Goal: Task Accomplishment & Management: Manage account settings

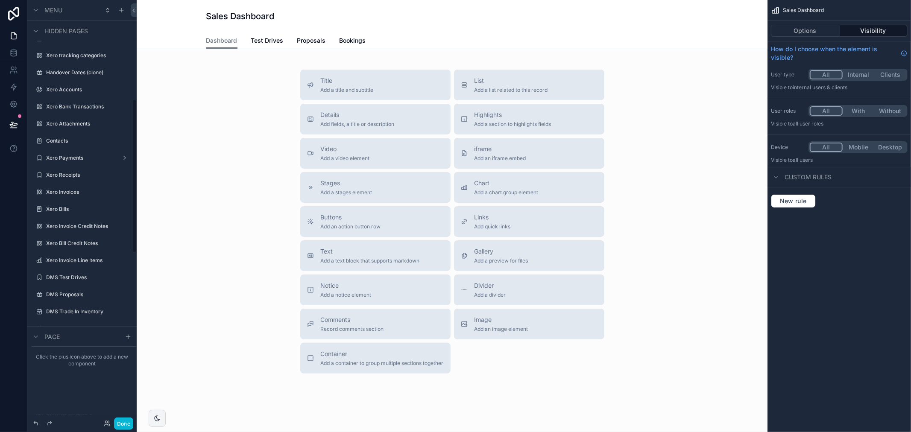
scroll to position [474, 0]
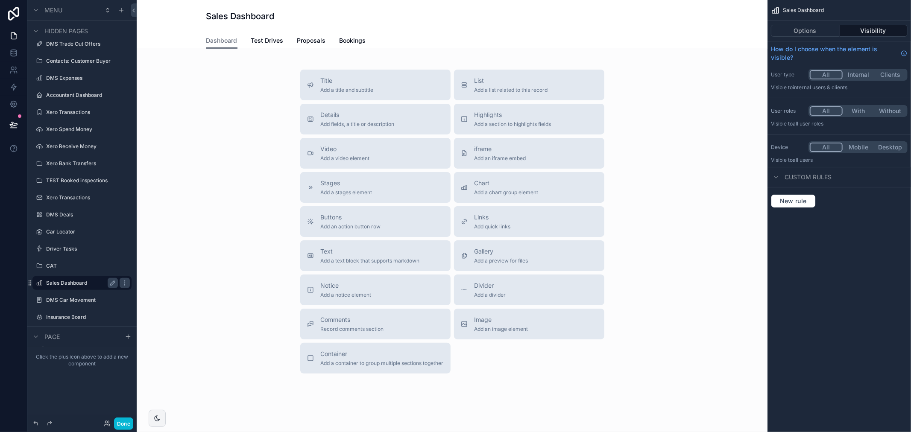
drag, startPoint x: 73, startPoint y: 283, endPoint x: 74, endPoint y: 278, distance: 4.7
click at [73, 283] on label "Sales Dashboard" at bounding box center [80, 283] width 68 height 7
click at [257, 38] on span "Test Drives" at bounding box center [267, 40] width 32 height 9
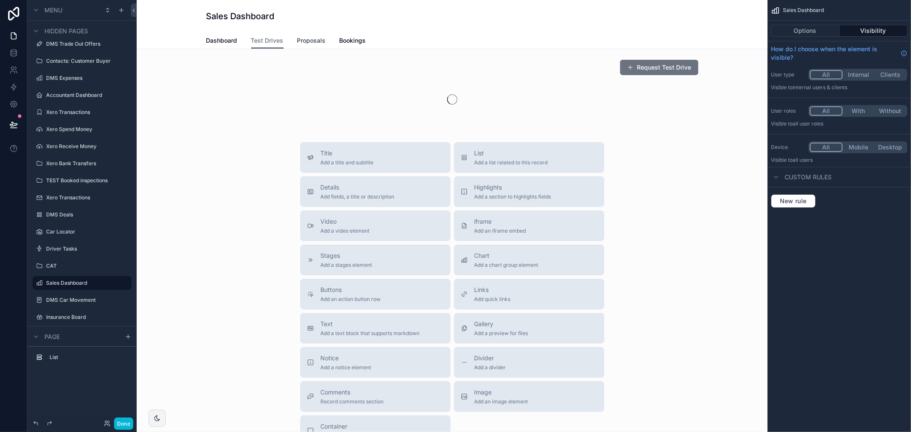
click at [304, 40] on span "Proposals" at bounding box center [311, 40] width 29 height 9
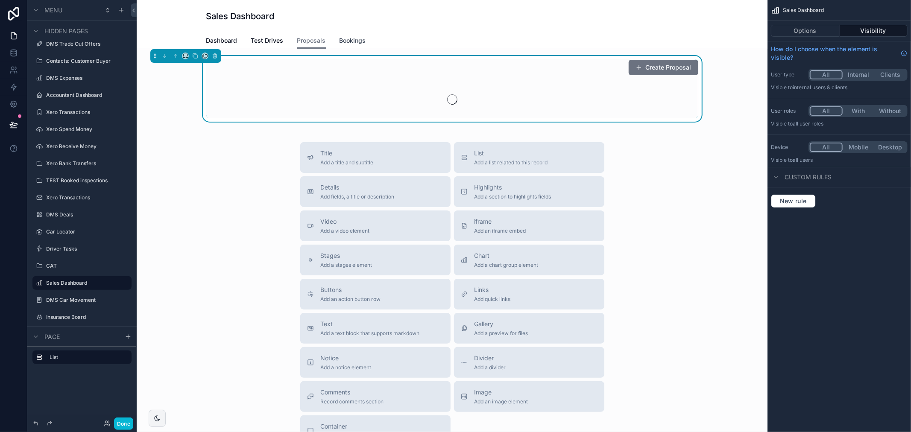
click at [351, 37] on span "Bookings" at bounding box center [353, 40] width 26 height 9
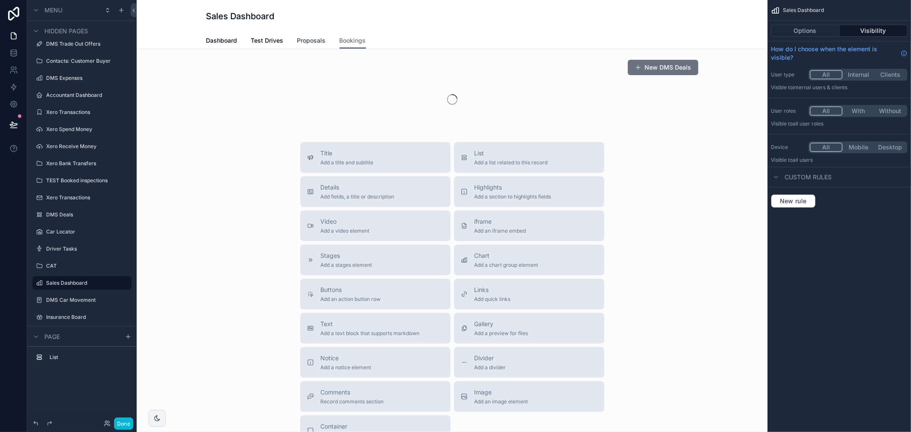
click at [308, 39] on span "Proposals" at bounding box center [311, 40] width 29 height 9
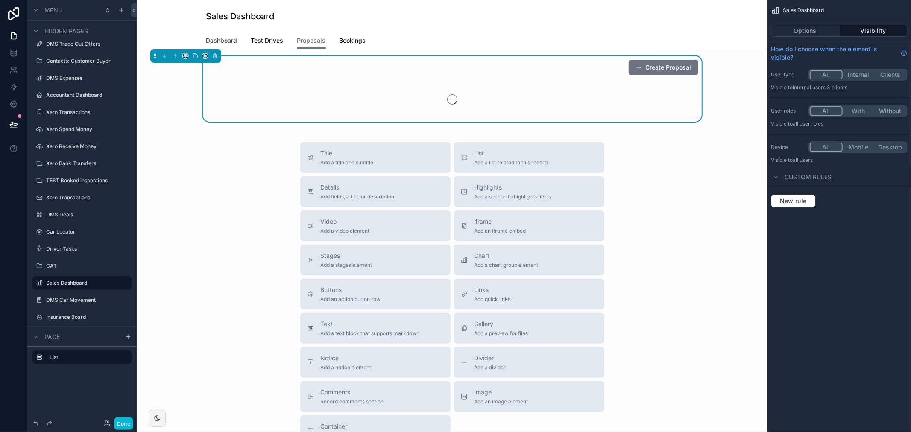
click at [225, 40] on span "Dashboard" at bounding box center [221, 40] width 31 height 9
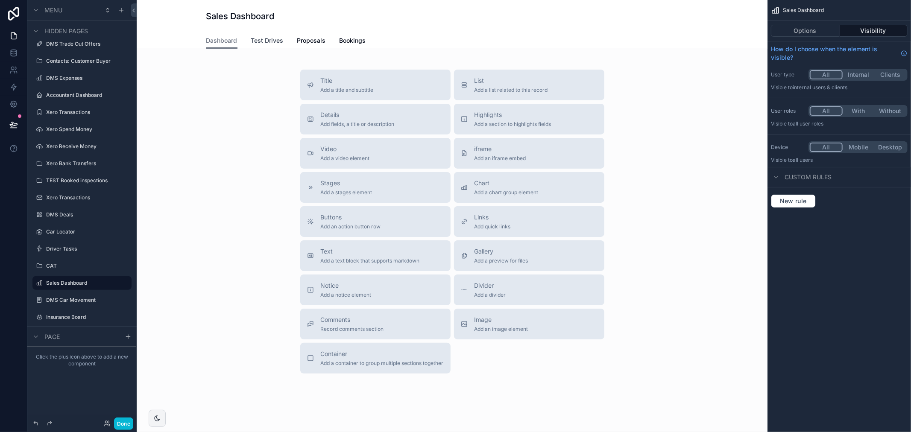
click at [269, 43] on span "Test Drives" at bounding box center [267, 40] width 32 height 9
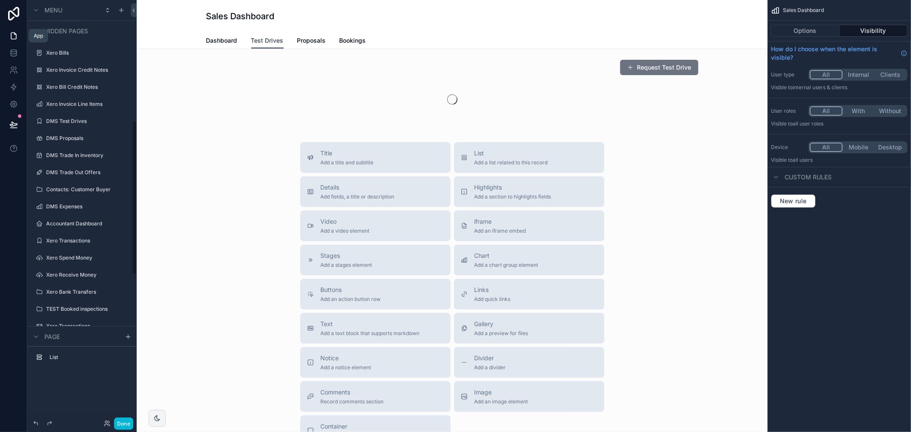
scroll to position [332, 0]
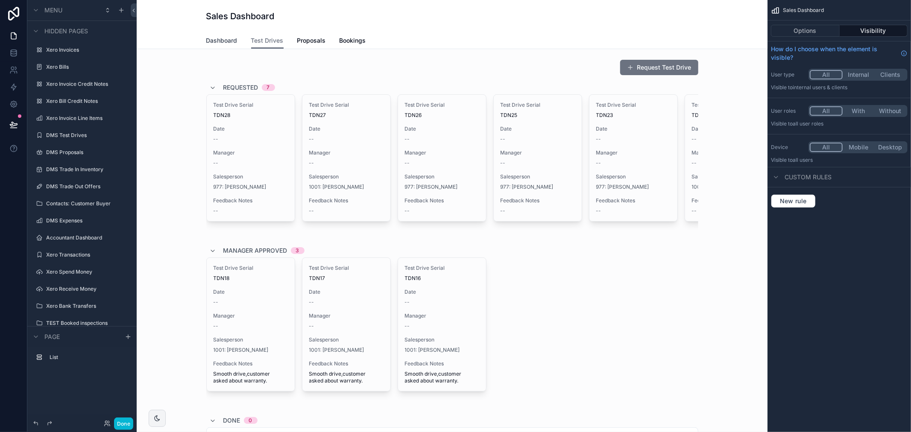
click at [222, 40] on span "Dashboard" at bounding box center [221, 40] width 31 height 9
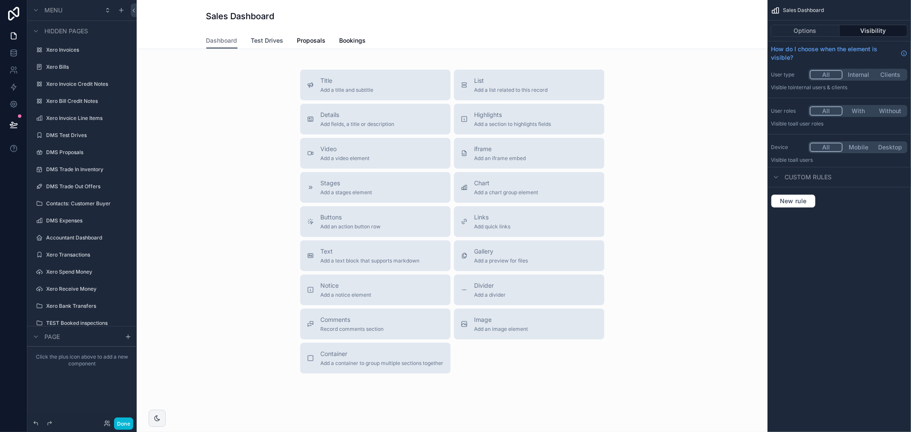
click at [275, 41] on span "Test Drives" at bounding box center [267, 40] width 32 height 9
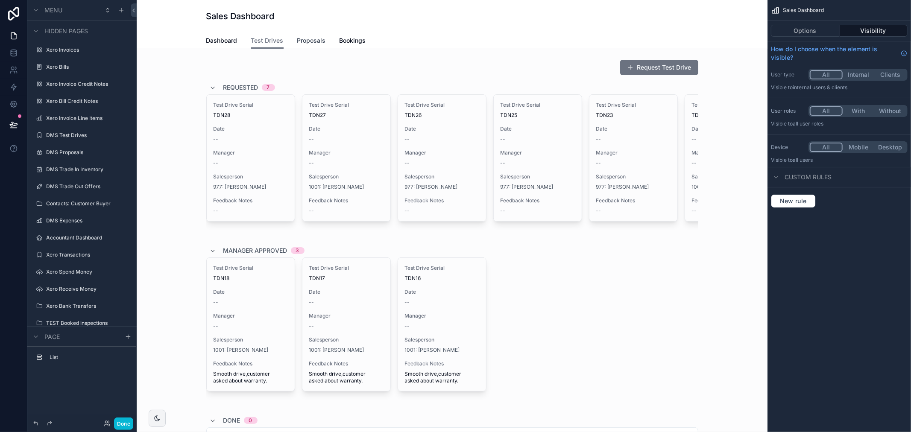
click at [299, 39] on span "Proposals" at bounding box center [311, 40] width 29 height 9
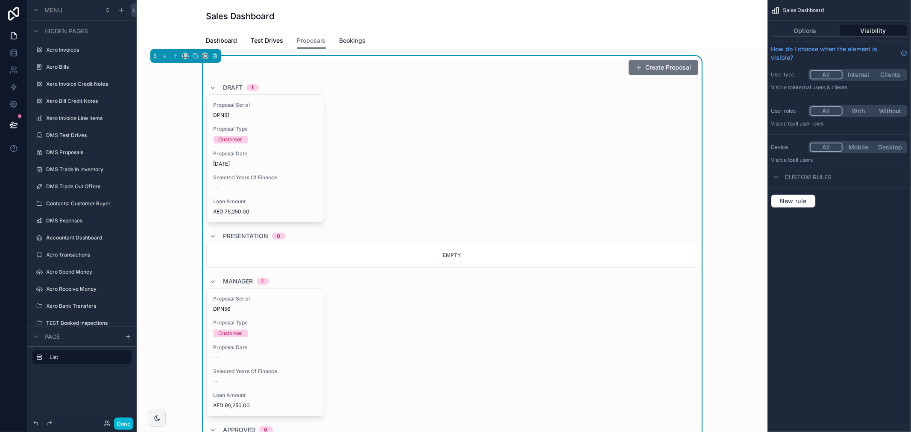
click at [350, 39] on span "Bookings" at bounding box center [353, 40] width 26 height 9
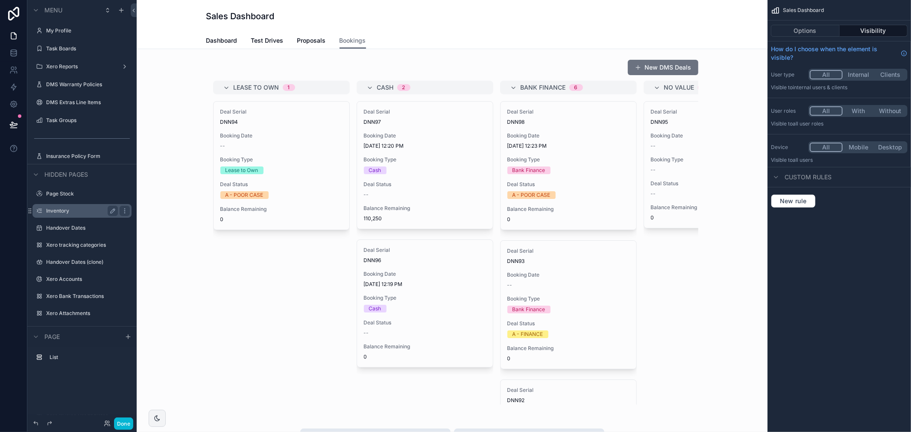
click at [69, 210] on label "Inventory" at bounding box center [80, 211] width 68 height 7
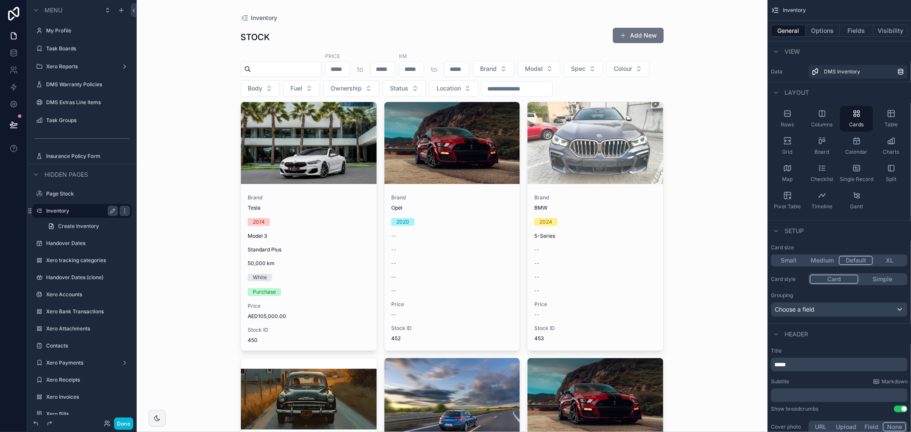
click at [314, 222] on div "2014" at bounding box center [309, 222] width 122 height 8
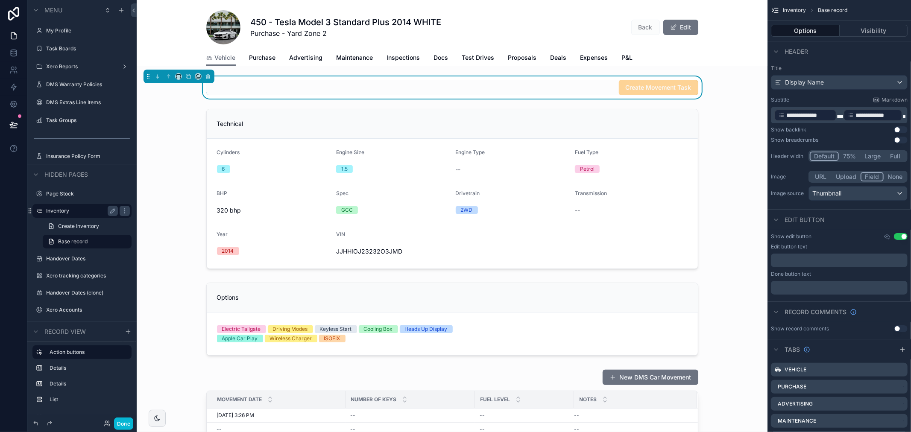
click at [532, 56] on div "Vehicle Purchase Advertising Maintenance Inspections Docs Test Drives Proposals…" at bounding box center [452, 58] width 492 height 16
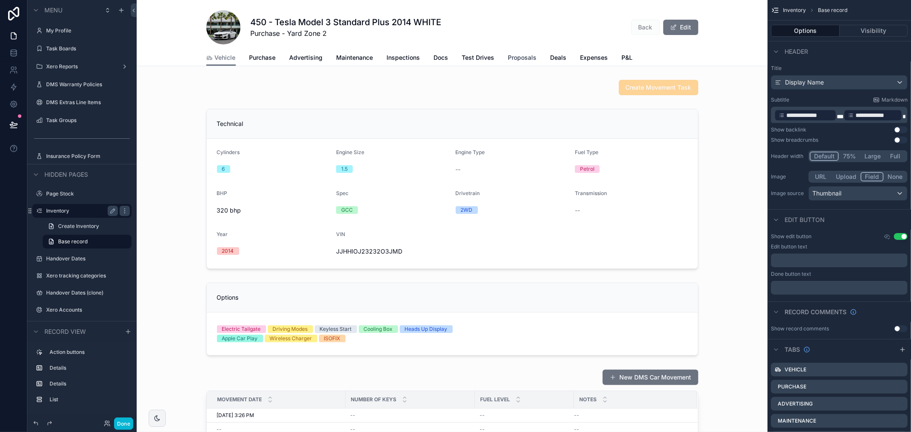
click at [523, 58] on span "Proposals" at bounding box center [522, 57] width 29 height 9
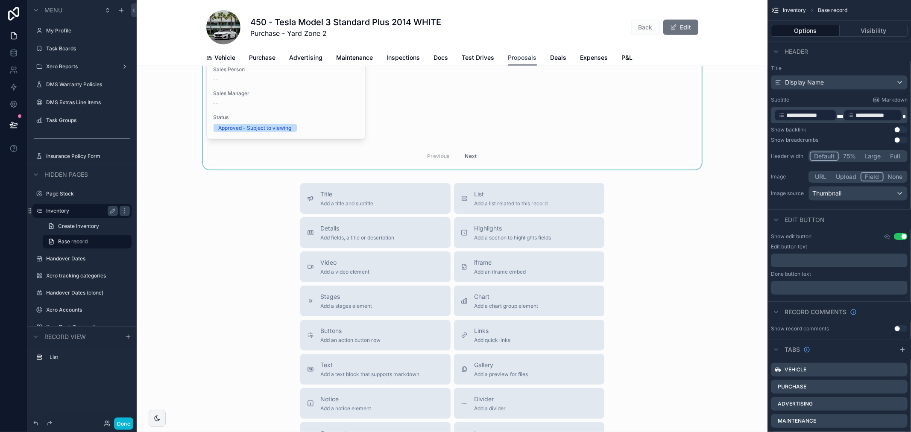
scroll to position [437, 0]
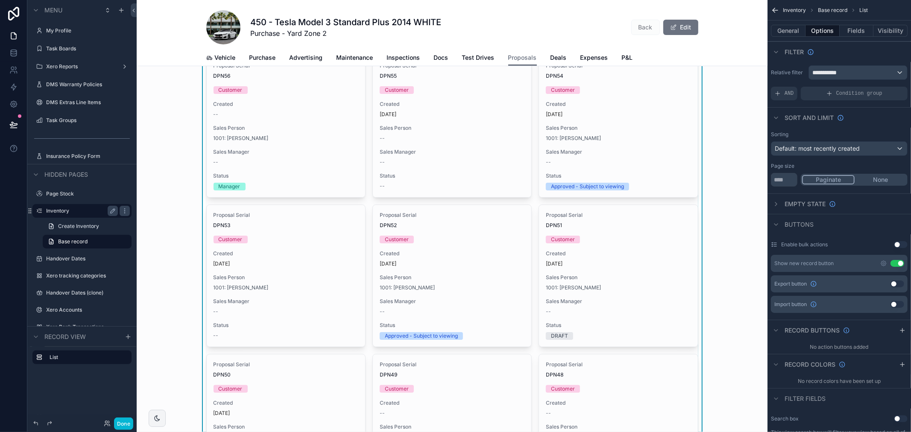
scroll to position [0, 0]
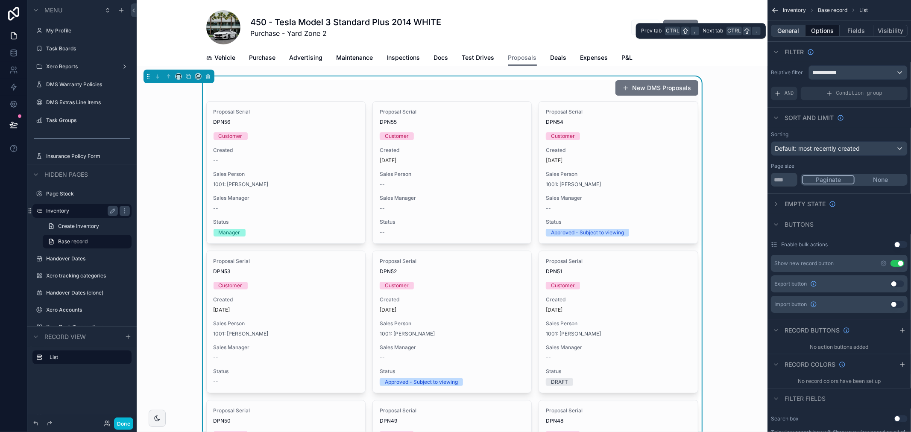
click at [789, 28] on button "General" at bounding box center [788, 31] width 35 height 12
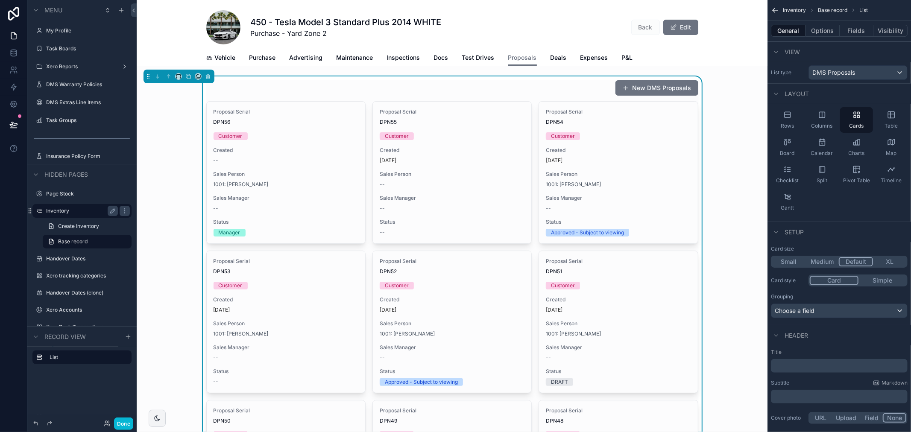
click at [738, 140] on div "New DMS Proposals Proposal Serial DPN56 Customer Created -- Sales Person 1001: …" at bounding box center [452, 398] width 631 height 645
click at [70, 257] on label "Handover Dates" at bounding box center [80, 258] width 68 height 7
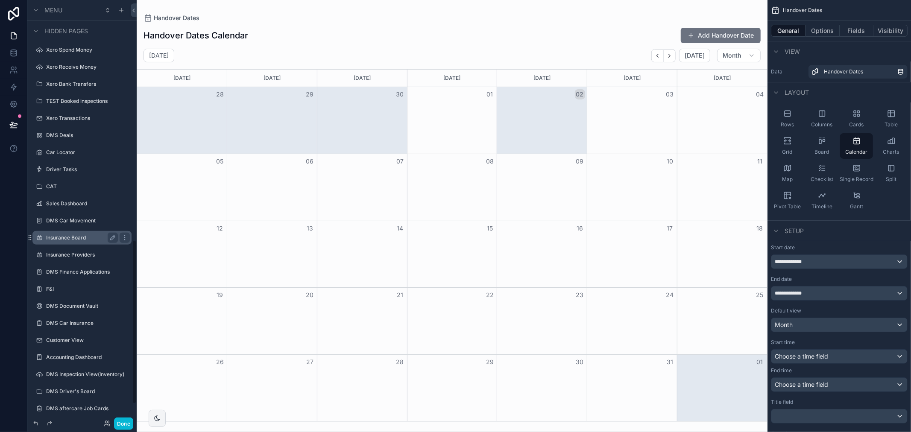
scroll to position [567, 0]
click at [73, 205] on label "Sales Dashboard" at bounding box center [80, 205] width 68 height 7
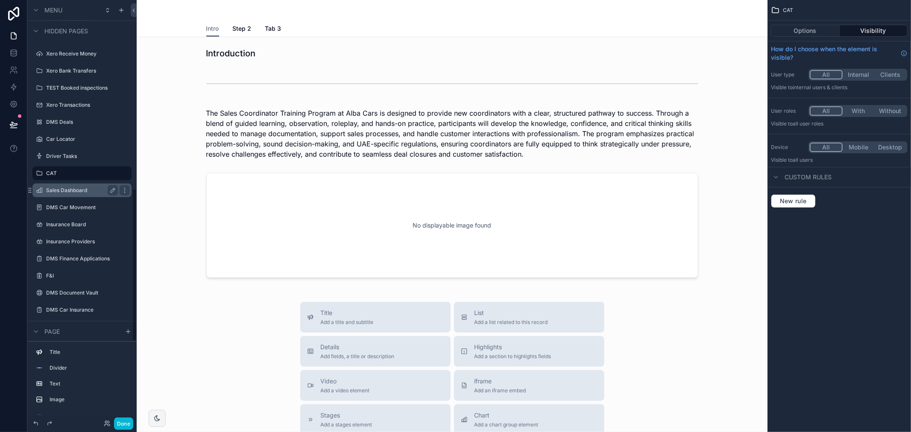
scroll to position [520, 0]
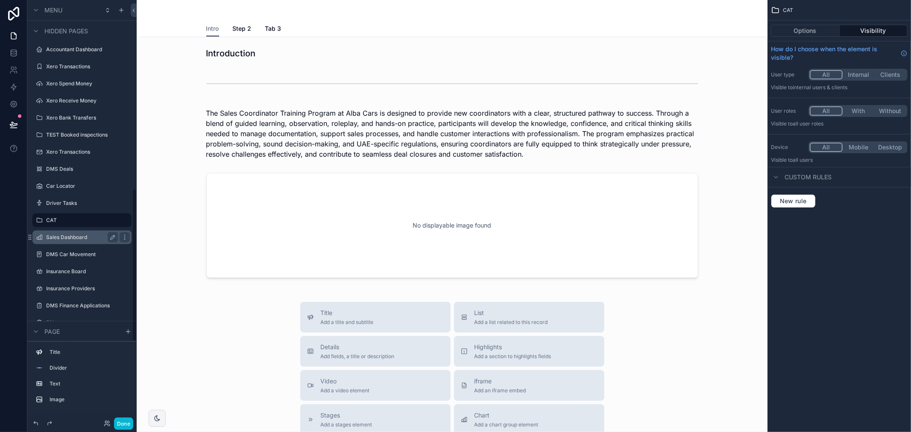
click at [88, 234] on label "Sales Dashboard" at bounding box center [80, 237] width 68 height 7
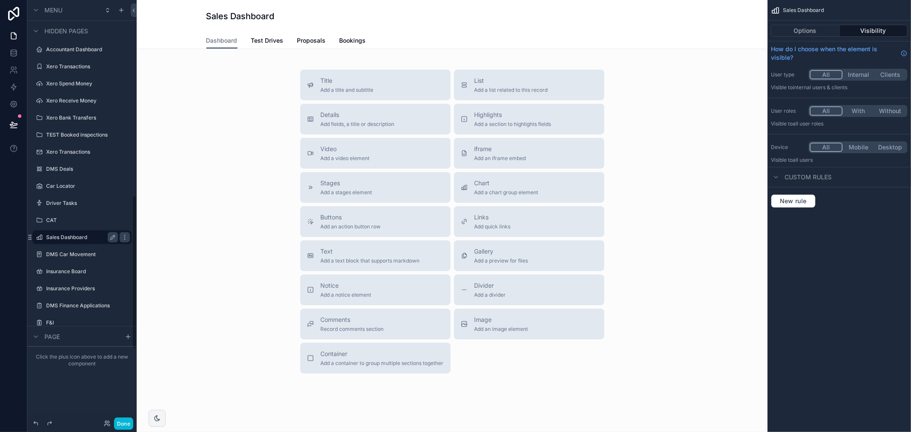
scroll to position [537, 0]
click at [814, 31] on button "Options" at bounding box center [805, 31] width 69 height 12
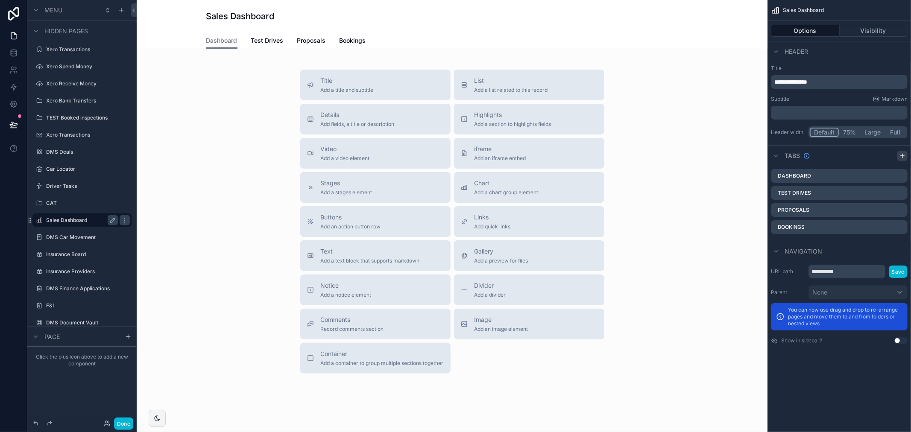
click at [902, 155] on icon "scrollable content" at bounding box center [902, 155] width 7 height 7
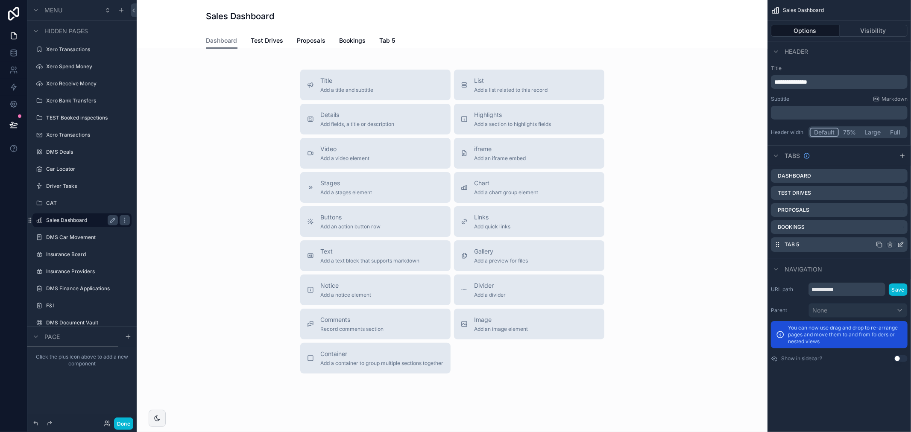
click at [901, 244] on icon "scrollable content" at bounding box center [900, 244] width 7 height 7
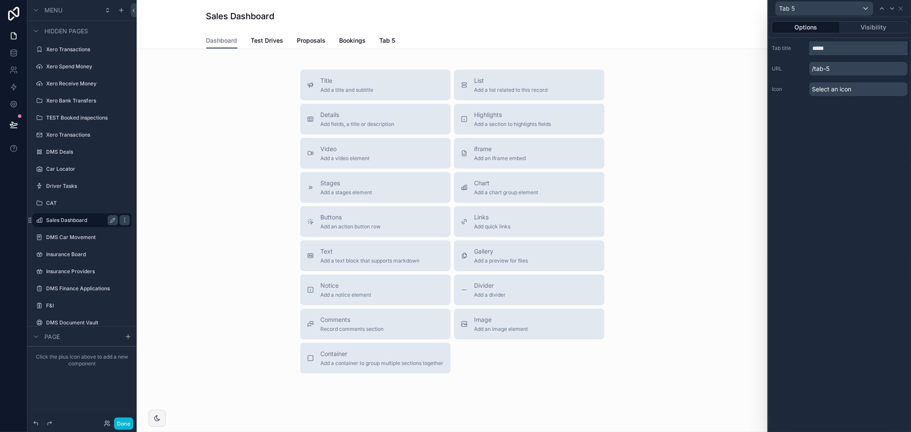
click at [824, 53] on input "*****" at bounding box center [858, 48] width 98 height 14
click at [826, 52] on input "*****" at bounding box center [858, 48] width 98 height 14
type input "*"
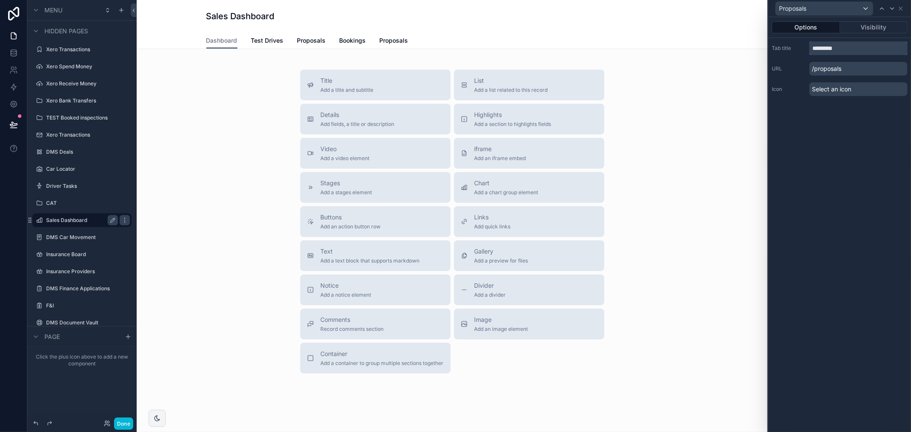
type input "*********"
click at [835, 92] on span "Select an icon" at bounding box center [831, 89] width 39 height 9
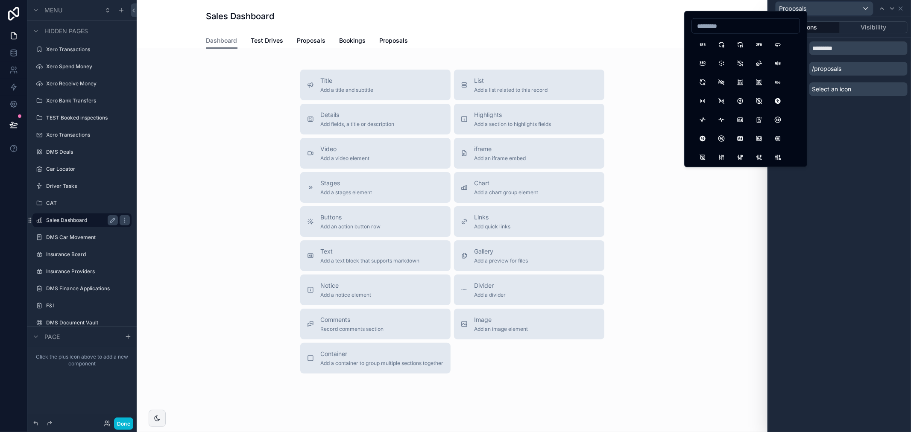
click at [736, 23] on input at bounding box center [746, 26] width 108 height 12
type input "*"
click at [725, 26] on input "********" at bounding box center [746, 26] width 108 height 12
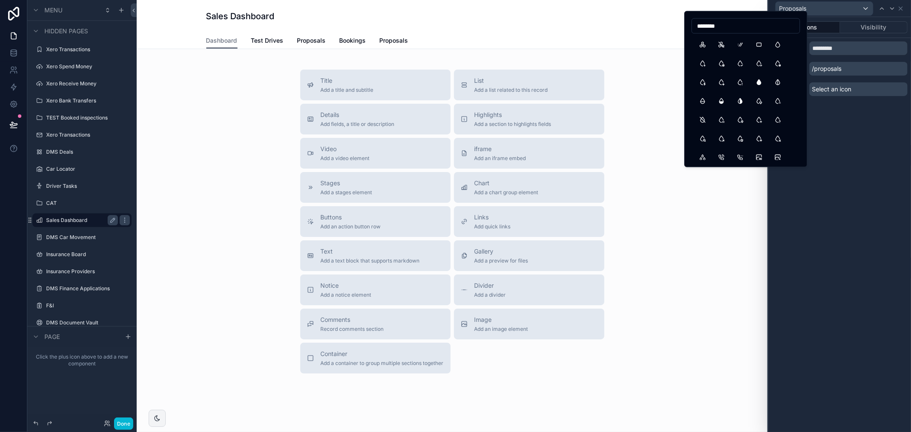
click at [725, 26] on input "********" at bounding box center [746, 26] width 108 height 12
type input "***"
click at [740, 46] on button "Woman" at bounding box center [739, 44] width 15 height 15
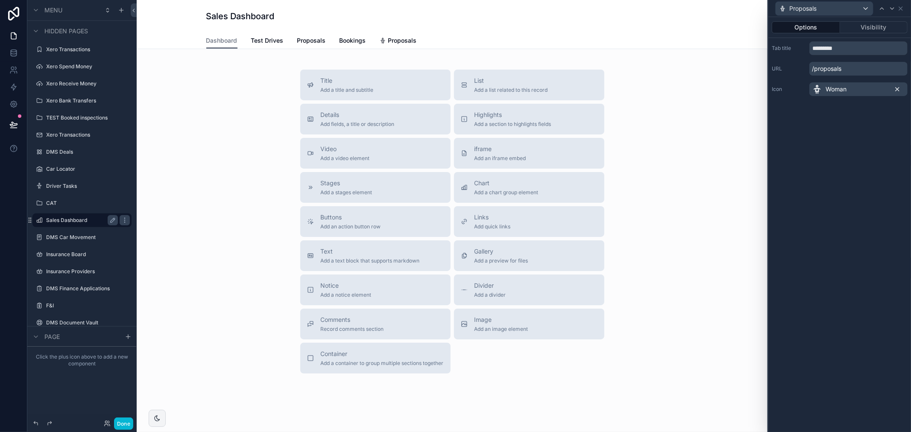
click at [898, 88] on icon at bounding box center [897, 89] width 3 height 3
click at [843, 89] on span "Select an icon" at bounding box center [831, 89] width 39 height 9
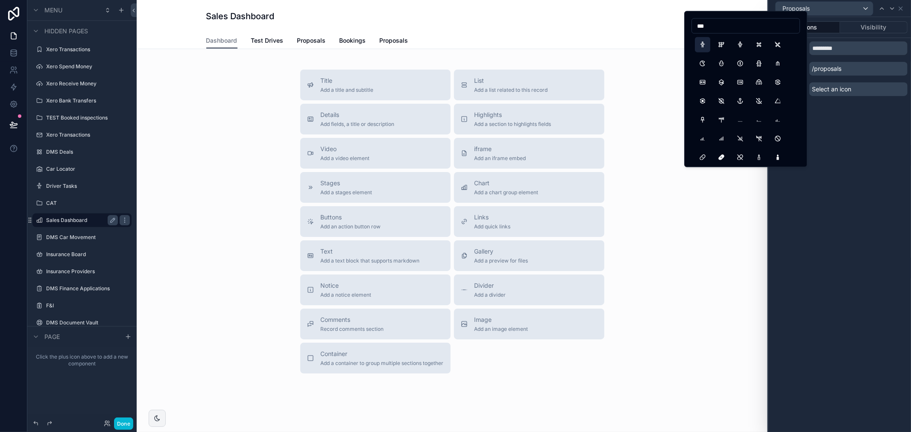
type input "***"
click at [699, 44] on button "Man" at bounding box center [702, 44] width 15 height 15
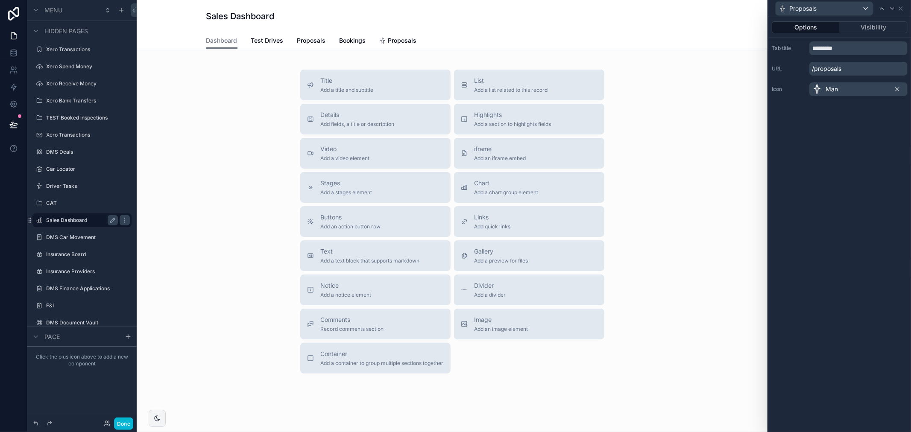
click at [848, 134] on div "Options Visibility Tab title ********* URL /proposals Icon Man" at bounding box center [839, 224] width 143 height 415
click at [402, 36] on span "Proposals" at bounding box center [402, 40] width 29 height 9
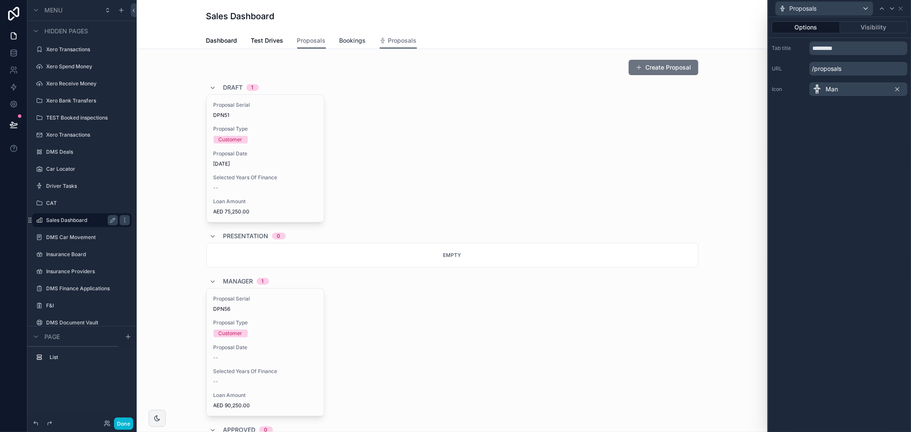
click at [352, 41] on span "Bookings" at bounding box center [353, 40] width 26 height 9
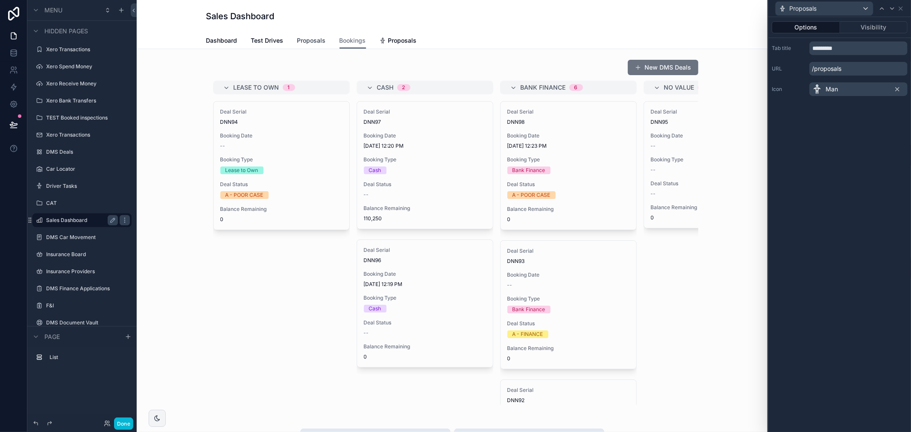
click at [310, 40] on span "Proposals" at bounding box center [311, 40] width 29 height 9
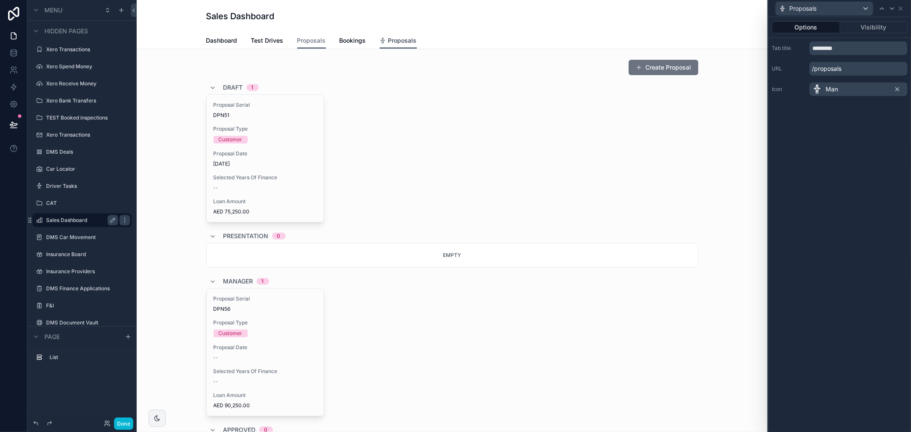
click at [403, 40] on span "Proposals" at bounding box center [402, 40] width 29 height 9
click at [307, 39] on span "Proposals" at bounding box center [311, 40] width 29 height 9
click at [400, 39] on span "Proposals" at bounding box center [402, 40] width 29 height 9
click at [304, 40] on span "Proposals" at bounding box center [311, 40] width 29 height 9
click at [406, 39] on span "Proposals" at bounding box center [402, 40] width 29 height 9
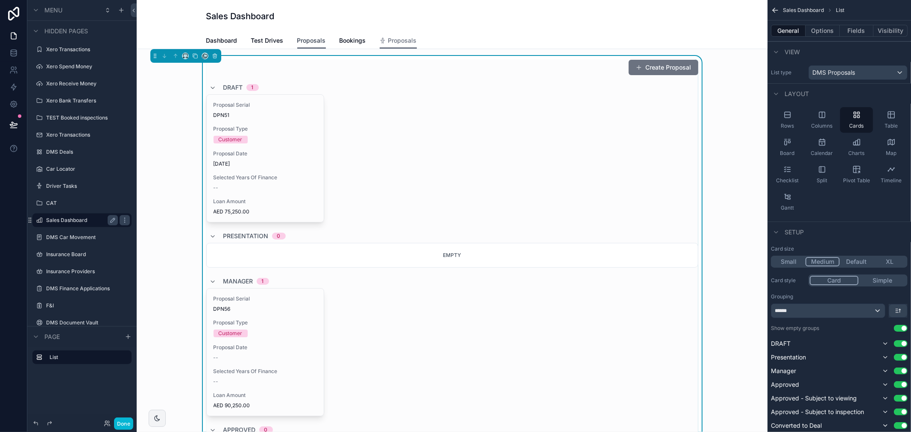
click at [310, 40] on span "Proposals" at bounding box center [311, 40] width 29 height 9
click at [313, 41] on span "Proposals" at bounding box center [311, 40] width 29 height 9
click at [565, 14] on div "Sales Dashboard" at bounding box center [452, 16] width 492 height 12
click at [744, 27] on div "Sales Dashboard Proposals Dashboard Test Drives Proposals Bookings Proposals" at bounding box center [452, 24] width 631 height 49
click at [796, 9] on span "Sales Dashboard" at bounding box center [803, 10] width 41 height 7
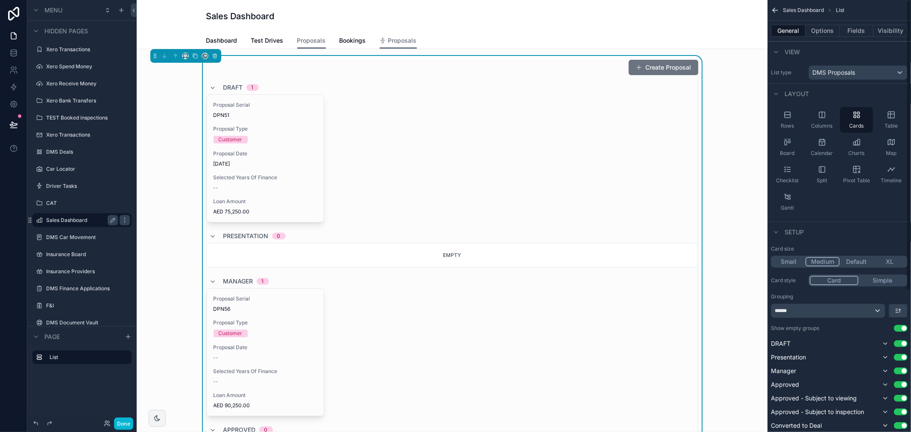
click at [775, 7] on icon "scrollable content" at bounding box center [775, 10] width 9 height 9
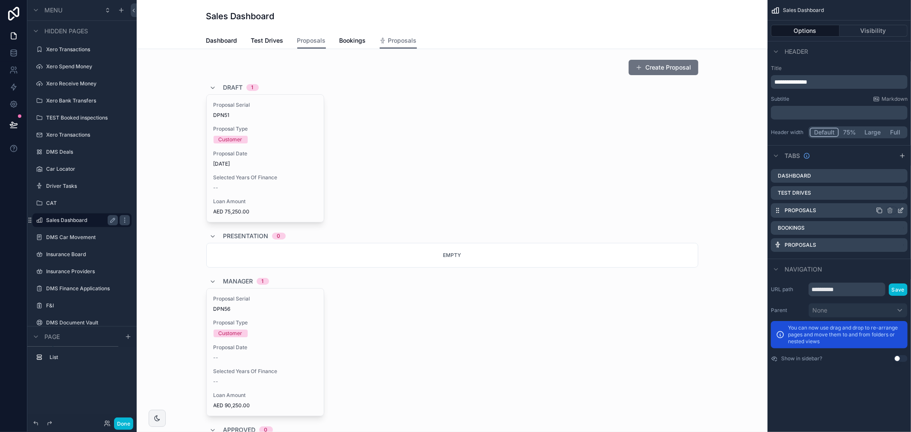
click at [899, 210] on icon "scrollable content" at bounding box center [900, 210] width 7 height 7
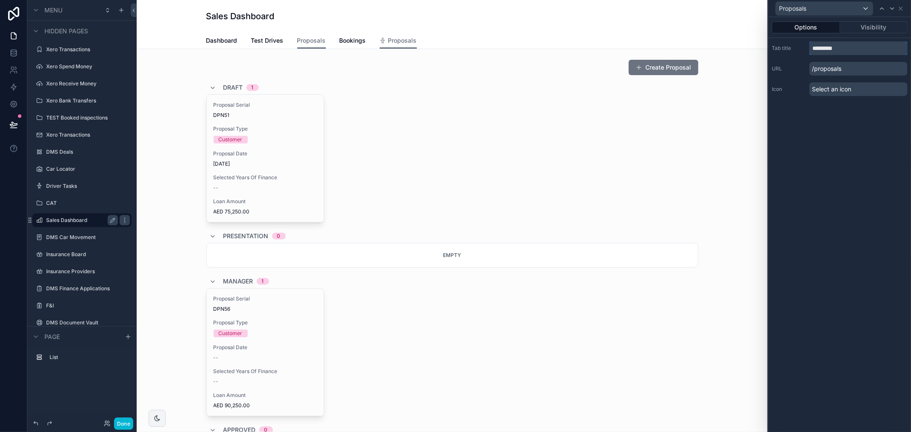
click at [856, 46] on input "*********" at bounding box center [858, 48] width 98 height 14
type input "**********"
click at [852, 155] on div "**********" at bounding box center [839, 224] width 143 height 415
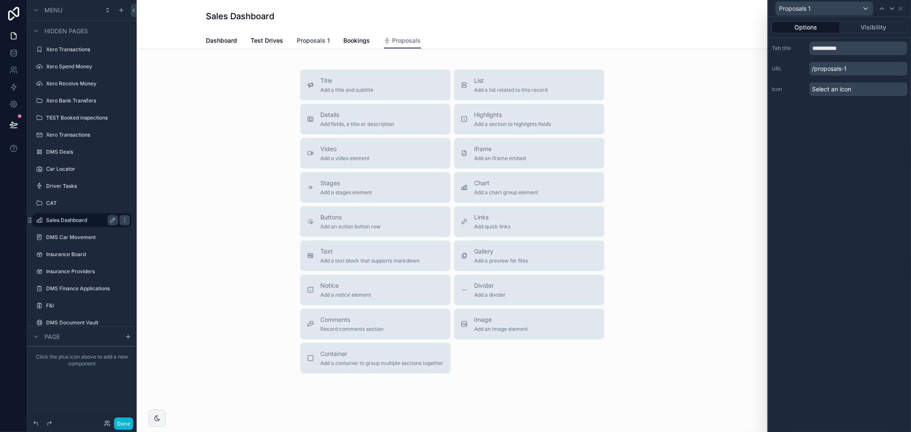
click at [309, 46] on link "Proposals 1" at bounding box center [313, 41] width 33 height 17
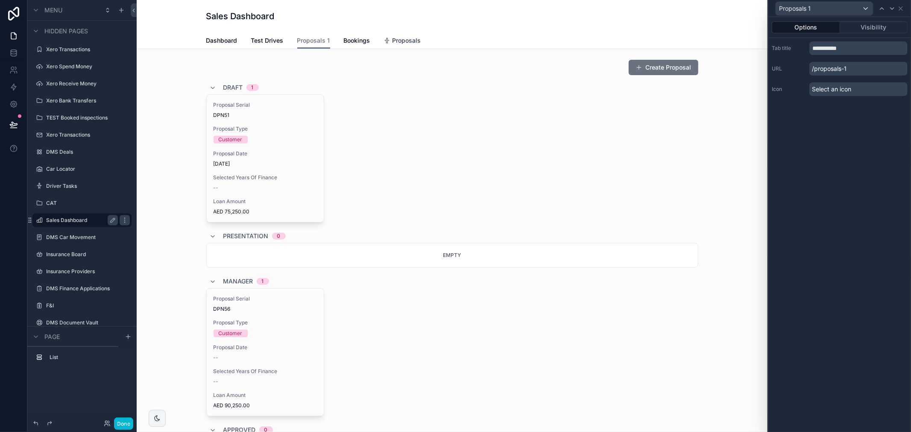
click at [392, 43] on span "Proposals" at bounding box center [406, 40] width 29 height 9
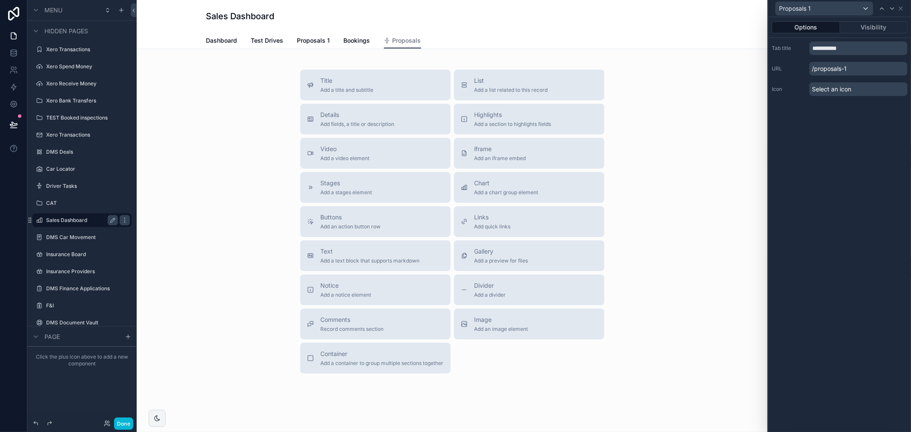
click at [862, 208] on div "**********" at bounding box center [839, 224] width 143 height 415
click at [319, 44] on span "Proposals 1" at bounding box center [313, 40] width 33 height 9
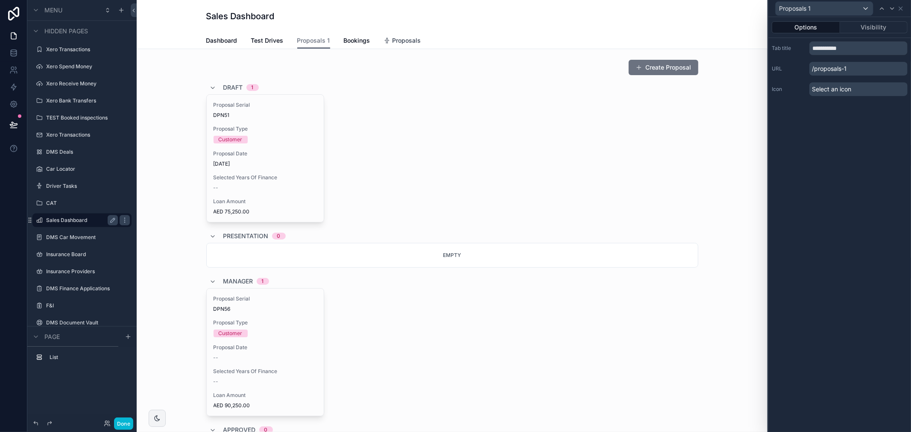
click at [410, 44] on span "Proposals" at bounding box center [406, 40] width 29 height 9
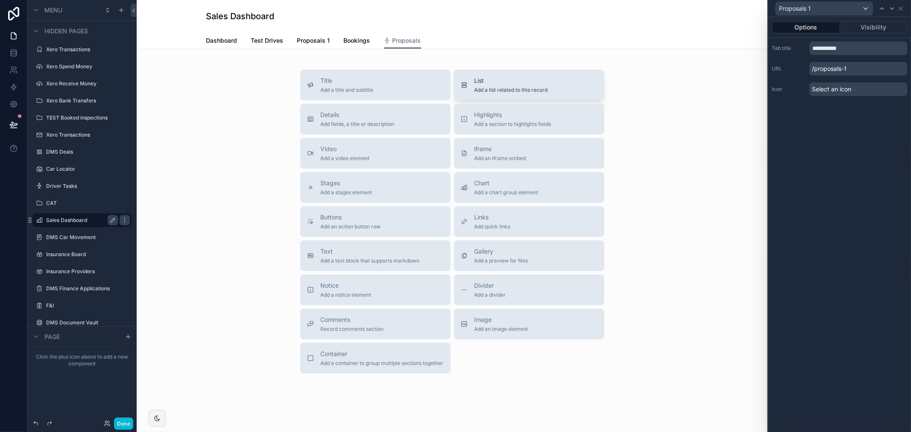
click at [498, 84] on span "List" at bounding box center [510, 80] width 73 height 9
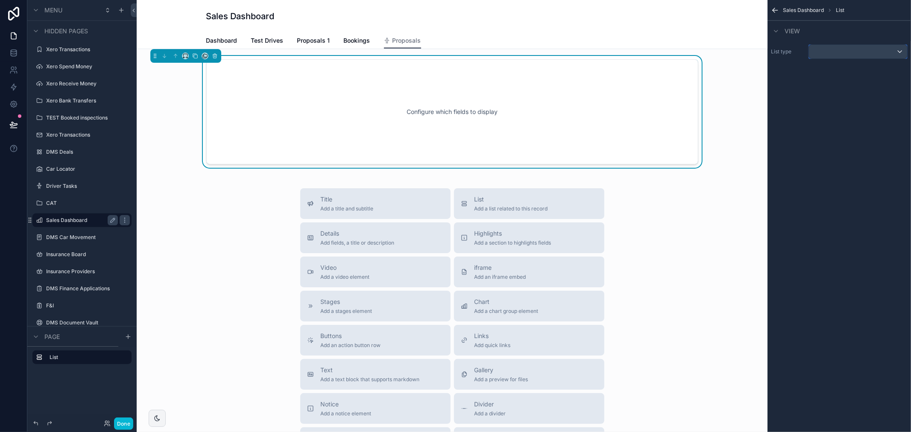
click at [828, 46] on div "scrollable content" at bounding box center [858, 52] width 98 height 14
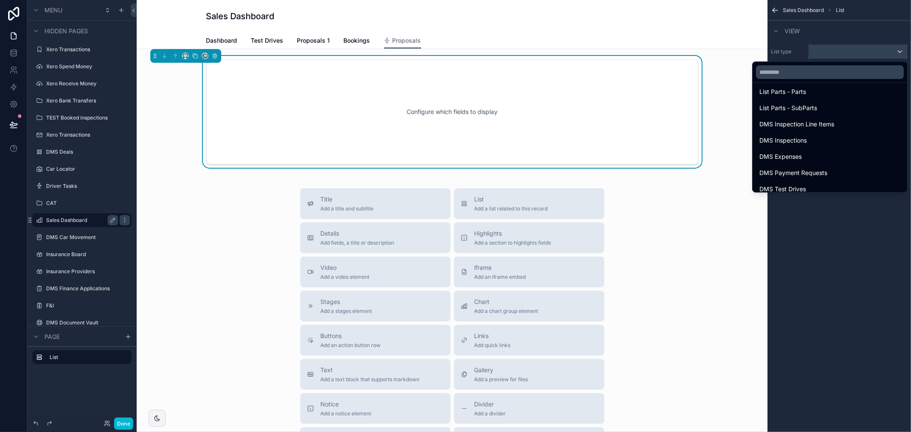
scroll to position [942, 0]
click at [805, 155] on div "DMS Proposals" at bounding box center [829, 158] width 141 height 10
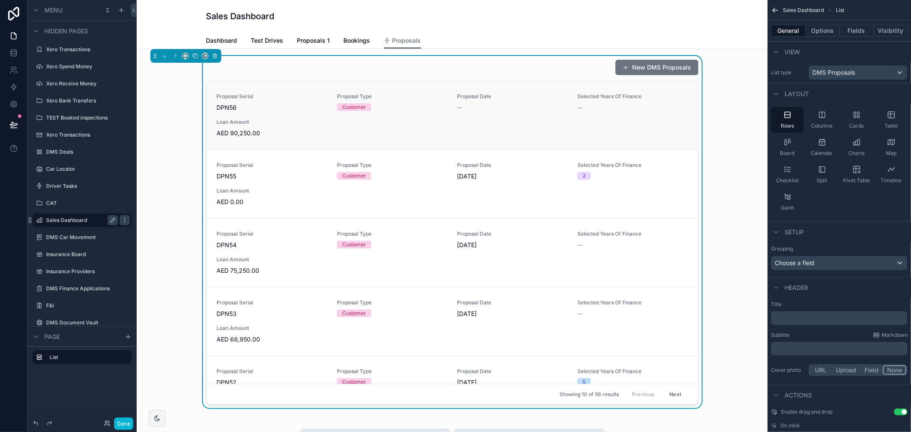
click at [344, 91] on link "Proposal Serial DPN56 Proposal Type Customer Proposal Date -- Selected Years Of…" at bounding box center [452, 115] width 491 height 68
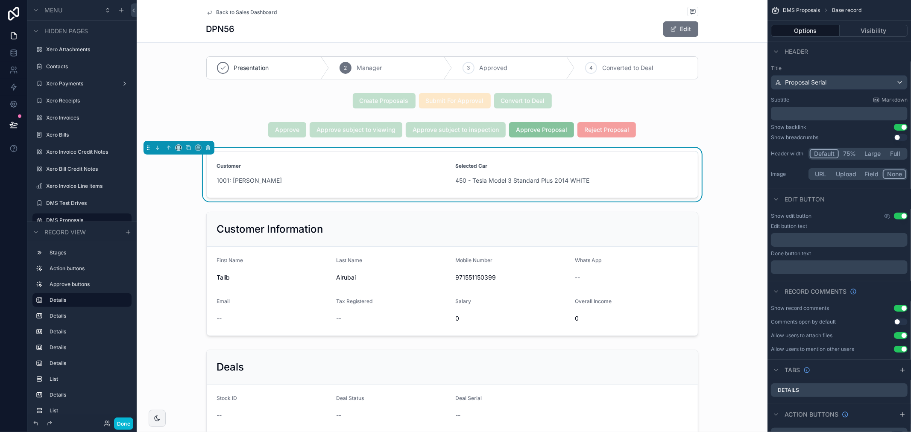
click at [239, 12] on span "Back to Sales Dashboard" at bounding box center [247, 12] width 61 height 7
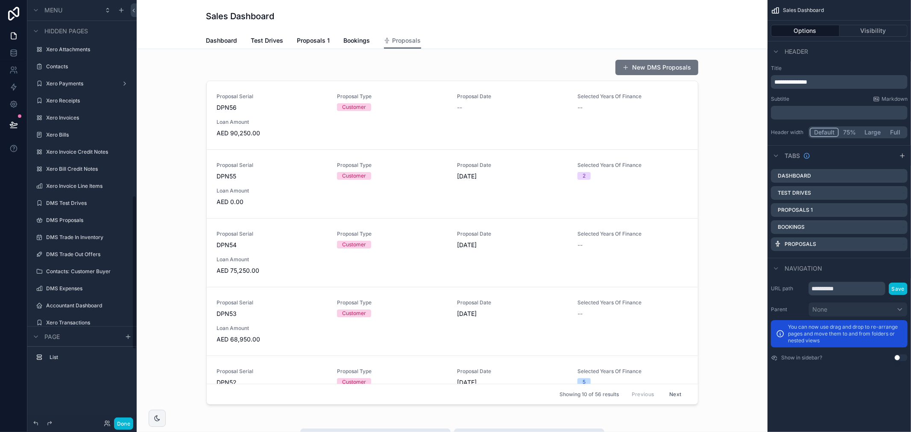
scroll to position [537, 0]
click at [310, 37] on span "Proposals 1" at bounding box center [313, 40] width 33 height 9
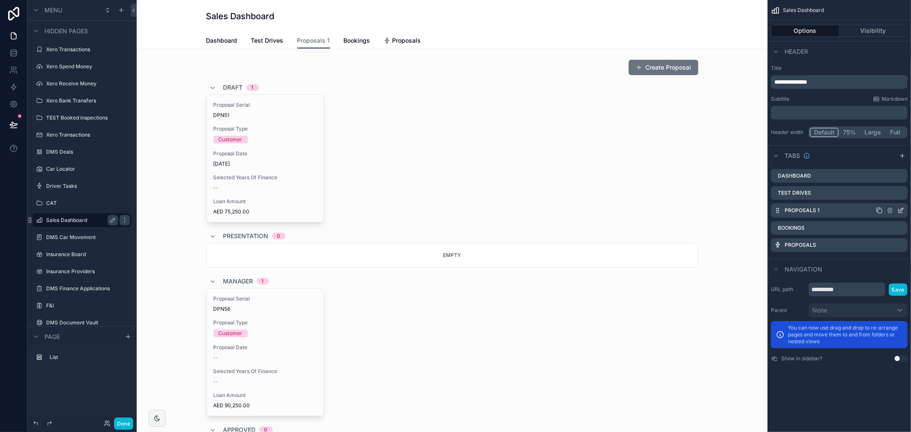
click at [902, 210] on icon "scrollable content" at bounding box center [900, 210] width 7 height 7
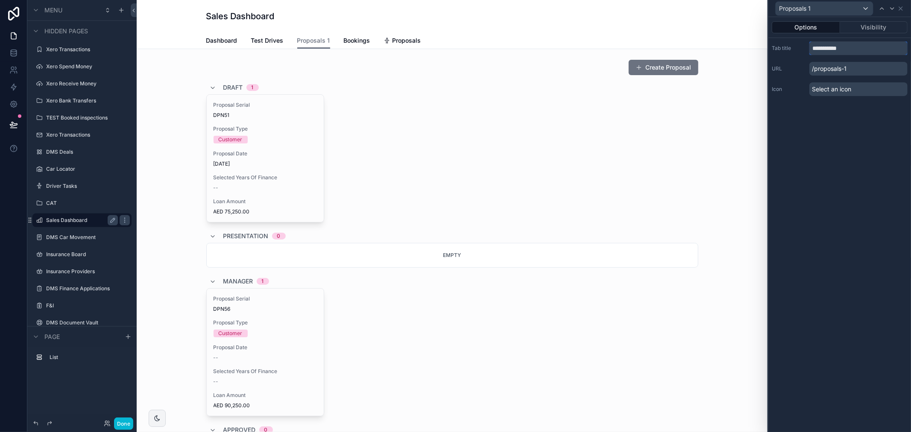
click at [855, 43] on input "**********" at bounding box center [858, 48] width 98 height 14
type input "*********"
click at [893, 198] on div "Options Visibility Tab title ********* URL /proposals-1 Icon Select an icon" at bounding box center [839, 224] width 143 height 415
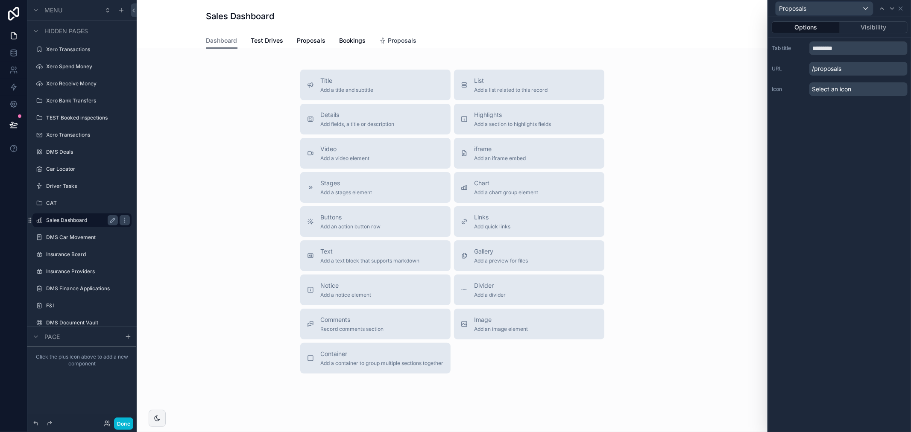
click at [394, 40] on span "Proposals" at bounding box center [402, 40] width 29 height 9
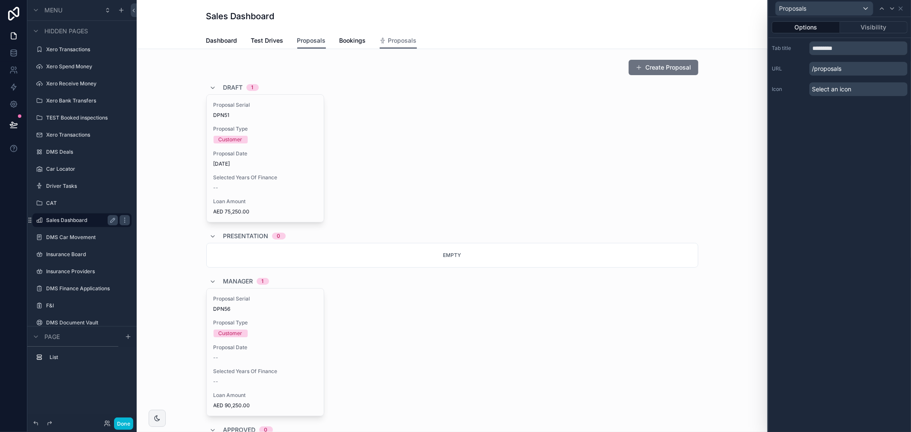
click at [310, 44] on span "Proposals" at bounding box center [311, 40] width 29 height 9
click at [384, 46] on link "Proposals" at bounding box center [398, 41] width 37 height 16
click at [408, 45] on link "Proposals" at bounding box center [398, 41] width 37 height 16
click at [905, 9] on div "Proposals" at bounding box center [840, 8] width 136 height 17
click at [902, 10] on icon at bounding box center [900, 8] width 7 height 7
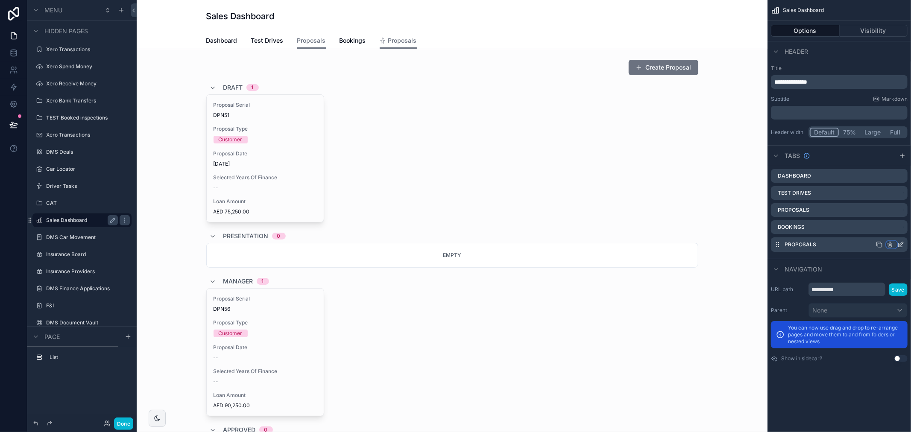
click at [890, 244] on icon "scrollable content" at bounding box center [890, 244] width 7 height 7
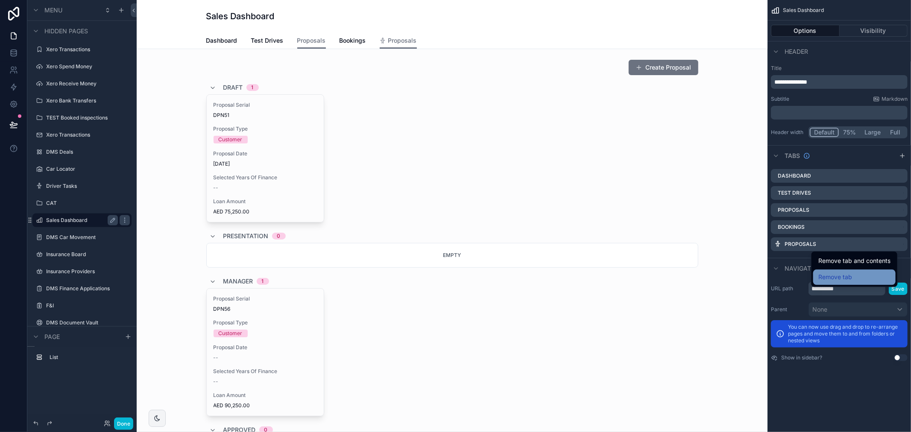
click at [840, 275] on span "Remove tab" at bounding box center [835, 277] width 34 height 10
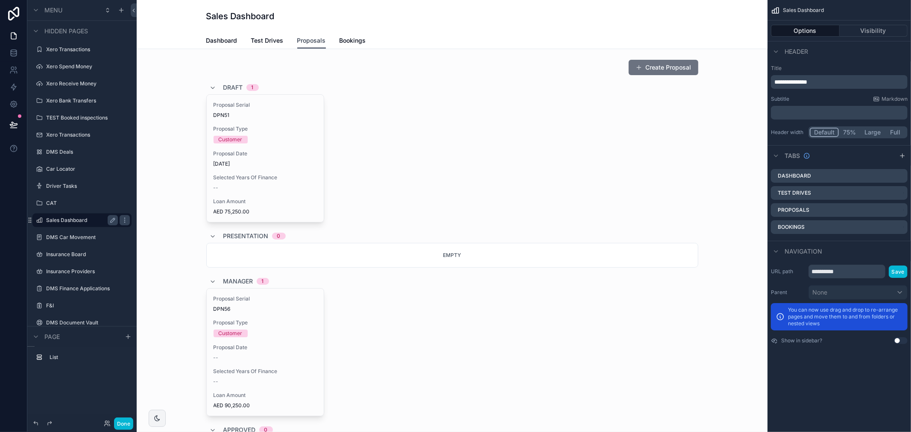
click at [305, 39] on span "Proposals" at bounding box center [311, 40] width 29 height 9
click at [352, 35] on link "Bookings" at bounding box center [353, 41] width 26 height 17
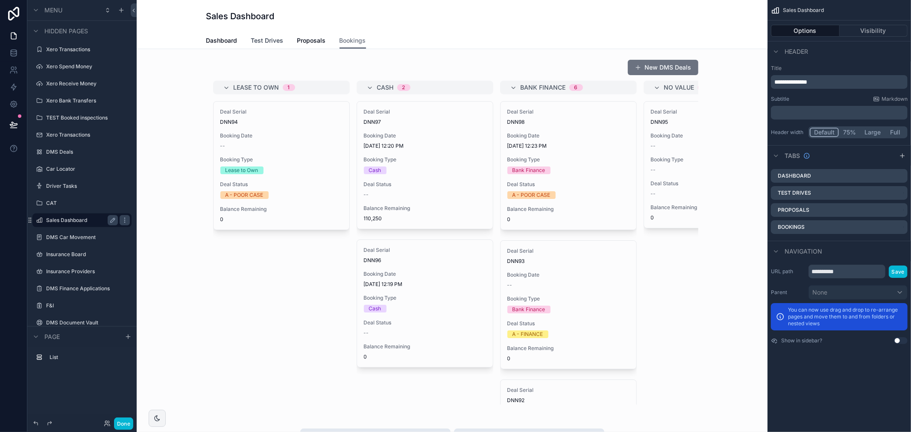
click at [267, 33] on link "Test Drives" at bounding box center [267, 41] width 32 height 17
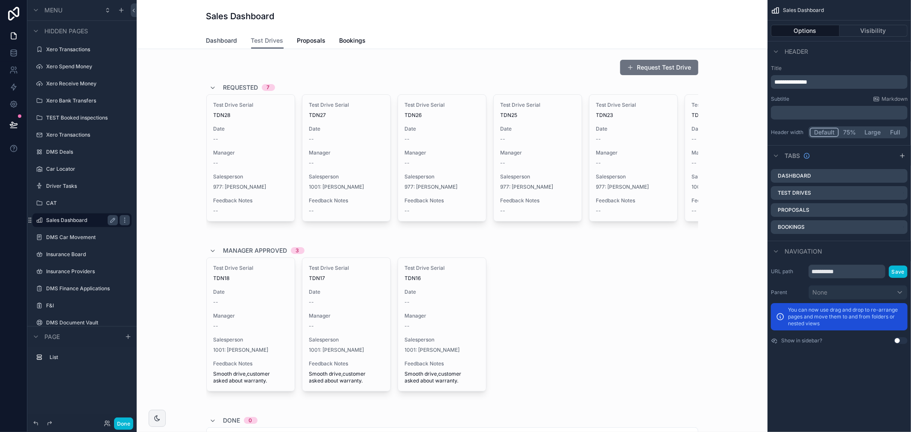
click at [208, 41] on span "Dashboard" at bounding box center [221, 40] width 31 height 9
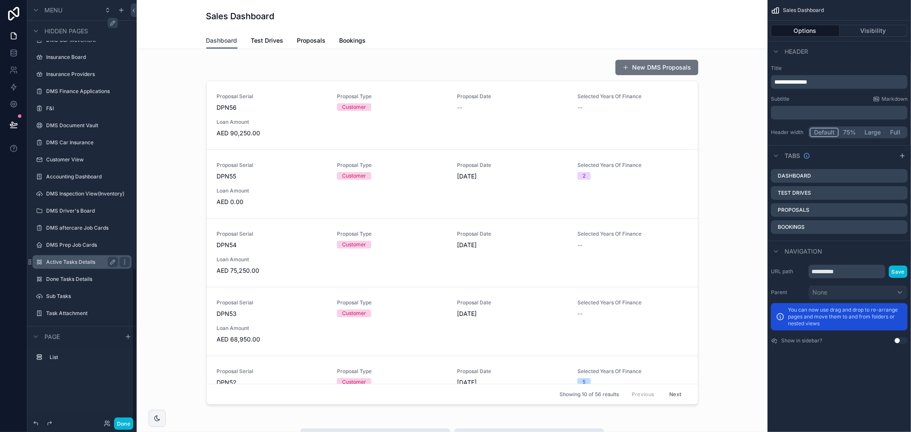
scroll to position [736, 0]
click at [82, 206] on label "DMS Driver's Board" at bounding box center [80, 209] width 68 height 7
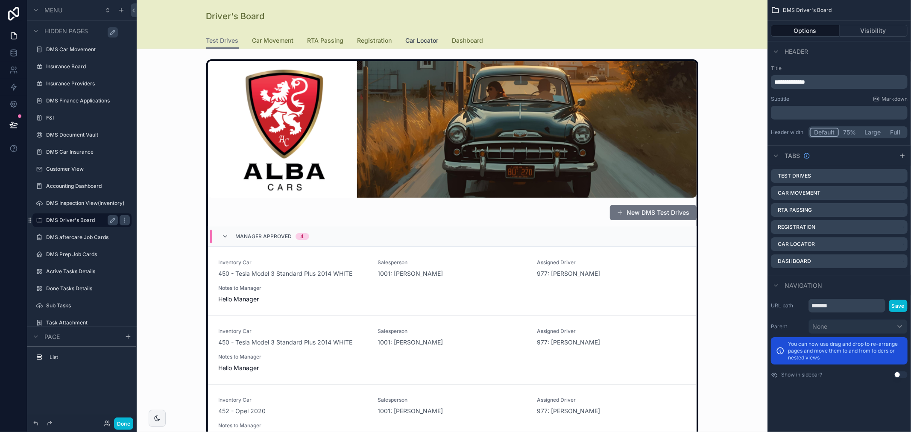
click at [406, 41] on span "Car Locator" at bounding box center [422, 40] width 33 height 9
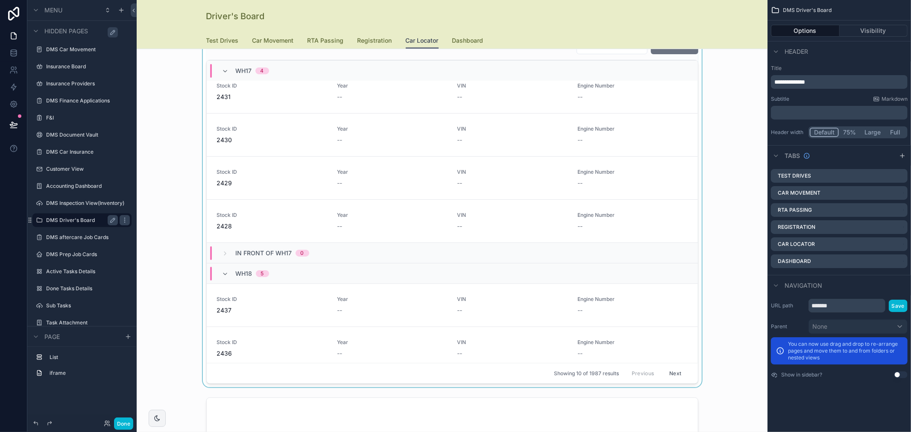
scroll to position [190, 0]
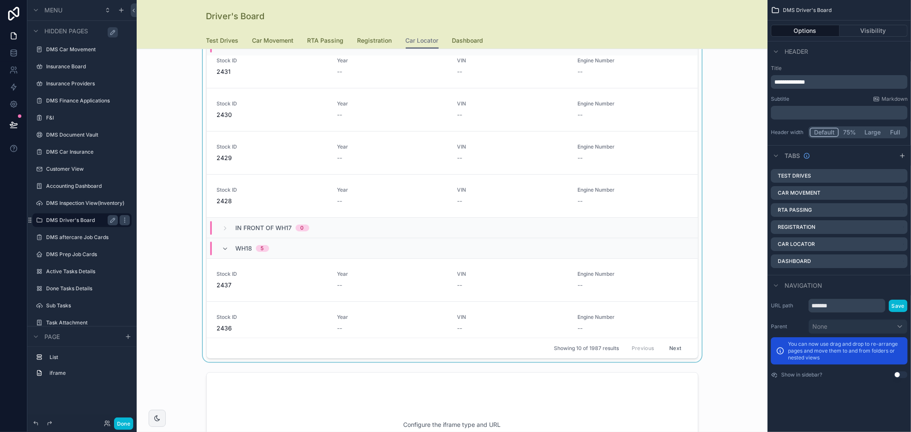
click at [342, 190] on div "scrollable content" at bounding box center [451, 114] width 617 height 496
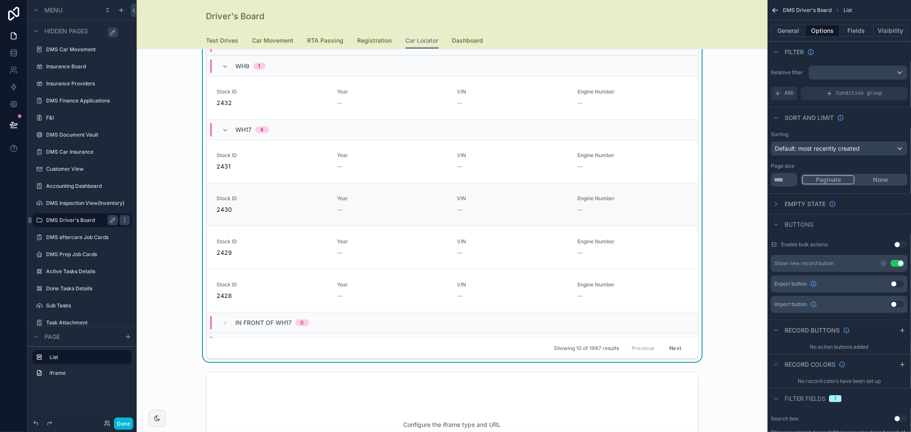
click at [357, 207] on div "--" at bounding box center [392, 209] width 110 height 9
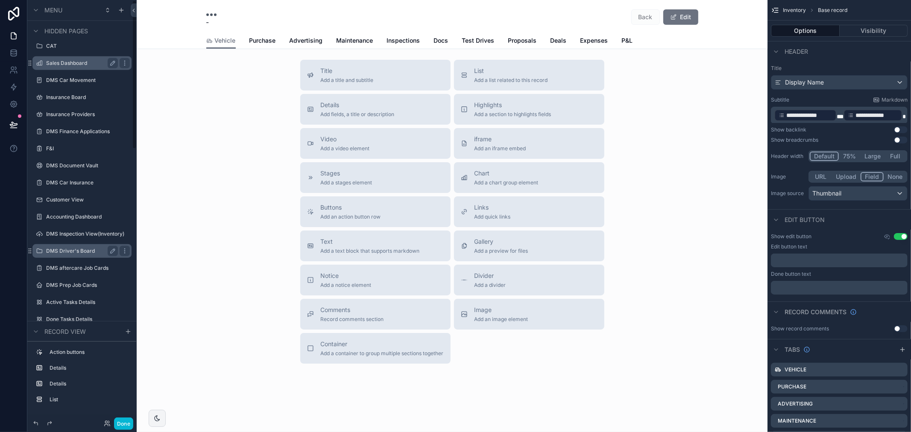
scroll to position [147, 0]
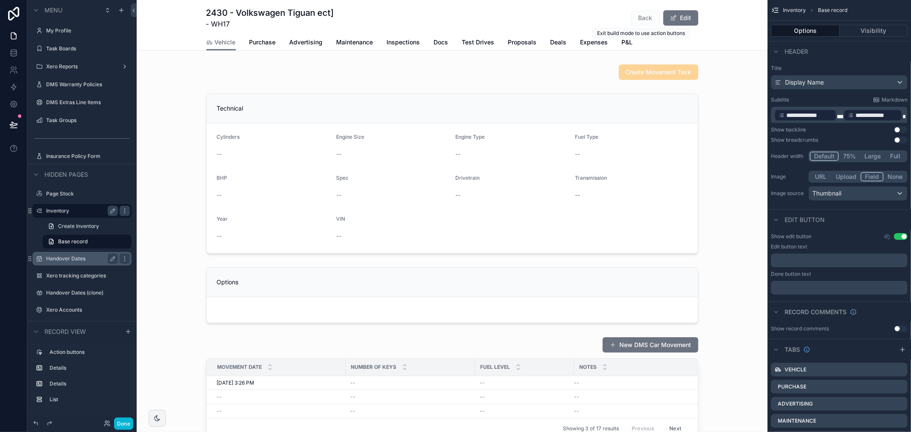
click at [632, 22] on span "Back" at bounding box center [645, 17] width 29 height 15
click at [641, 22] on span "Back" at bounding box center [645, 17] width 29 height 15
click at [573, 20] on div "2430 - Volkswagen Tiguan ect] - WH17 Back Edit" at bounding box center [452, 18] width 492 height 22
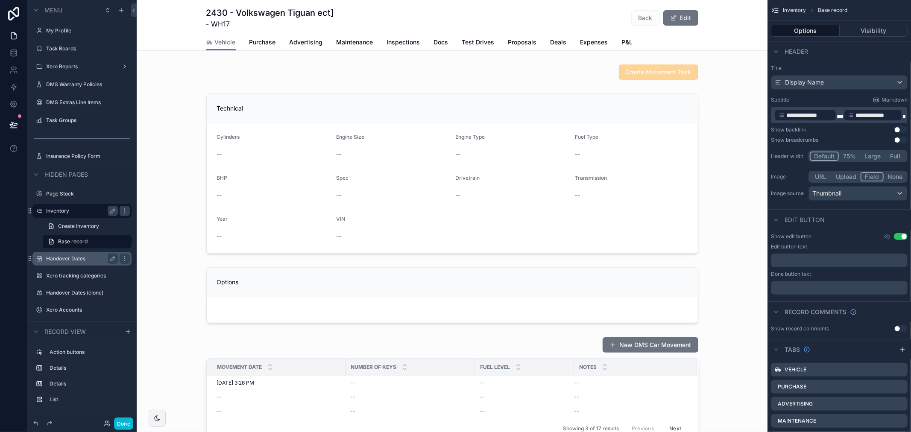
click at [233, 15] on h1 "2430 - Volkswagen Tiguan ect]" at bounding box center [270, 13] width 128 height 12
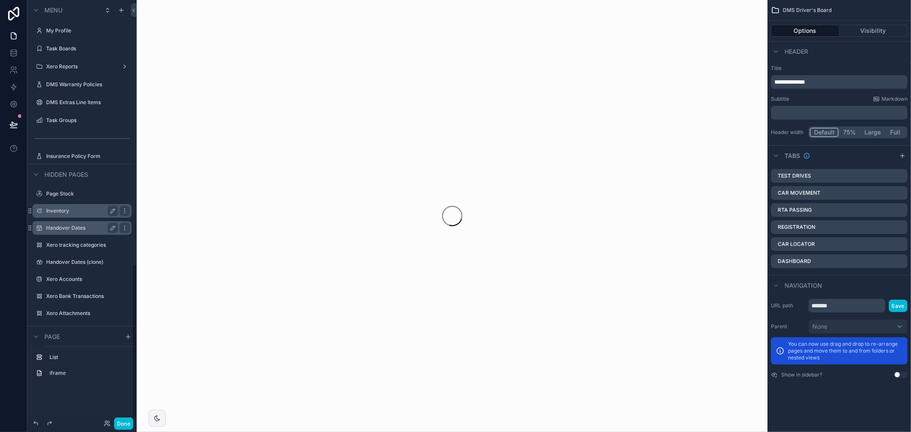
scroll to position [725, 0]
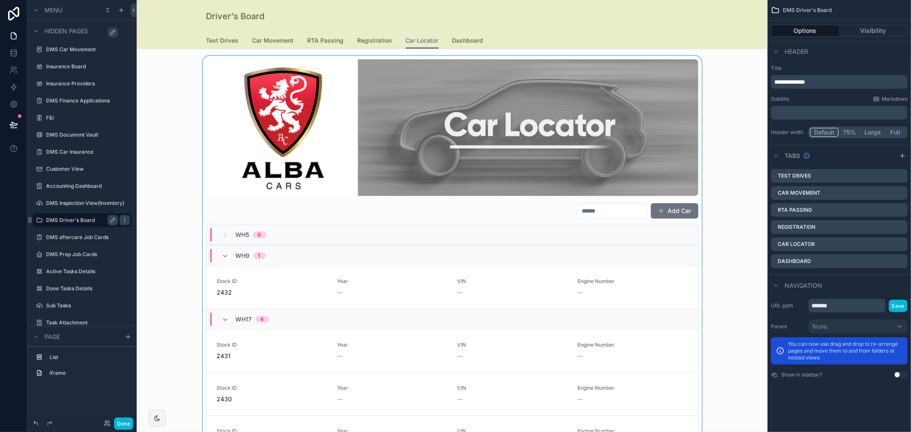
click at [223, 289] on div "scrollable content" at bounding box center [451, 304] width 617 height 496
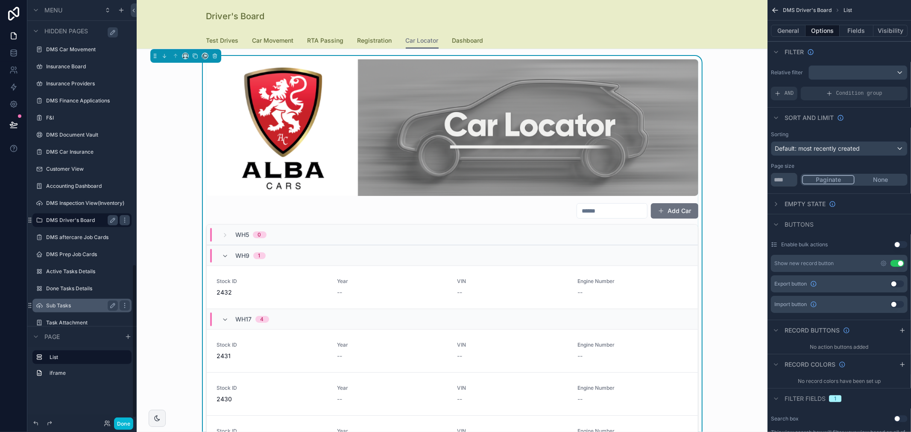
click at [65, 307] on label "Sub Tasks" at bounding box center [80, 305] width 68 height 7
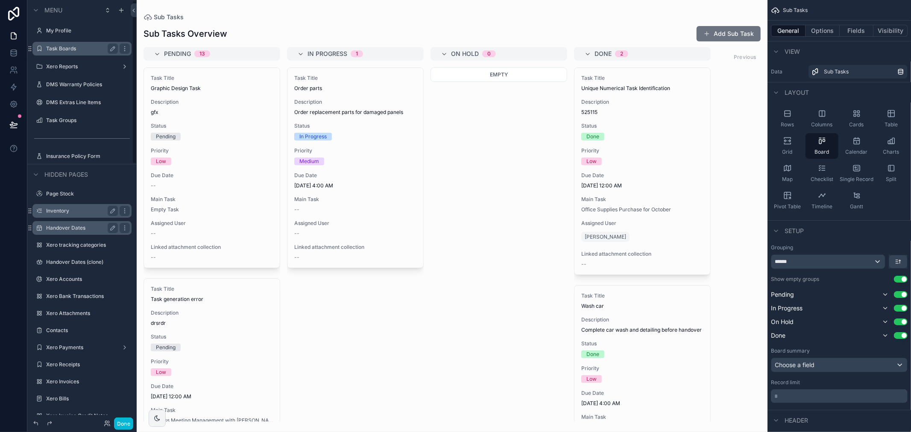
click at [97, 48] on label "Task Boards" at bounding box center [80, 48] width 68 height 7
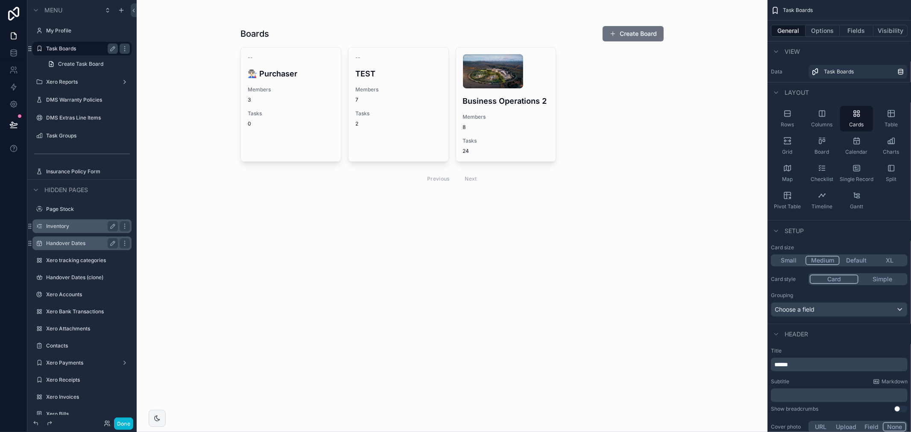
click at [507, 122] on div "scrollable content" at bounding box center [452, 108] width 437 height 216
click at [503, 130] on span "8" at bounding box center [506, 127] width 86 height 7
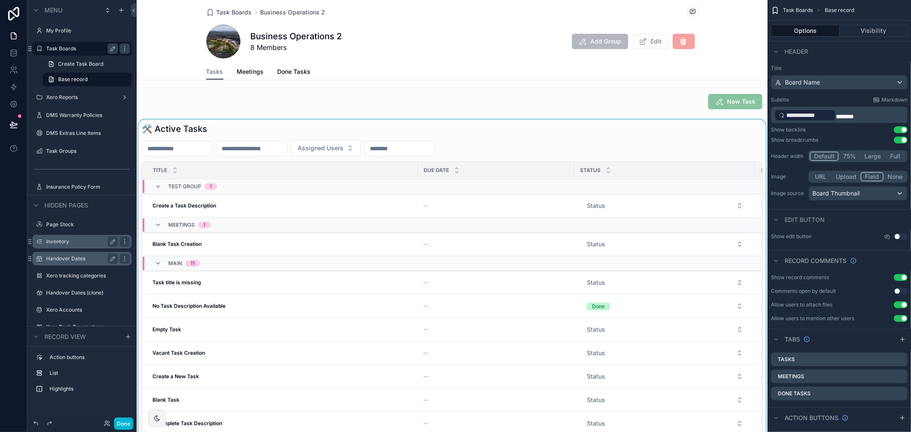
click at [229, 208] on div "scrollable content" at bounding box center [452, 305] width 631 height 370
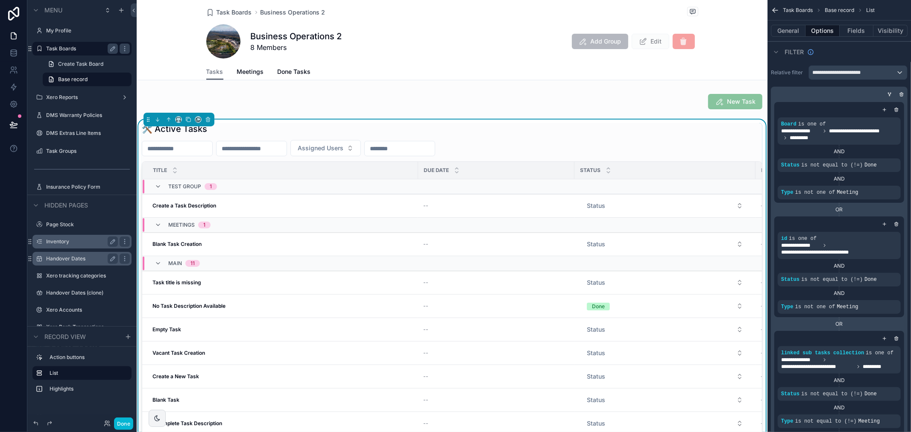
click at [229, 208] on div "Create a Task Description Create a Task Description" at bounding box center [282, 205] width 261 height 7
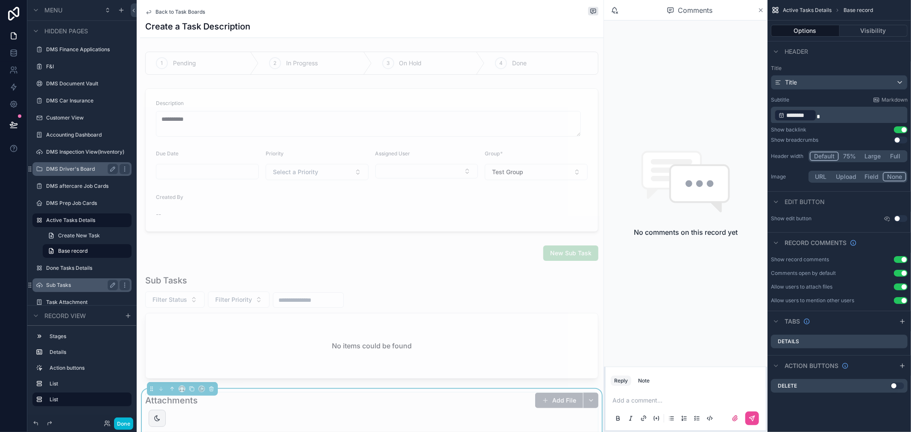
click at [762, 12] on icon "scrollable content" at bounding box center [761, 10] width 6 height 7
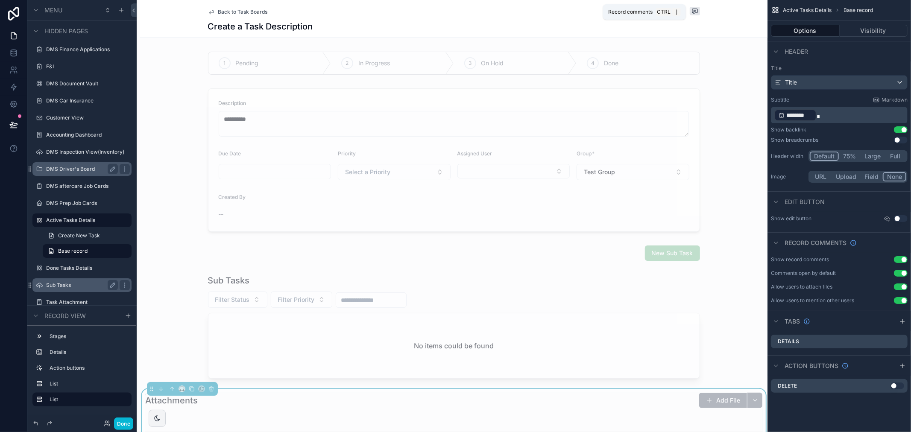
click at [691, 12] on icon "scrollable content" at bounding box center [694, 11] width 7 height 7
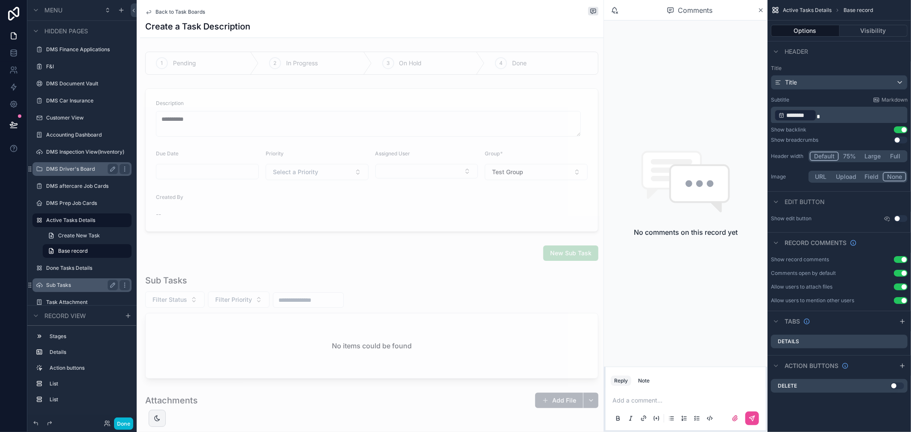
click at [164, 13] on span "Back to Task Boards" at bounding box center [180, 12] width 50 height 7
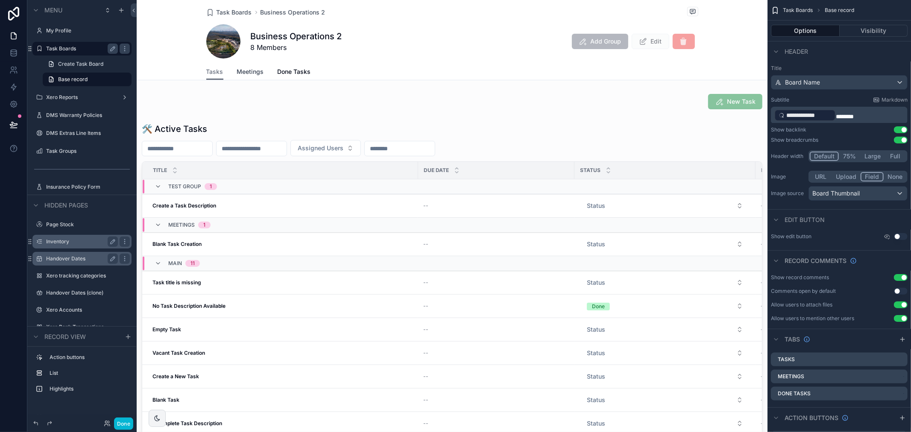
click at [252, 75] on span "Meetings" at bounding box center [250, 71] width 27 height 9
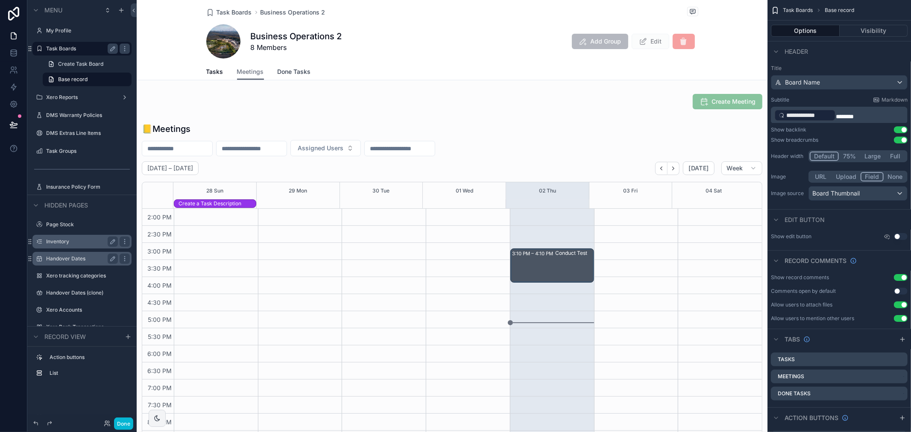
click at [283, 67] on span "Done Tasks" at bounding box center [294, 71] width 33 height 9
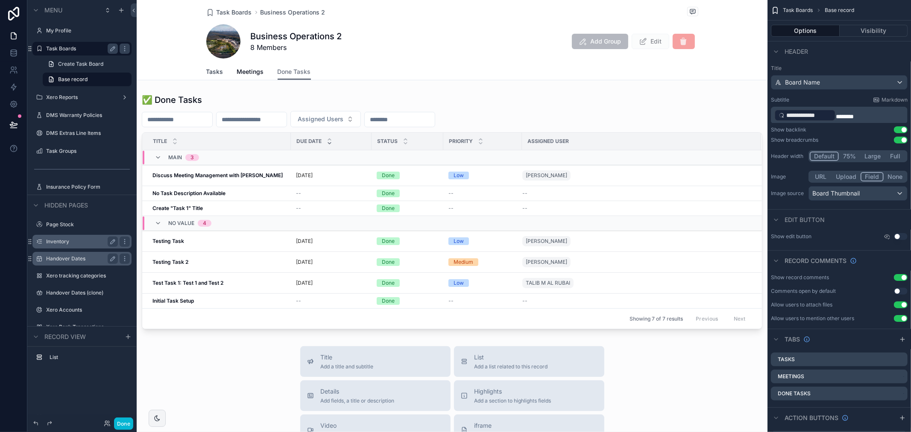
click at [214, 73] on span "Tasks" at bounding box center [214, 71] width 17 height 9
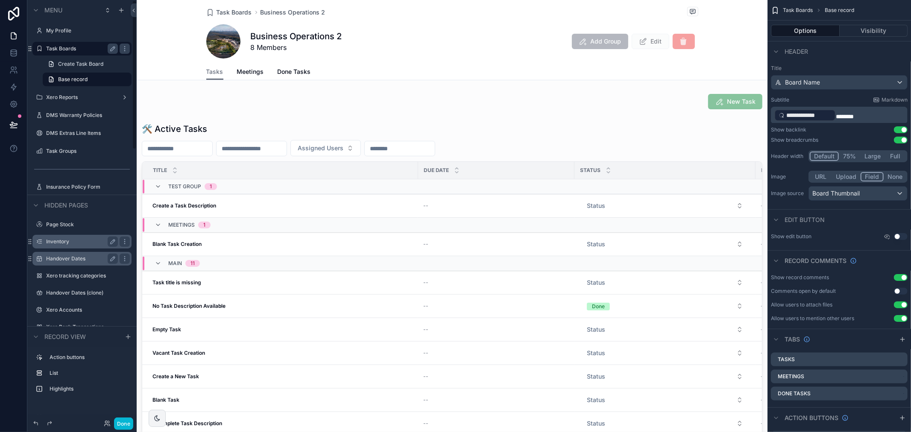
click at [278, 14] on span "Business Operations 2" at bounding box center [293, 12] width 65 height 9
click at [237, 10] on span "Task Boards" at bounding box center [234, 12] width 35 height 9
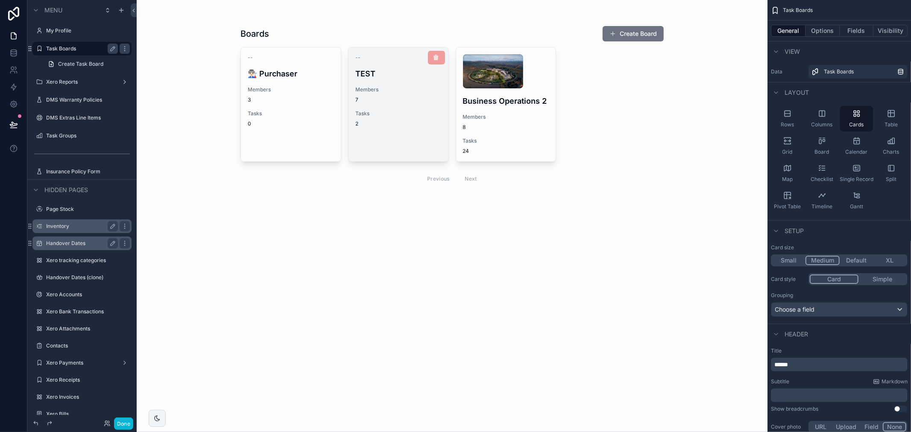
click at [398, 129] on div "-- TEST Members 7 Tasks 2" at bounding box center [398, 90] width 100 height 87
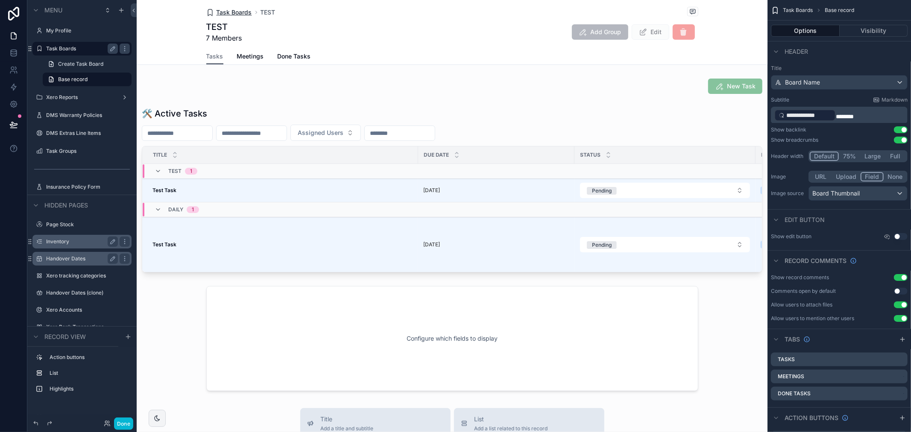
click at [241, 11] on span "Task Boards" at bounding box center [234, 12] width 35 height 9
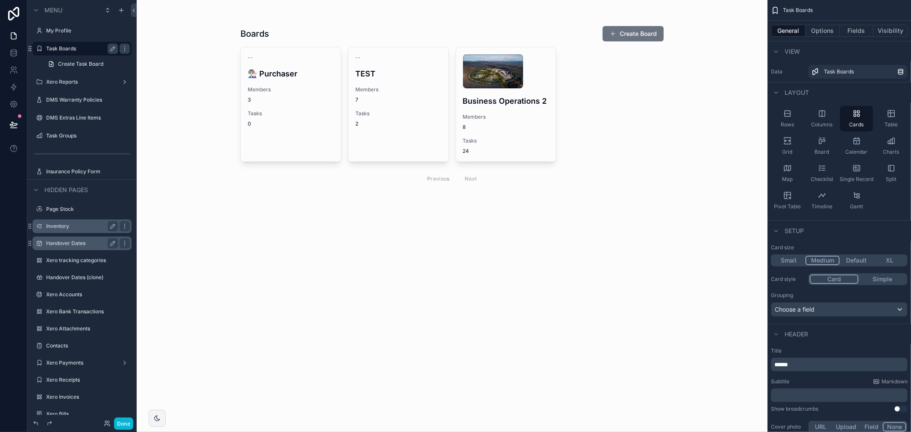
click at [471, 178] on div "Previous Next" at bounding box center [452, 178] width 62 height 13
click at [440, 179] on div "Previous Next" at bounding box center [452, 178] width 62 height 13
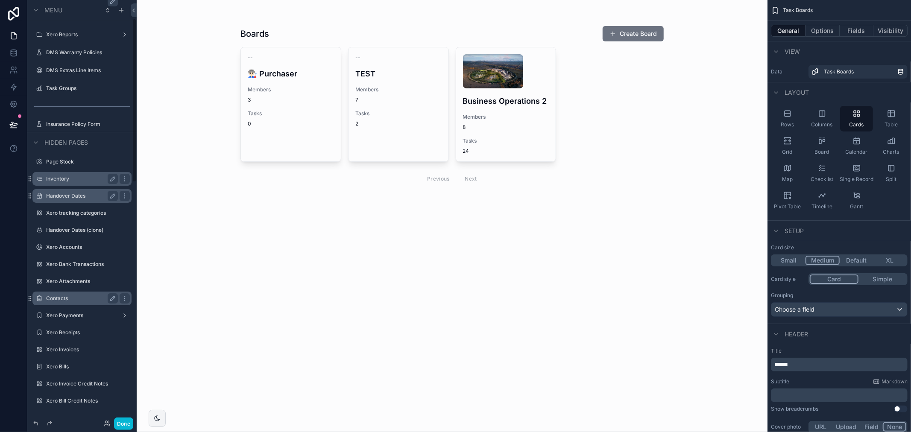
click at [64, 294] on div "Contacts" at bounding box center [82, 298] width 72 height 10
click at [64, 296] on label "Contacts" at bounding box center [80, 298] width 68 height 7
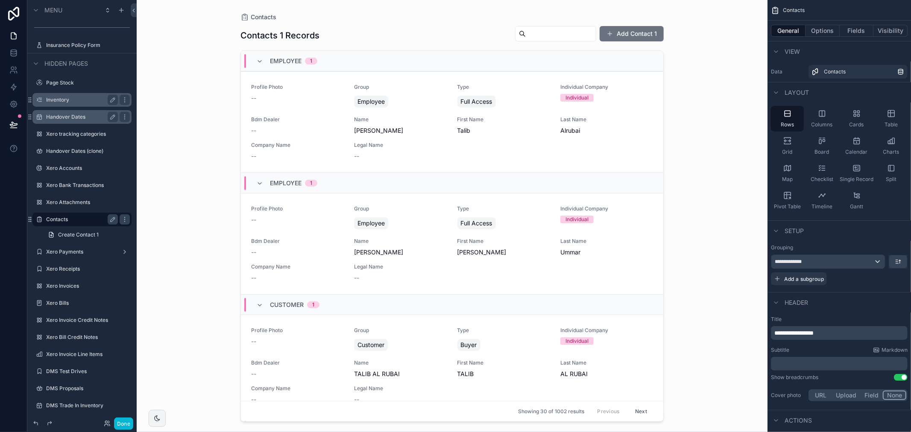
click at [406, 126] on div "scrollable content" at bounding box center [452, 211] width 437 height 422
click at [429, 122] on span "Name" at bounding box center [400, 119] width 93 height 7
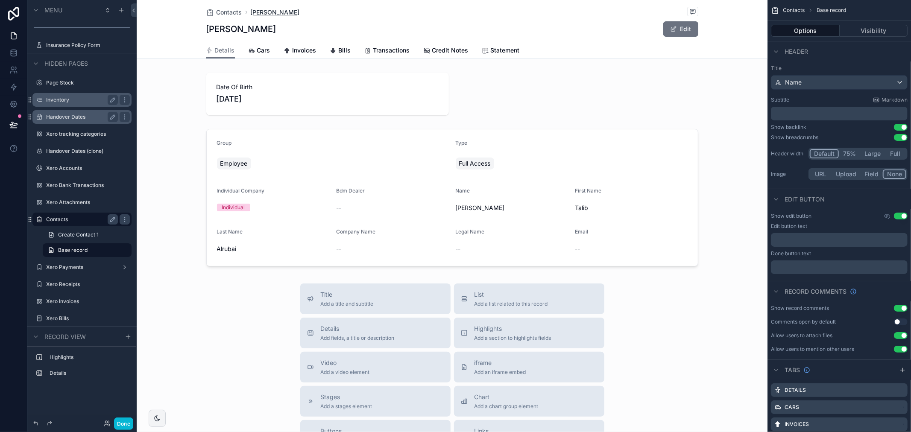
click at [254, 13] on span "[PERSON_NAME]" at bounding box center [275, 12] width 49 height 9
click at [228, 9] on span "Contacts" at bounding box center [230, 12] width 26 height 9
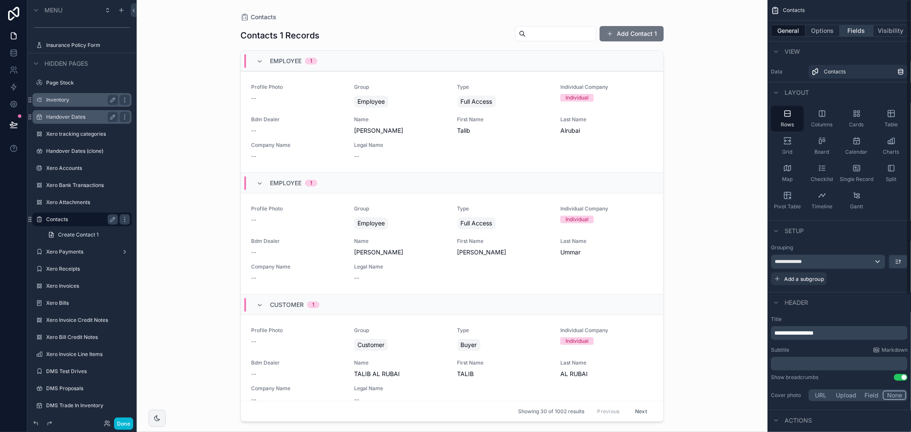
click at [855, 32] on button "Fields" at bounding box center [857, 31] width 34 height 12
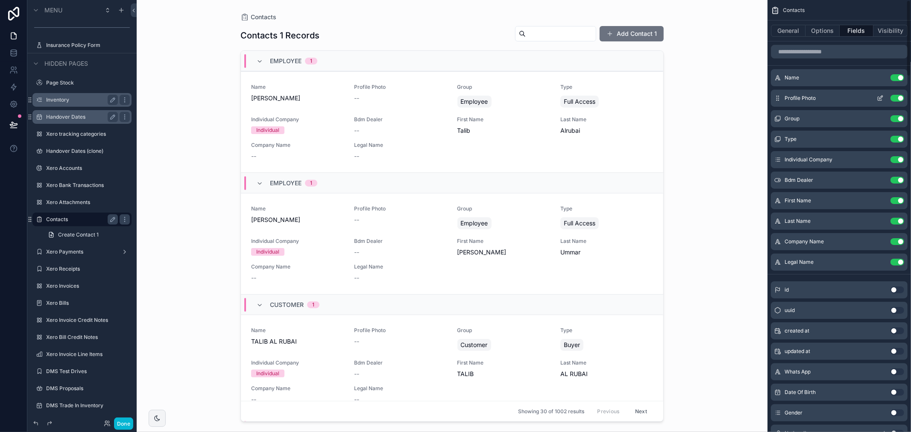
click at [880, 101] on icon "scrollable content" at bounding box center [880, 98] width 7 height 7
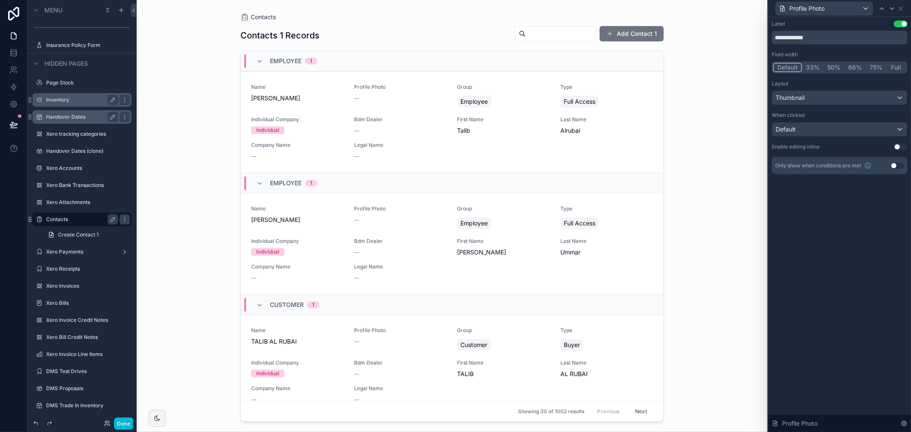
click at [830, 251] on div "**********" at bounding box center [839, 224] width 143 height 415
click at [900, 8] on icon at bounding box center [900, 8] width 7 height 7
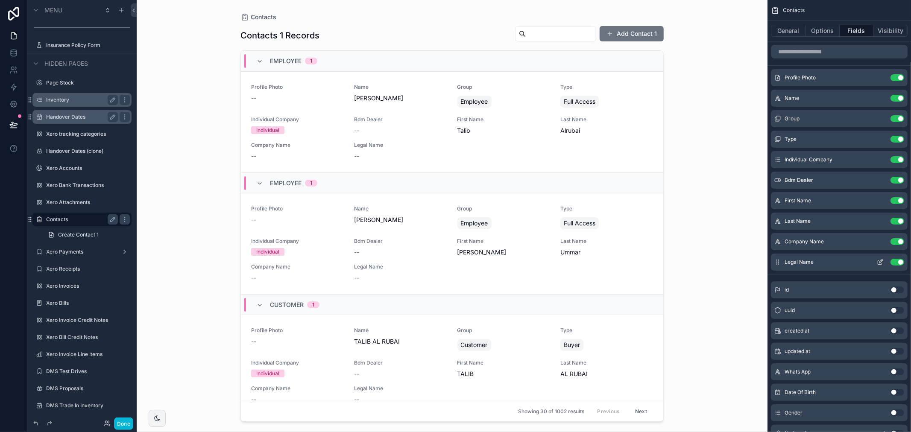
click at [897, 261] on button "Use setting" at bounding box center [897, 262] width 14 height 7
click at [899, 223] on button "Use setting" at bounding box center [897, 221] width 14 height 7
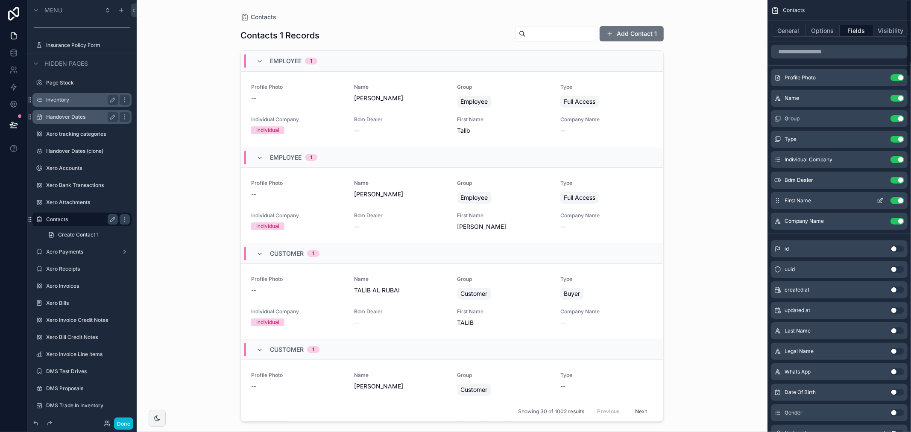
click at [897, 199] on button "Use setting" at bounding box center [897, 200] width 14 height 7
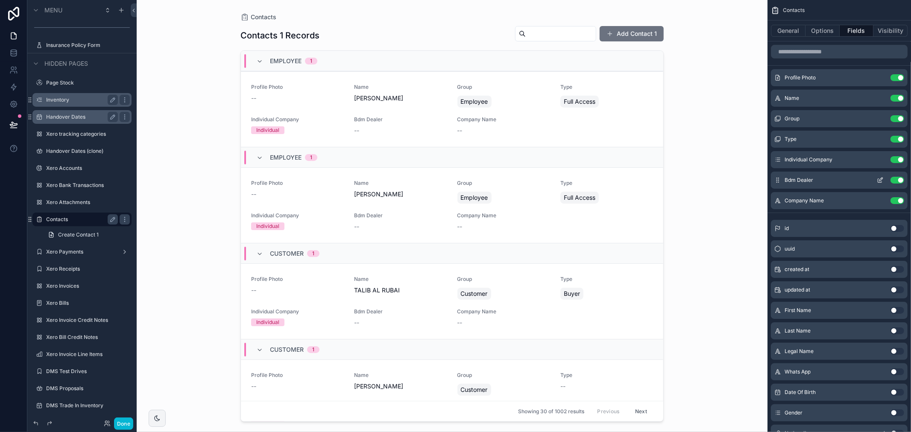
click at [896, 178] on button "Use setting" at bounding box center [897, 180] width 14 height 7
click at [895, 156] on div "Use setting" at bounding box center [888, 159] width 31 height 7
click at [897, 159] on button "Use setting" at bounding box center [897, 159] width 14 height 7
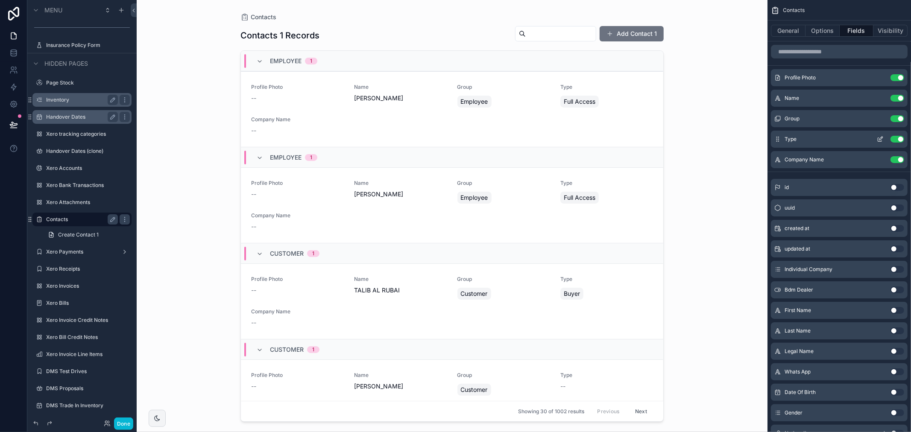
click at [899, 141] on button "Use setting" at bounding box center [897, 139] width 14 height 7
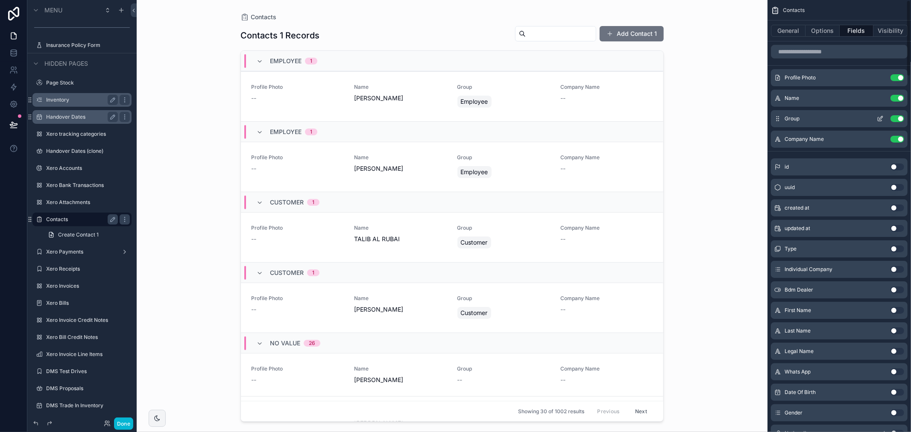
click at [899, 117] on button "Use setting" at bounding box center [897, 118] width 14 height 7
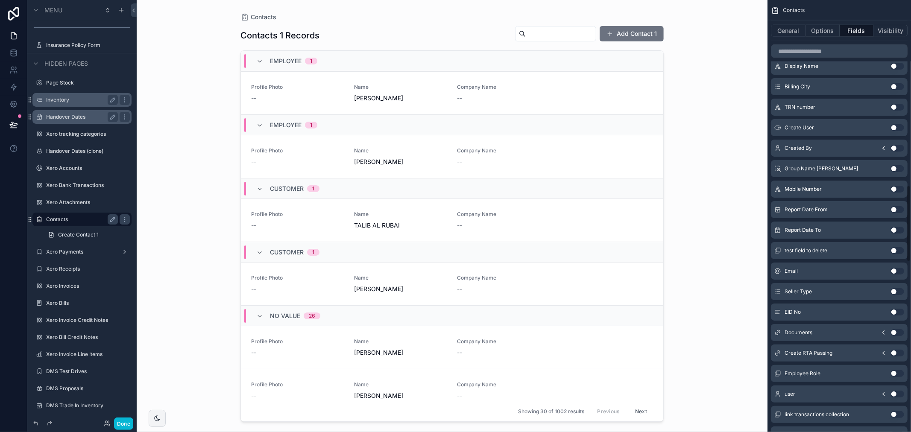
scroll to position [1044, 0]
click at [897, 292] on button "Use setting" at bounding box center [897, 291] width 14 height 7
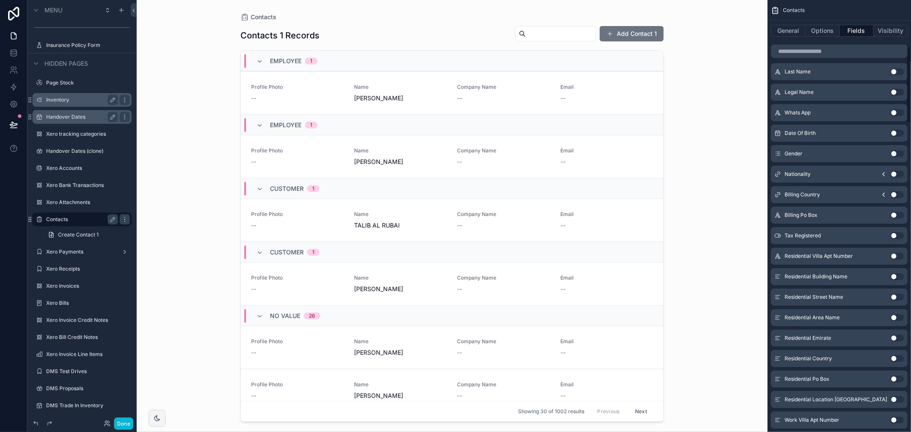
scroll to position [258, 0]
click at [894, 174] on button "Use setting" at bounding box center [897, 176] width 14 height 7
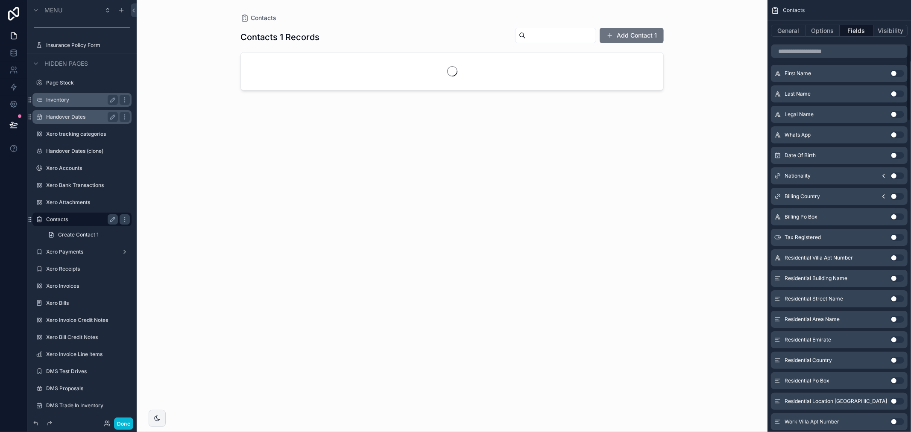
scroll to position [231, 0]
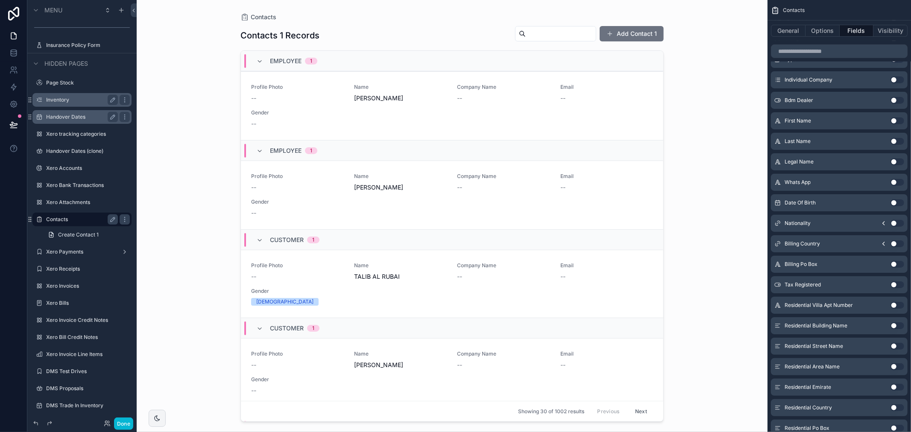
click at [895, 203] on button "Use setting" at bounding box center [897, 202] width 14 height 7
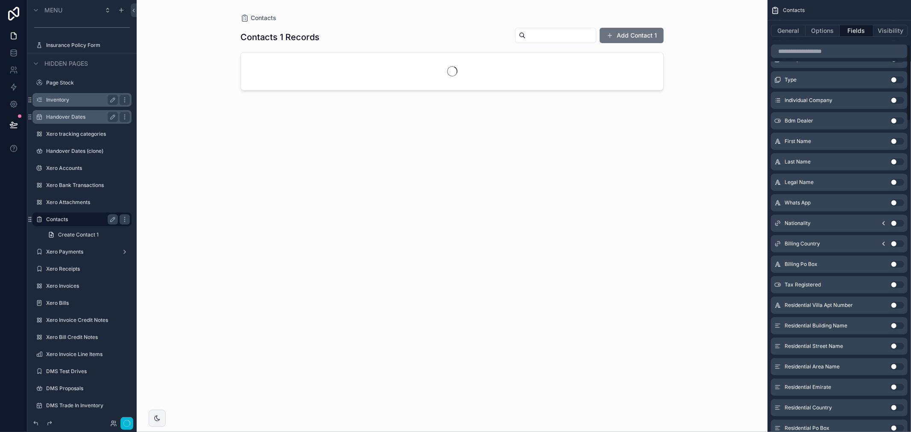
scroll to position [251, 0]
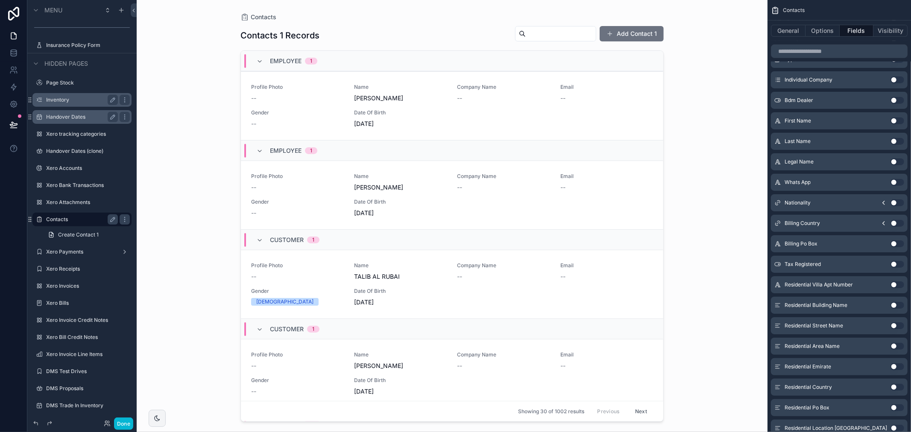
click at [899, 184] on button "Use setting" at bounding box center [897, 182] width 14 height 7
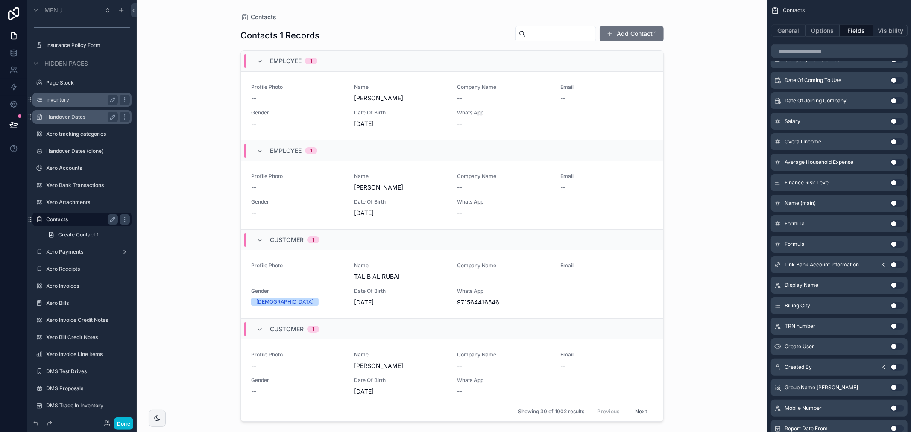
scroll to position [889, 0]
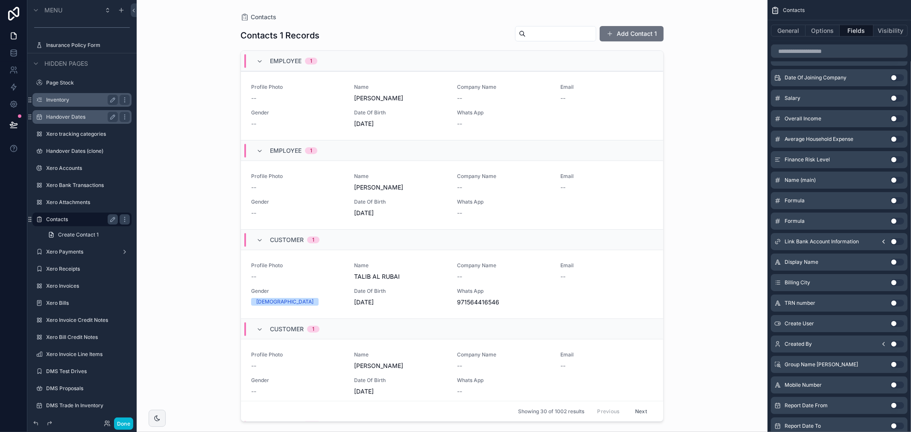
click at [896, 385] on button "Use setting" at bounding box center [897, 385] width 14 height 7
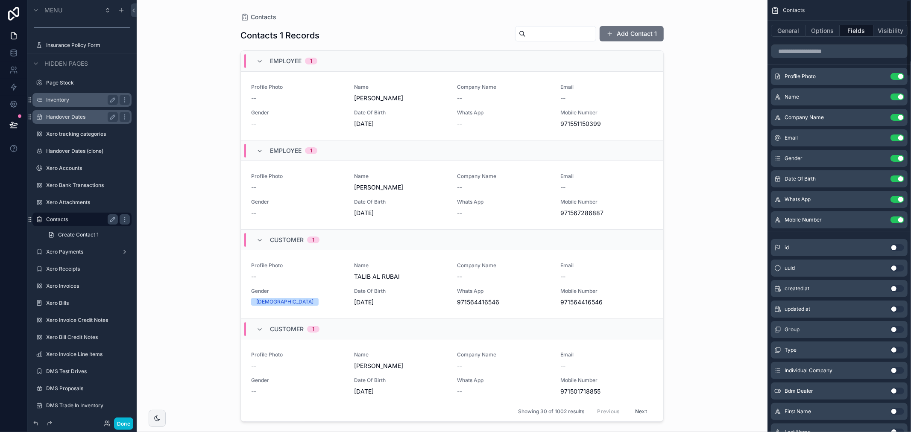
scroll to position [0, 0]
click at [899, 203] on button "Use setting" at bounding box center [897, 200] width 14 height 7
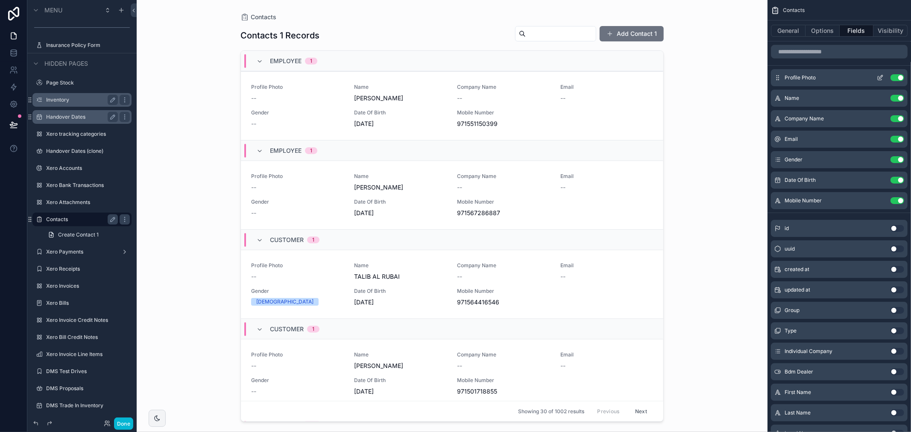
click at [881, 78] on icon "scrollable content" at bounding box center [880, 77] width 7 height 7
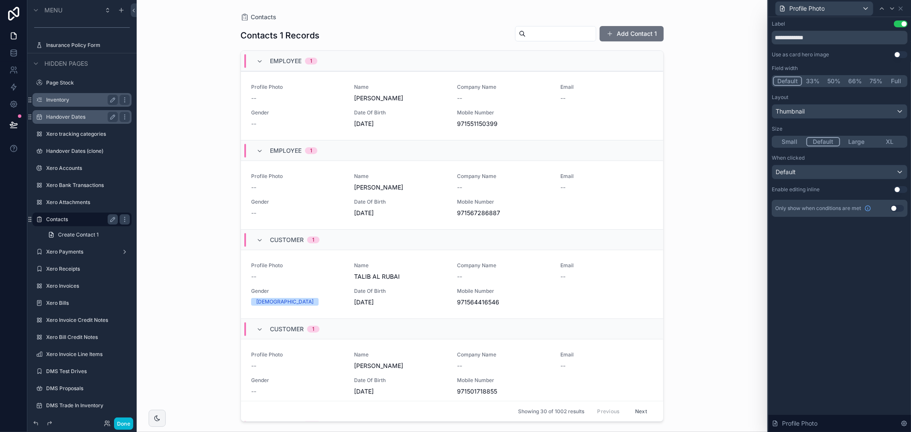
click at [851, 61] on div "**********" at bounding box center [840, 118] width 136 height 196
click at [902, 7] on icon at bounding box center [900, 8] width 7 height 7
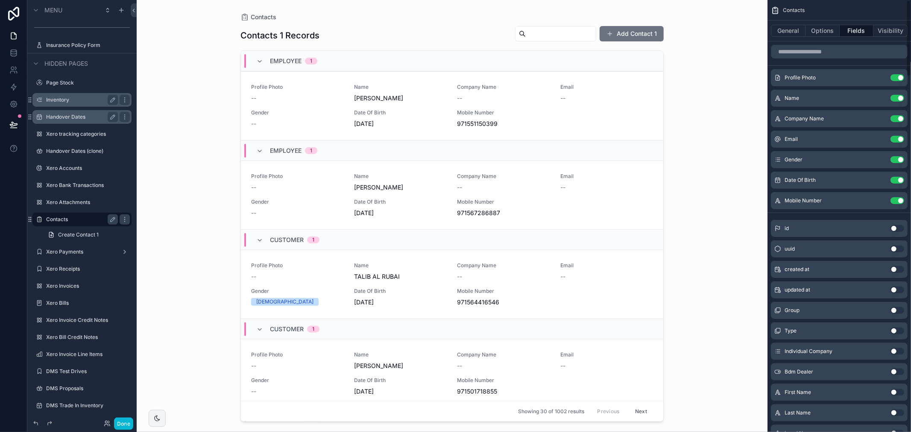
scroll to position [324, 0]
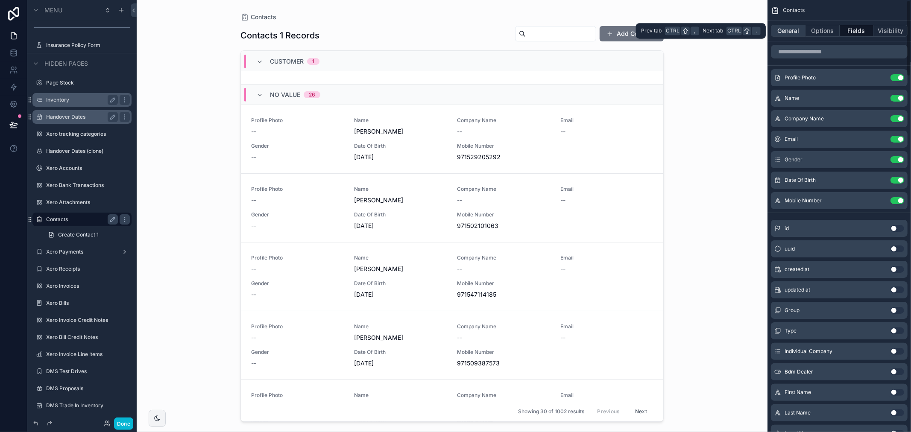
click at [791, 35] on button "General" at bounding box center [788, 31] width 35 height 12
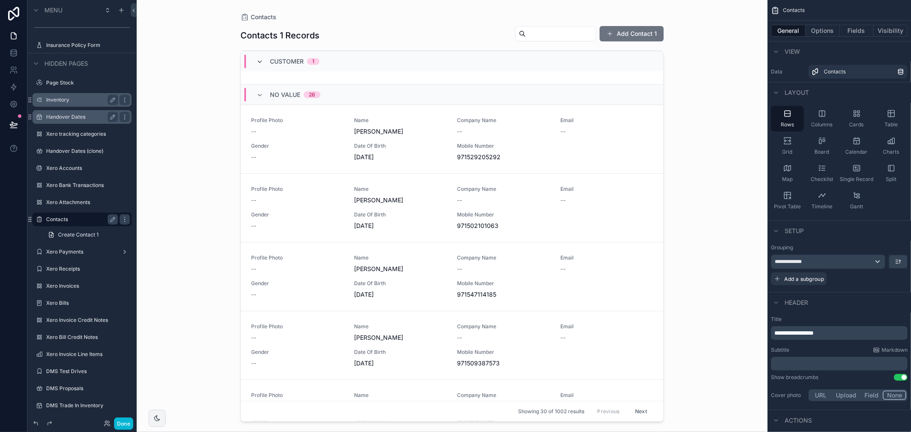
click at [259, 64] on icon "scrollable content" at bounding box center [259, 62] width 7 height 7
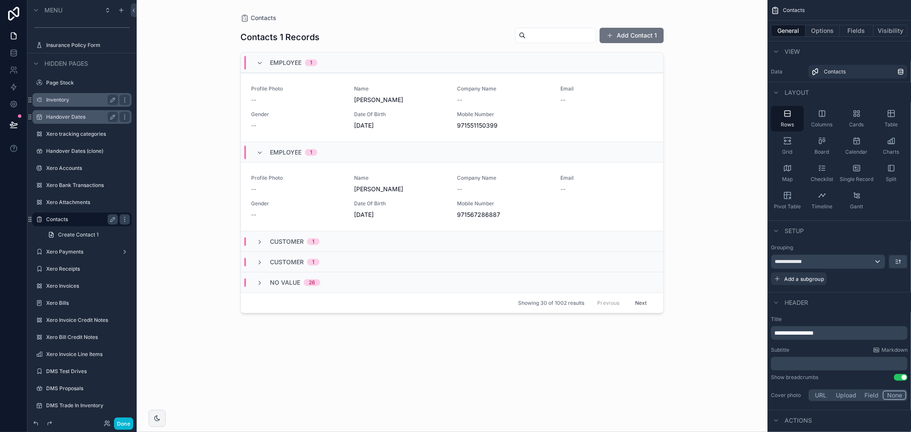
click at [259, 64] on icon "scrollable content" at bounding box center [259, 63] width 7 height 7
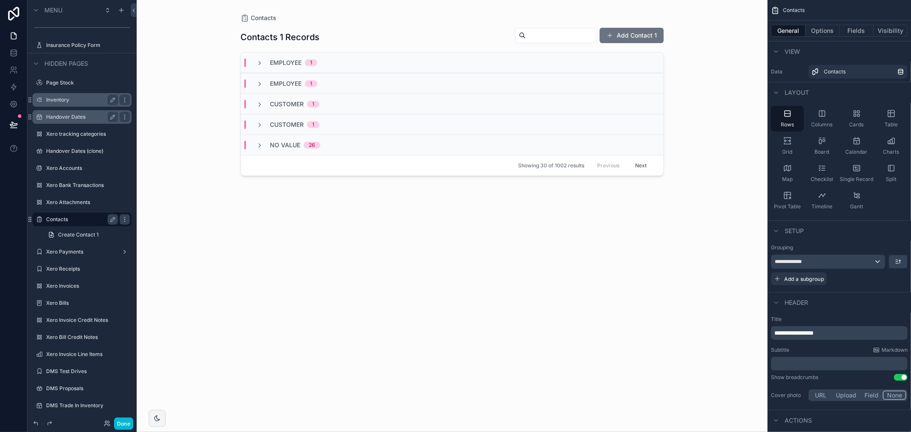
click at [259, 64] on icon "scrollable content" at bounding box center [259, 63] width 7 height 7
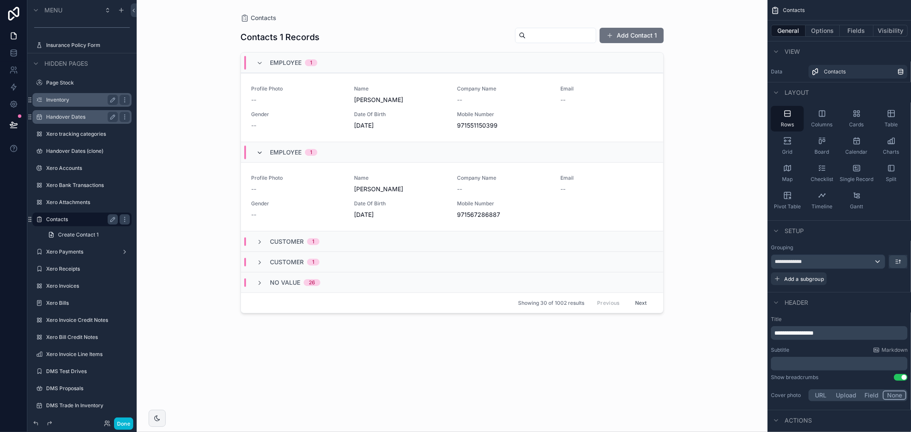
click at [262, 155] on icon "scrollable content" at bounding box center [259, 152] width 7 height 7
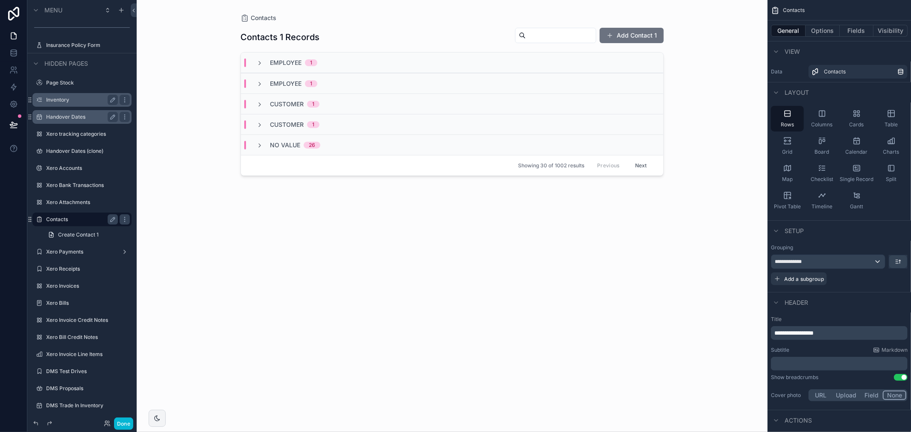
click at [339, 194] on div "Contacts 1 Records Add Contact 1 Employee 1 Employee 1 Customer 1 Customer 1 No…" at bounding box center [451, 222] width 423 height 400
click at [360, 63] on div "Employee 1" at bounding box center [452, 63] width 422 height 20
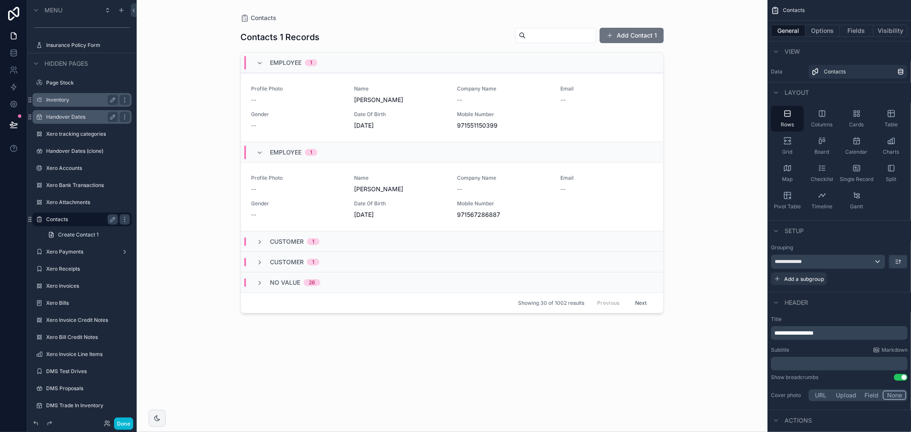
click at [355, 237] on div "Customer 1" at bounding box center [452, 241] width 422 height 20
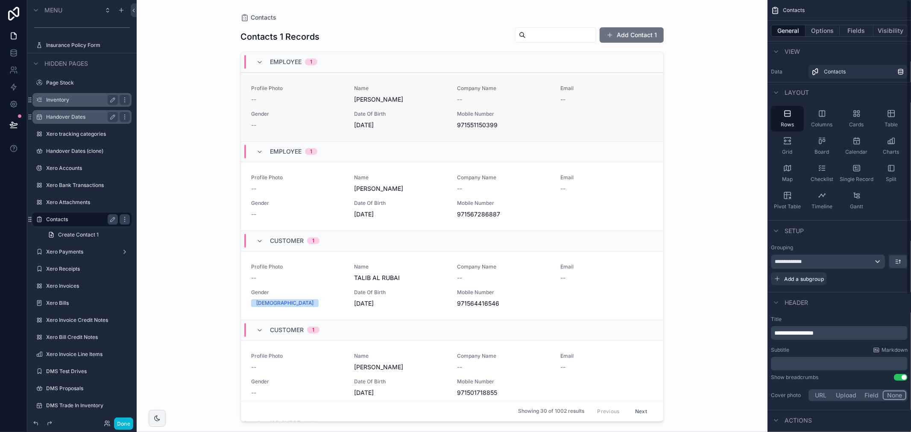
click at [583, 129] on div "Profile Photo -- Name [PERSON_NAME] Company Name -- Email -- Gender -- Date Of …" at bounding box center [452, 107] width 402 height 44
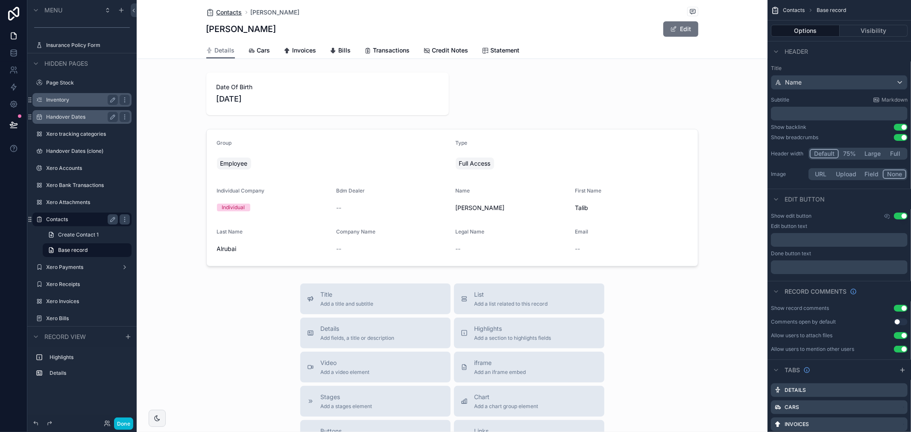
click at [227, 11] on span "Contacts" at bounding box center [230, 12] width 26 height 9
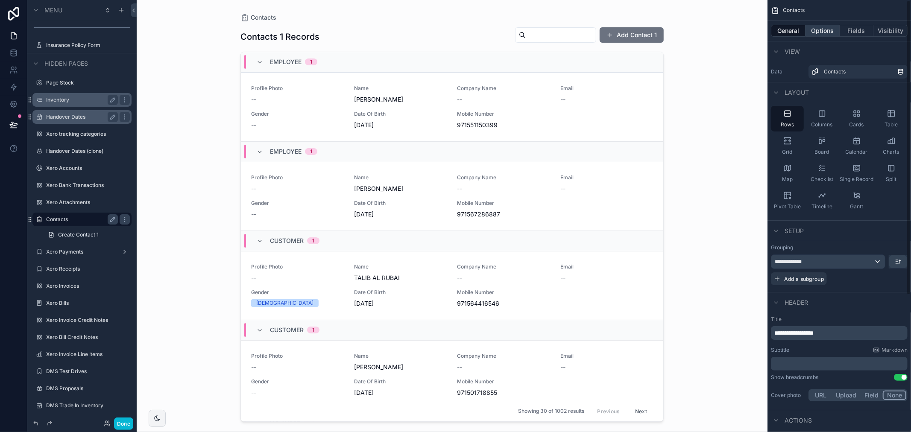
click at [812, 29] on button "Options" at bounding box center [822, 31] width 34 height 12
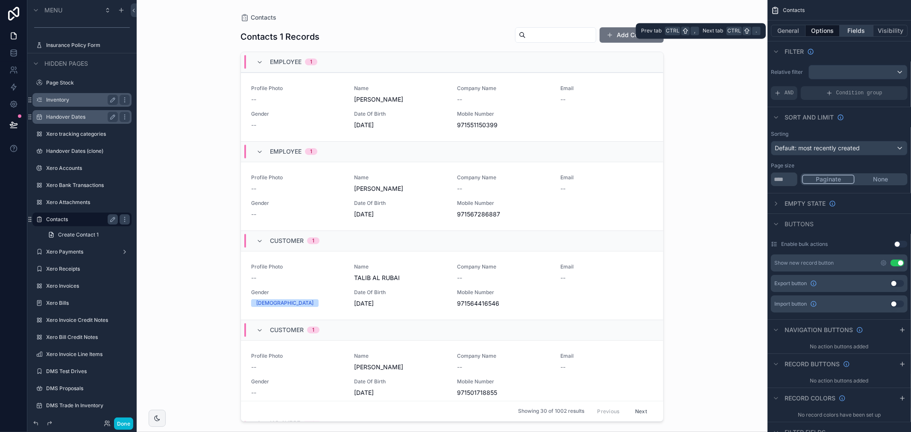
click at [854, 27] on button "Fields" at bounding box center [857, 31] width 34 height 12
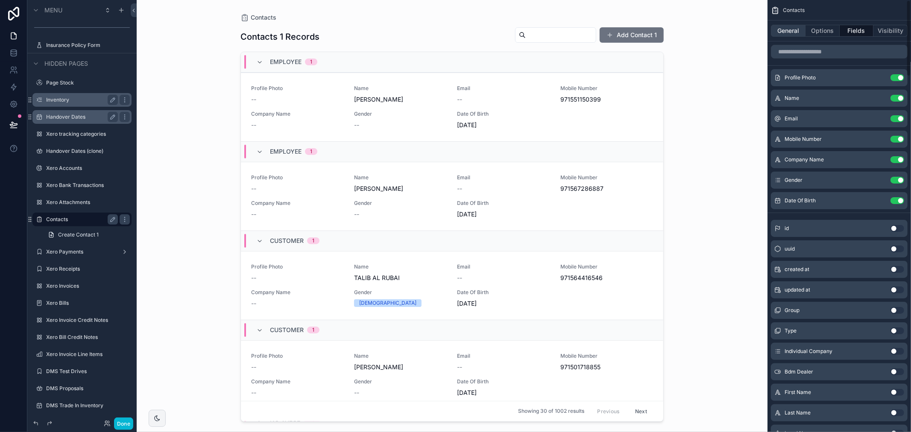
click at [787, 26] on button "General" at bounding box center [788, 31] width 35 height 12
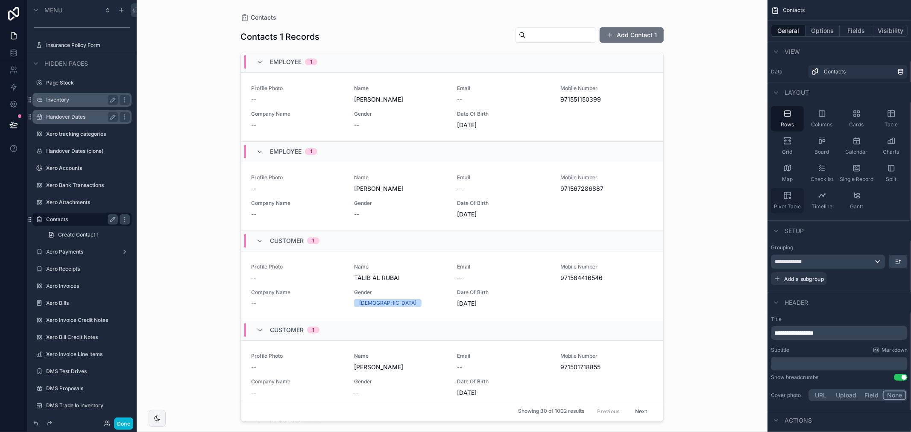
click at [800, 200] on div "Pivot Table" at bounding box center [787, 201] width 33 height 26
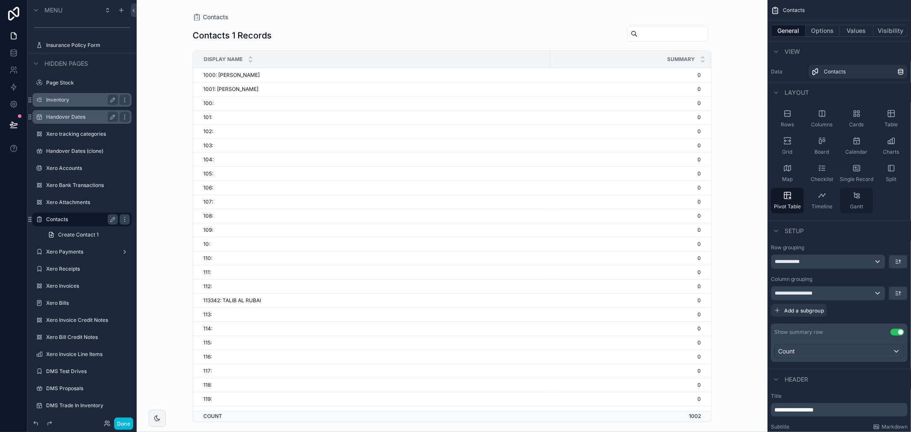
click at [862, 199] on div "Gantt" at bounding box center [856, 201] width 33 height 26
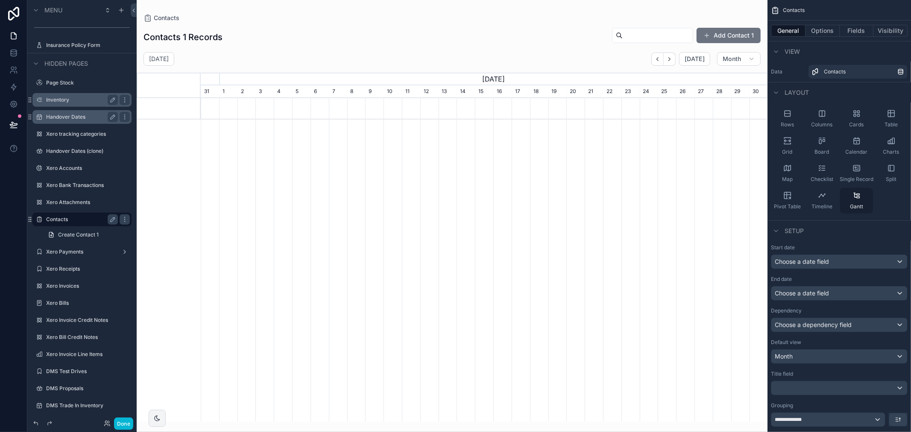
scroll to position [0, 566]
click at [885, 168] on div "Split" at bounding box center [891, 174] width 33 height 26
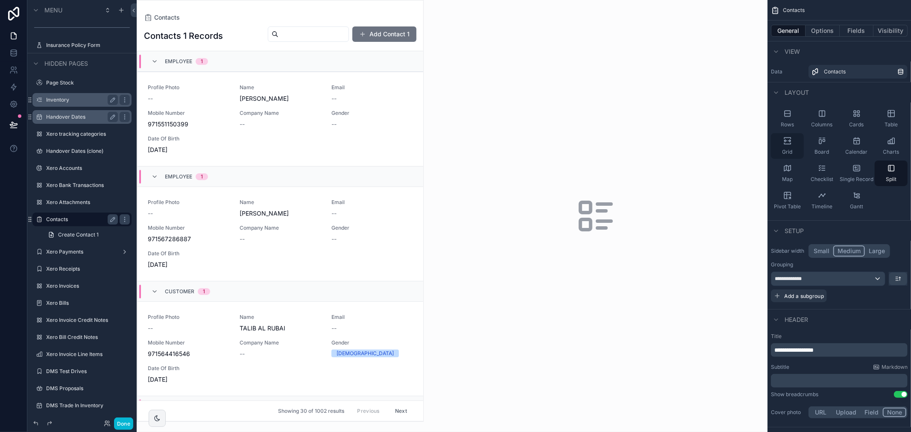
click at [786, 147] on div "Grid" at bounding box center [787, 146] width 33 height 26
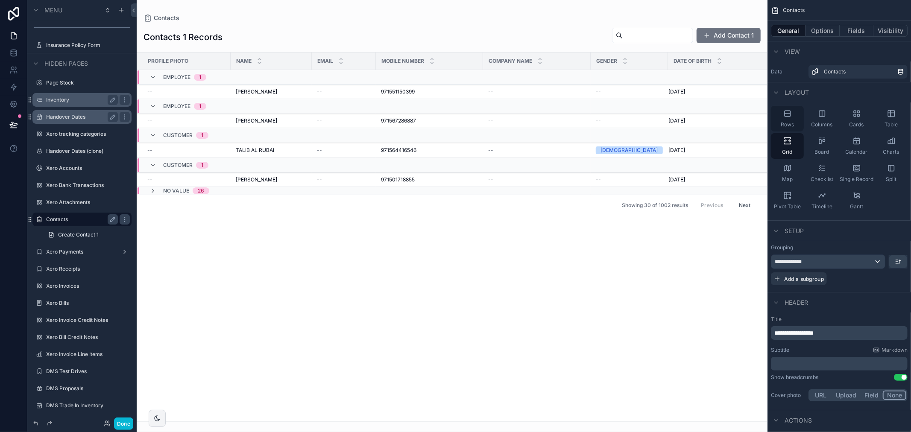
click at [792, 115] on div "Rows" at bounding box center [787, 119] width 33 height 26
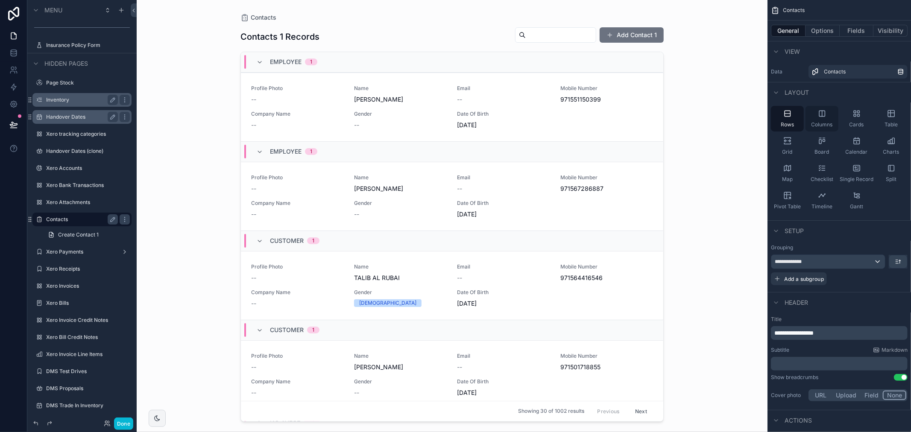
click at [819, 118] on div "Columns" at bounding box center [821, 119] width 33 height 26
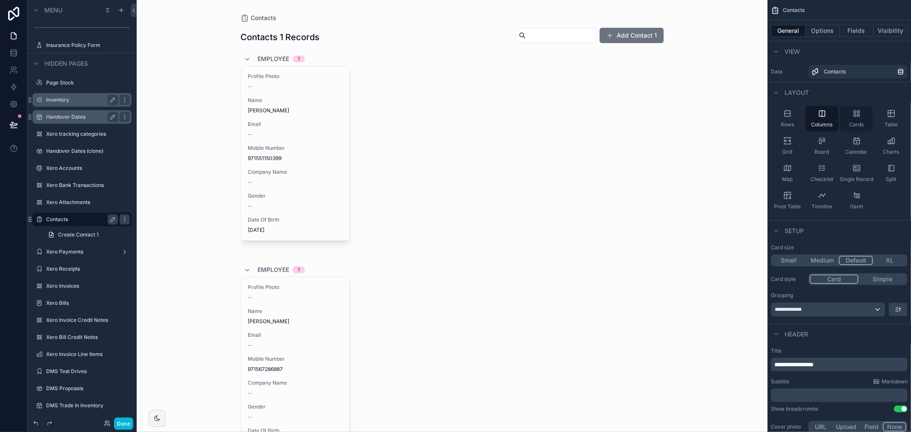
click at [857, 114] on icon "scrollable content" at bounding box center [858, 115] width 2 height 2
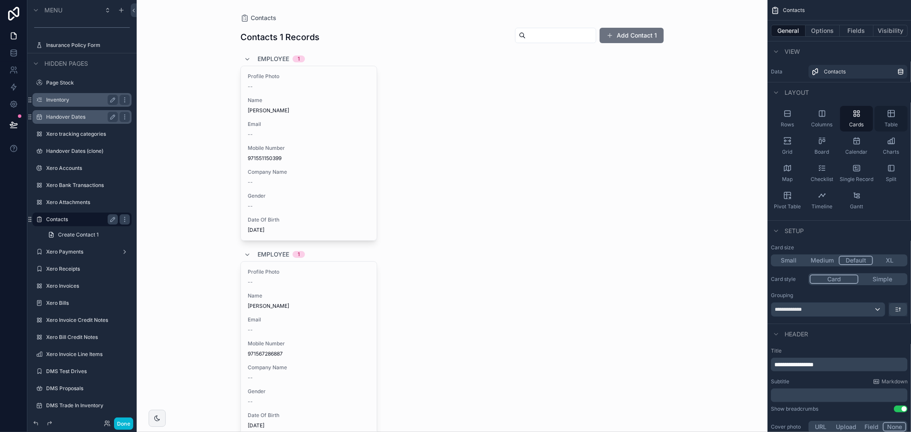
click at [882, 118] on div "Table" at bounding box center [891, 119] width 33 height 26
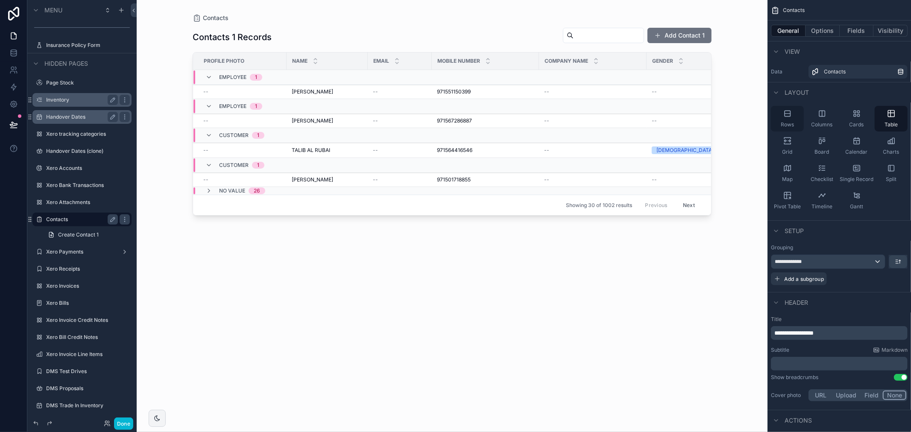
click at [782, 117] on div "Rows" at bounding box center [787, 119] width 33 height 26
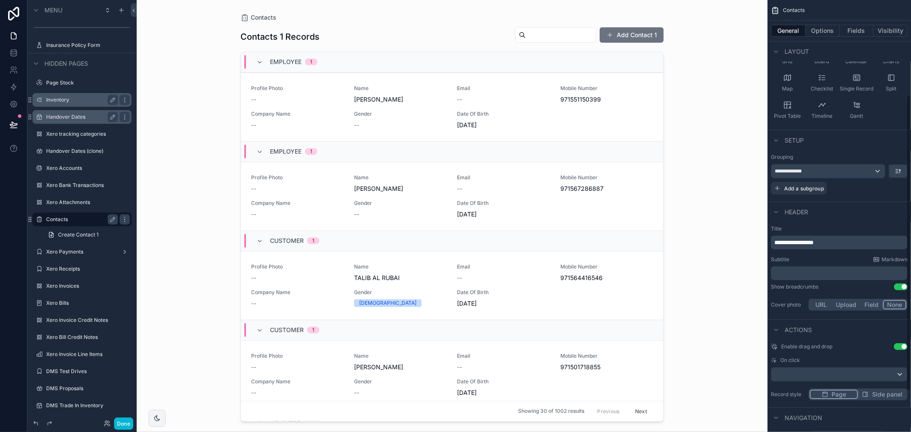
scroll to position [142, 0]
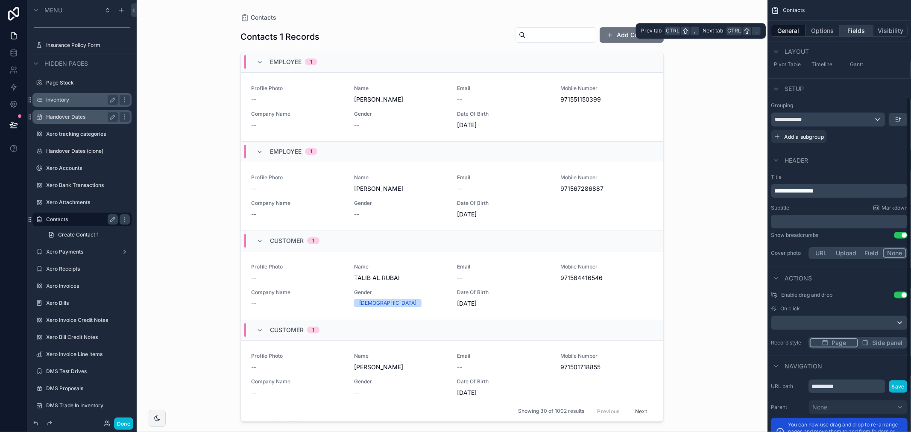
click at [858, 28] on button "Fields" at bounding box center [857, 31] width 34 height 12
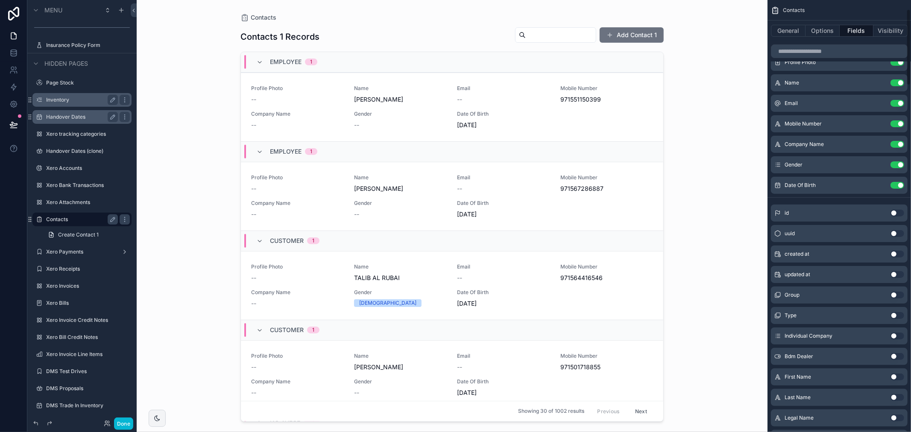
scroll to position [0, 0]
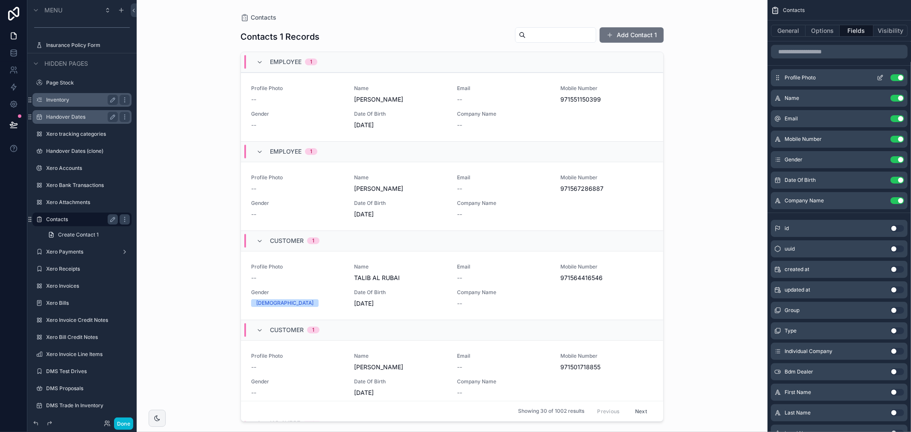
click at [882, 79] on icon "scrollable content" at bounding box center [880, 77] width 7 height 7
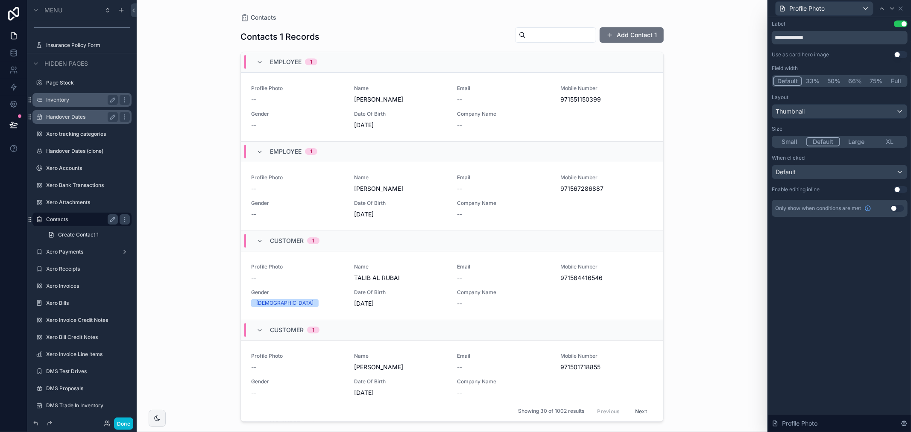
click at [872, 82] on button "75%" at bounding box center [876, 80] width 20 height 9
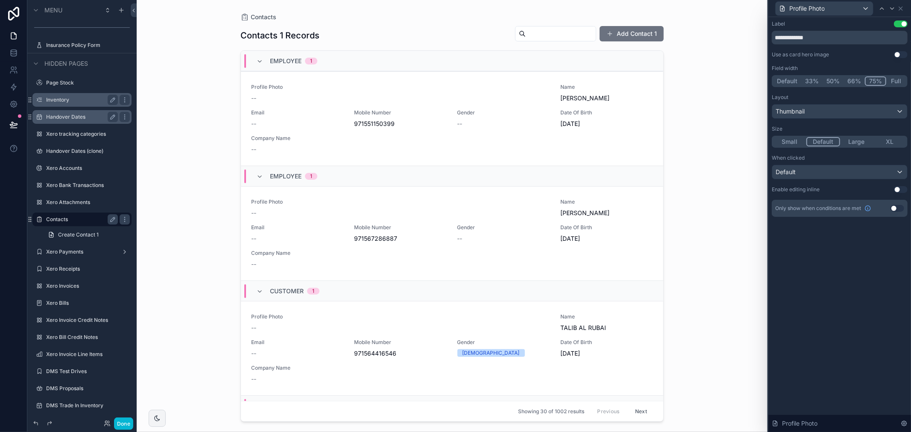
click at [893, 82] on button "Full" at bounding box center [896, 80] width 20 height 9
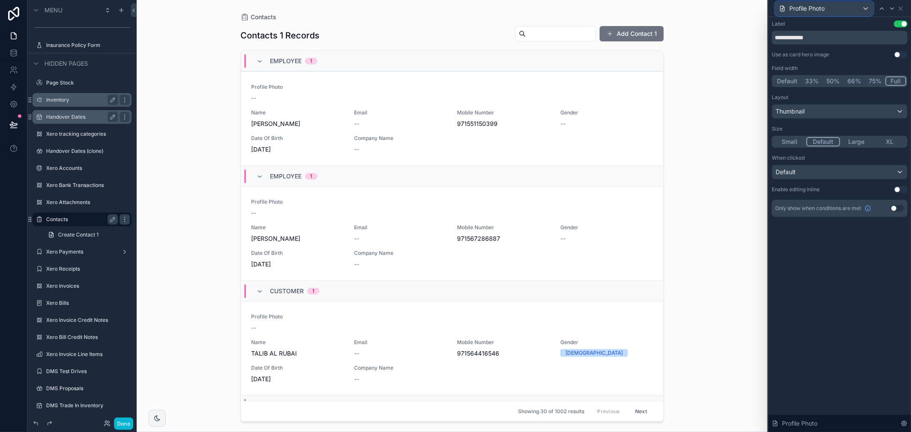
click at [831, 11] on div "Profile Photo" at bounding box center [824, 9] width 97 height 14
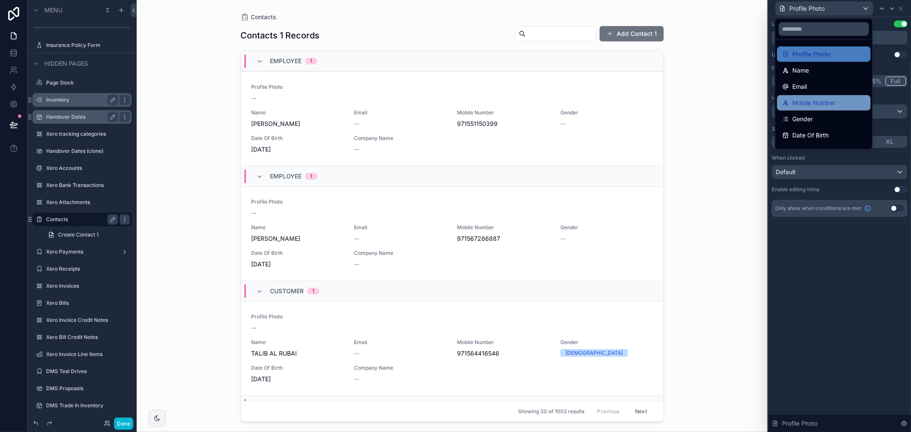
click at [823, 103] on span "Mobile Number" at bounding box center [813, 103] width 43 height 10
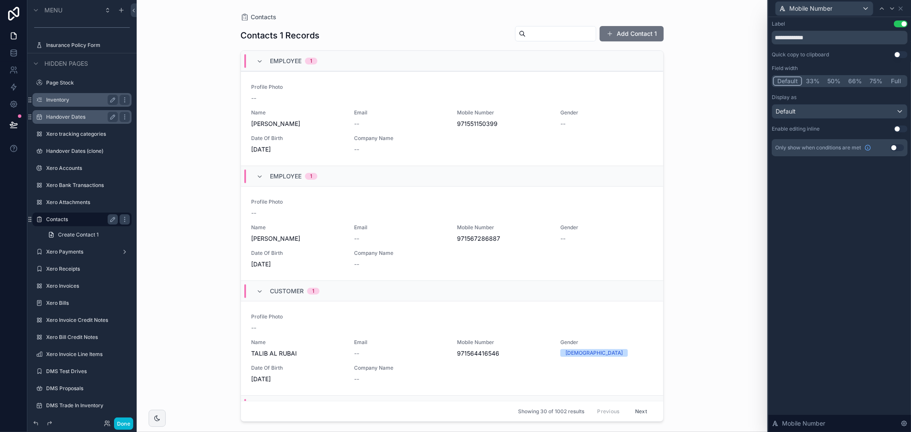
click at [810, 78] on button "33%" at bounding box center [812, 80] width 21 height 9
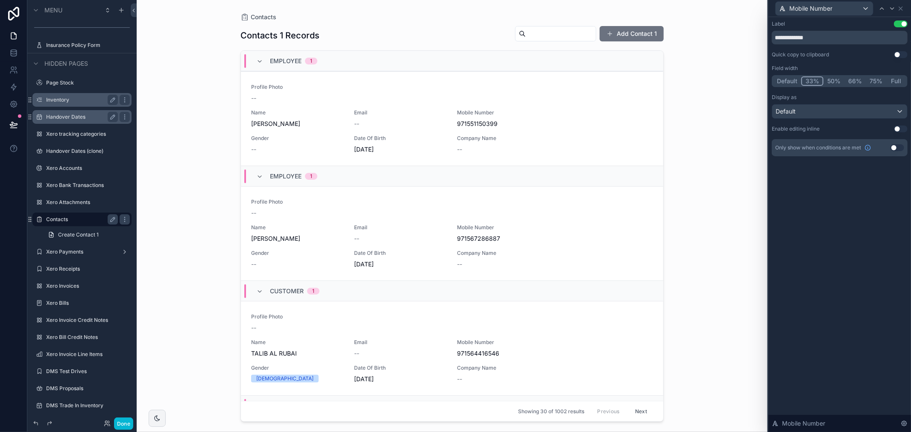
click at [820, 264] on div "**********" at bounding box center [839, 224] width 143 height 415
click at [872, 241] on div "**********" at bounding box center [839, 224] width 143 height 415
click at [515, 108] on div "Profile Photo -- Name [PERSON_NAME] Email -- Mobile Number 971551150399 Gender …" at bounding box center [452, 119] width 402 height 70
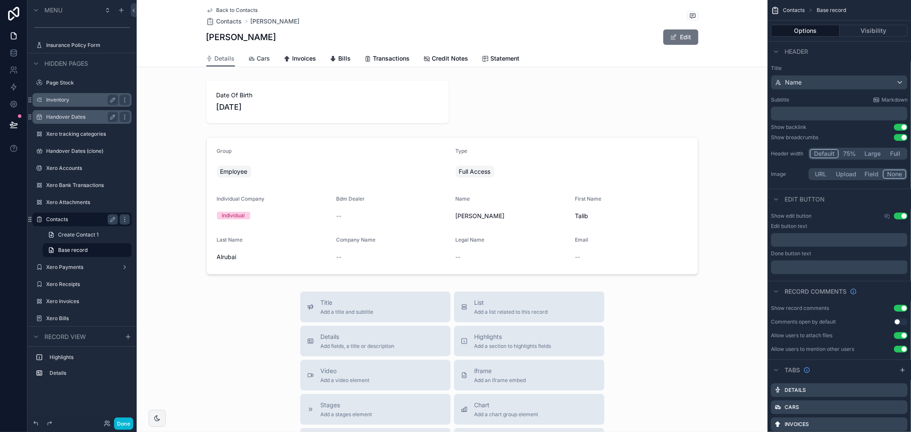
click at [261, 59] on span "Cars" at bounding box center [263, 58] width 13 height 9
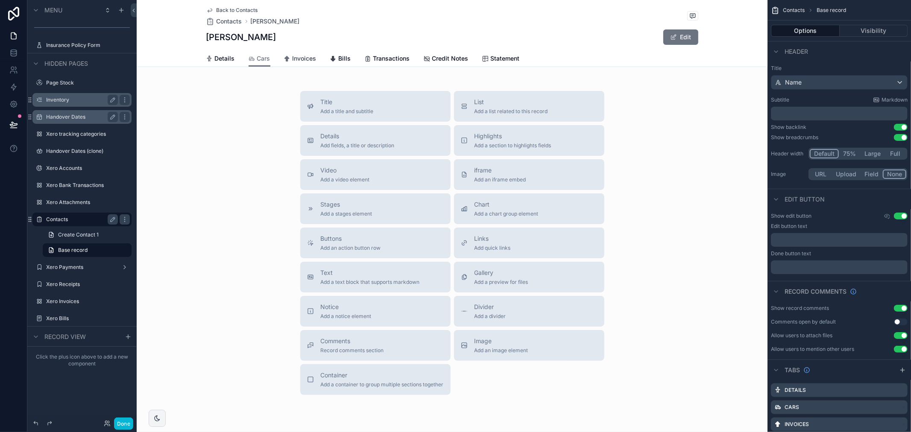
click at [305, 58] on span "Invoices" at bounding box center [305, 58] width 24 height 9
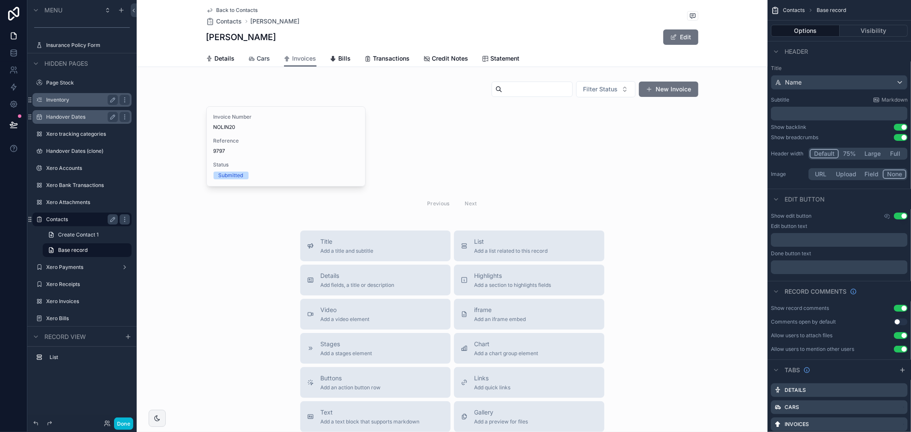
click at [257, 60] on span "Cars" at bounding box center [263, 58] width 13 height 9
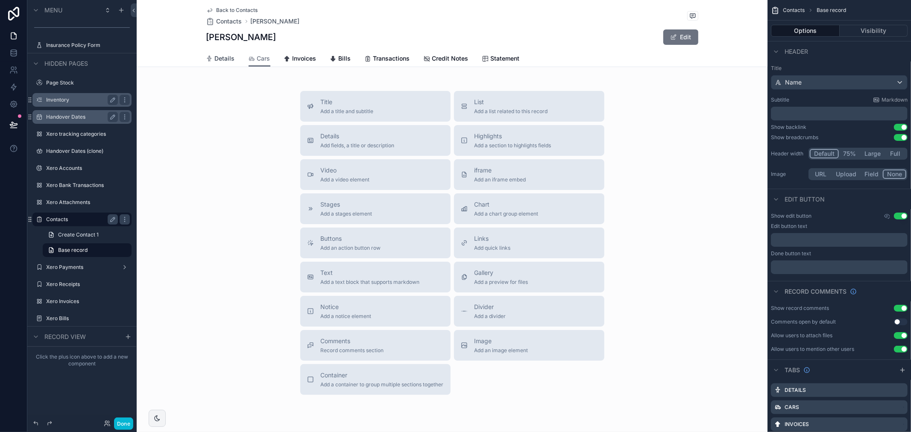
click at [222, 60] on span "Details" at bounding box center [225, 58] width 20 height 9
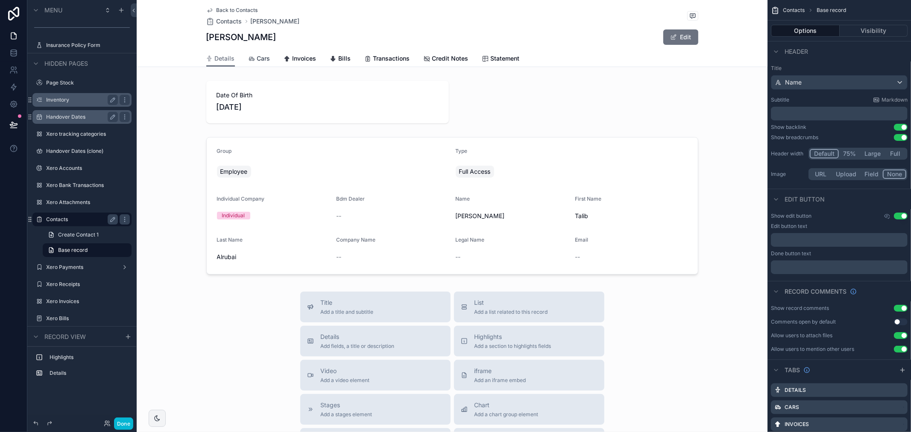
click at [257, 58] on span "Cars" at bounding box center [263, 58] width 13 height 9
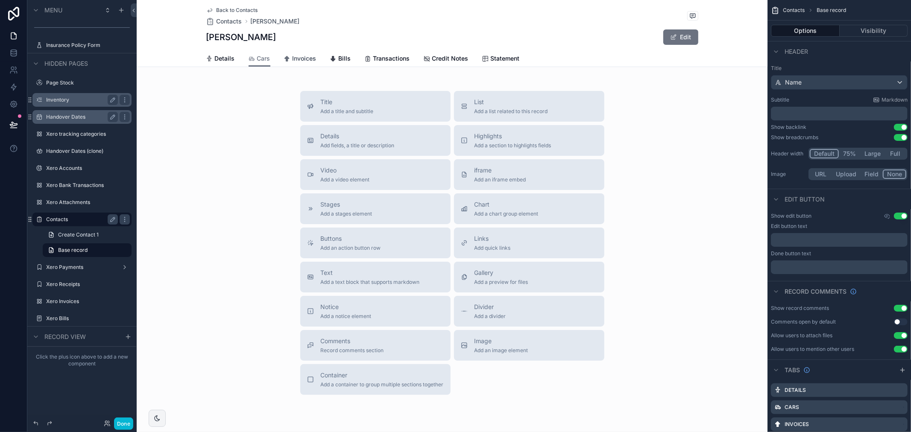
click at [284, 58] on icon "scrollable content" at bounding box center [287, 59] width 7 height 7
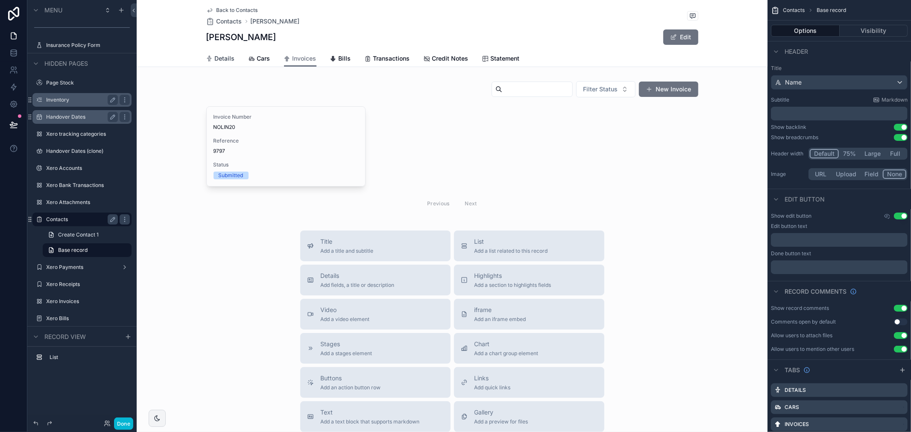
click at [216, 61] on span "Details" at bounding box center [225, 58] width 20 height 9
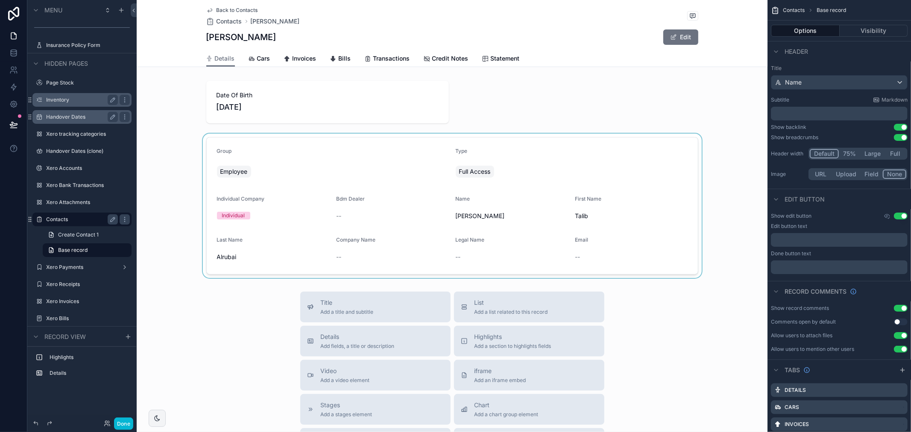
click at [399, 177] on div "scrollable content" at bounding box center [452, 206] width 631 height 144
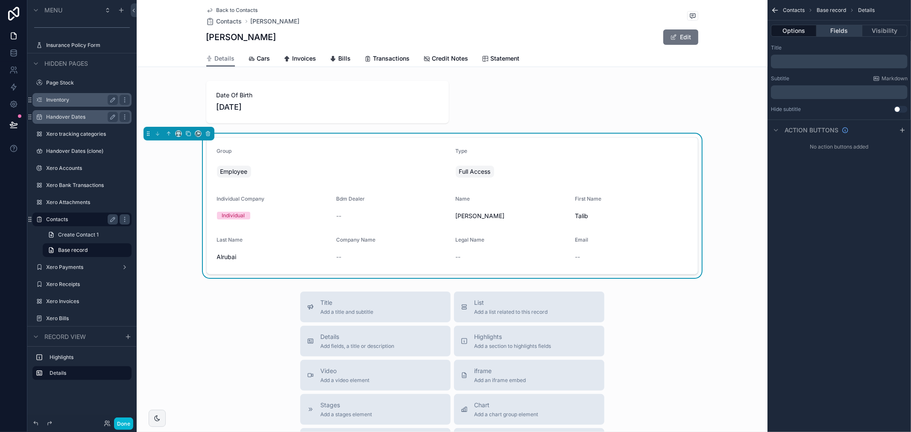
click at [831, 32] on button "Fields" at bounding box center [839, 31] width 45 height 12
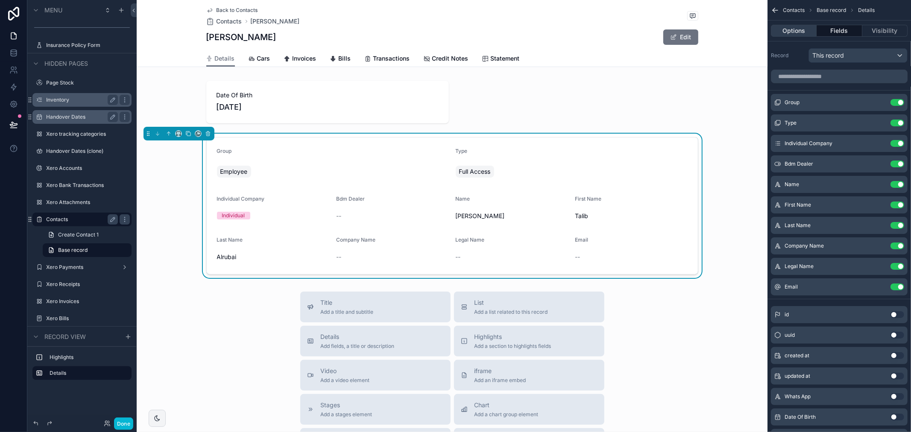
click at [787, 29] on button "Options" at bounding box center [794, 31] width 46 height 12
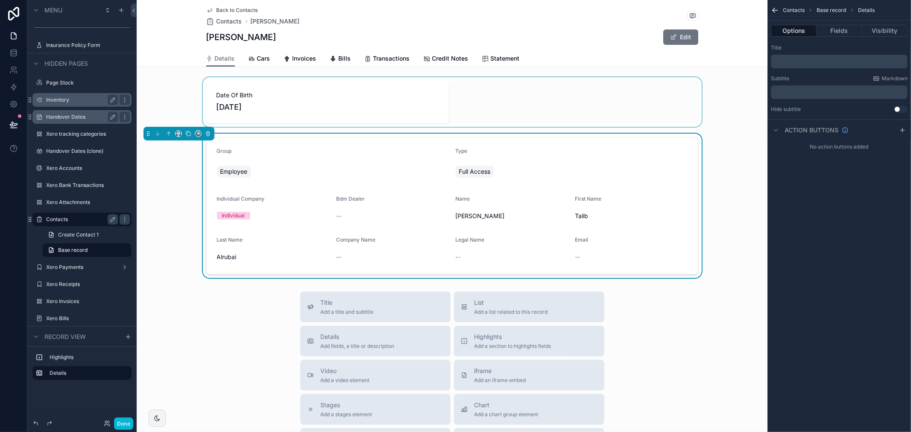
click at [301, 108] on div "scrollable content" at bounding box center [452, 102] width 631 height 50
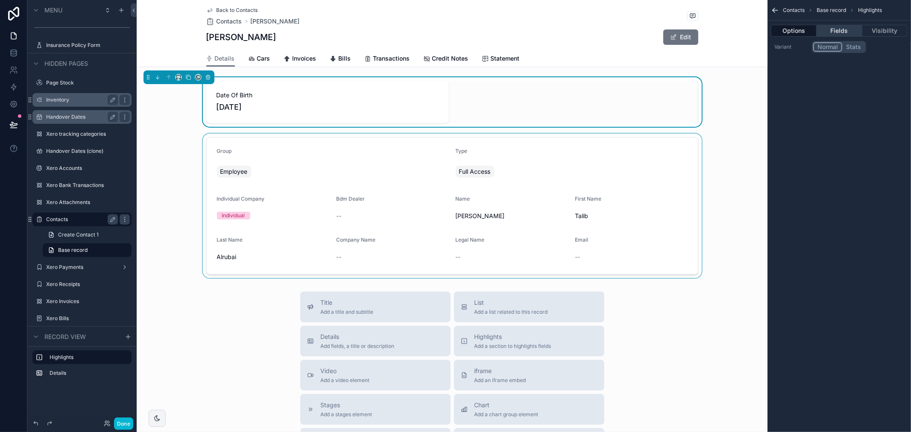
click at [852, 33] on button "Fields" at bounding box center [839, 31] width 45 height 12
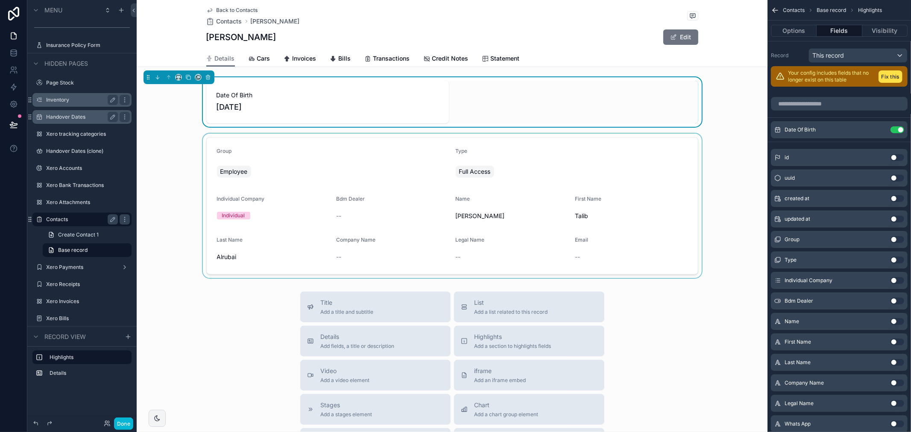
click at [358, 92] on span "Date Of Birth" at bounding box center [328, 95] width 222 height 9
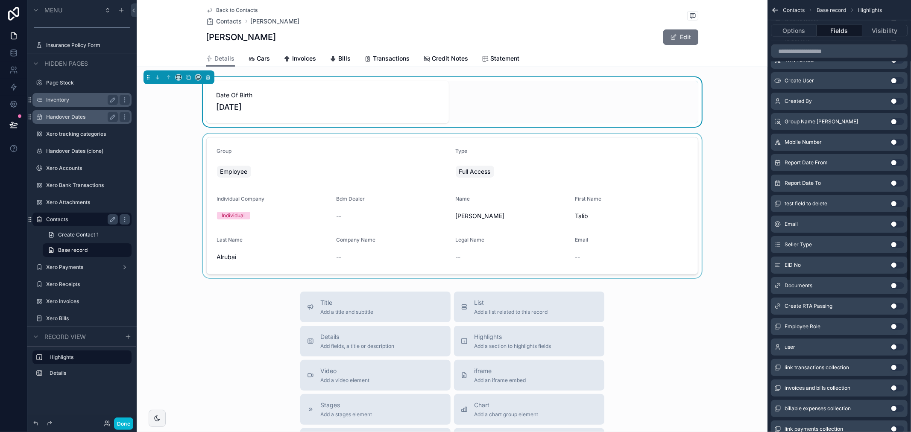
scroll to position [1186, 0]
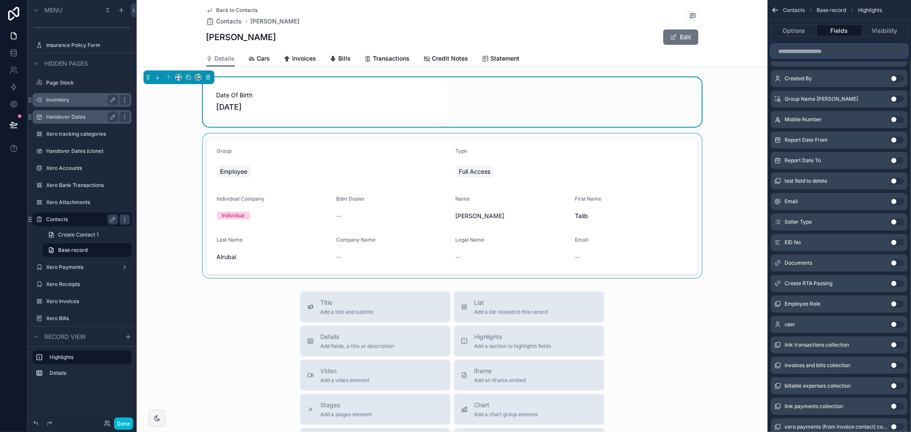
click at [833, 50] on input "scrollable content" at bounding box center [839, 51] width 137 height 14
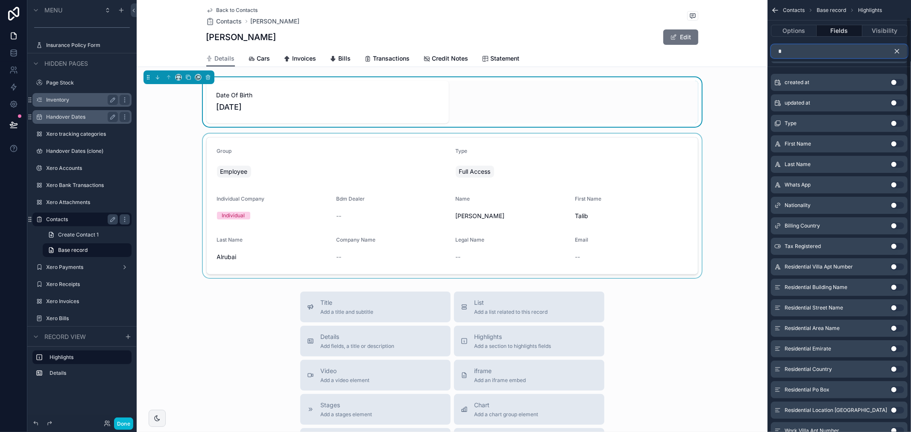
scroll to position [0, 0]
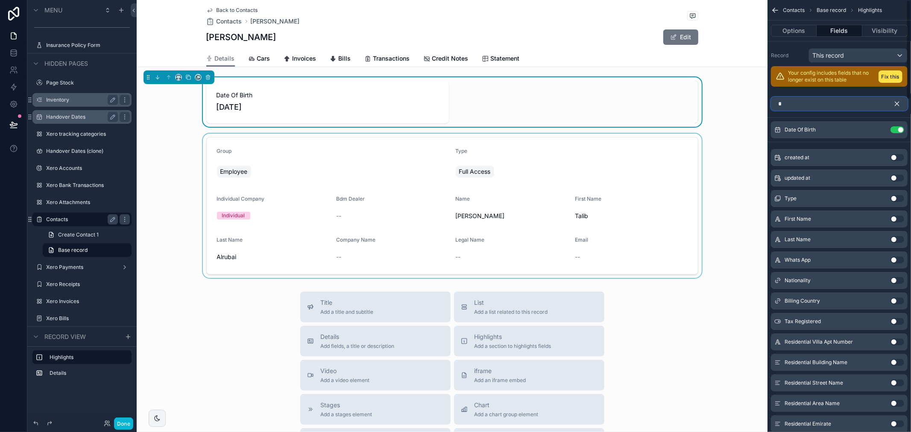
click at [819, 106] on input "*" at bounding box center [839, 104] width 137 height 14
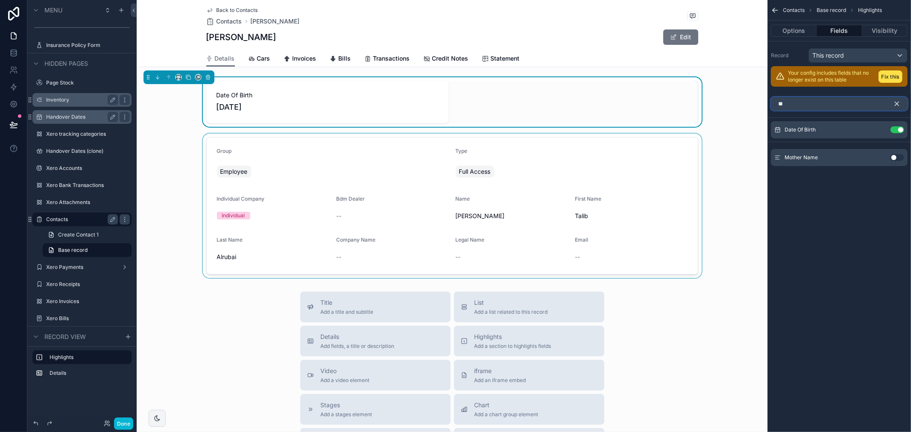
type input "*"
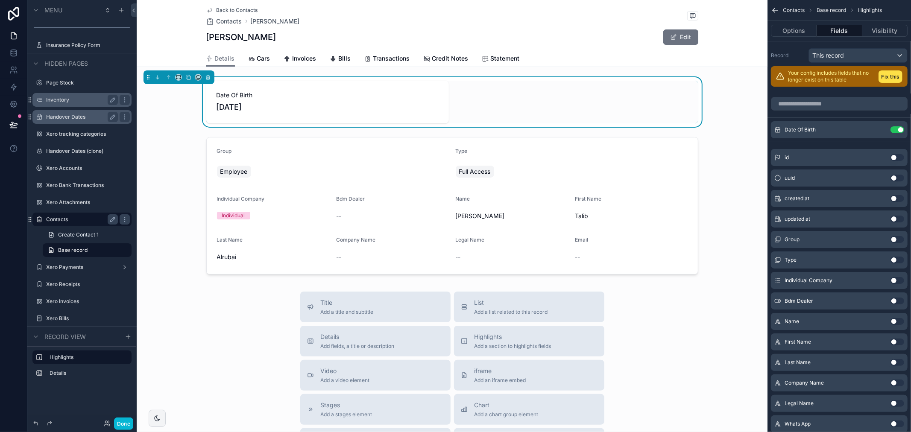
click at [217, 10] on span "Back to Contacts" at bounding box center [237, 10] width 41 height 7
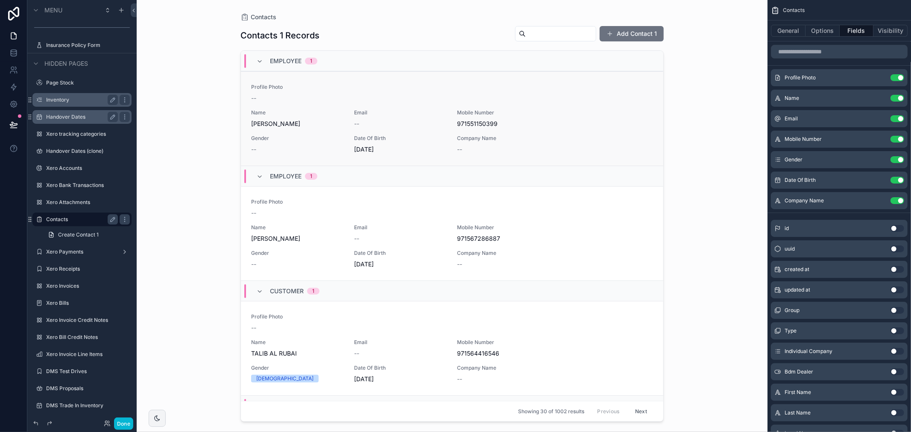
click at [318, 118] on div "Name [PERSON_NAME]" at bounding box center [297, 118] width 93 height 19
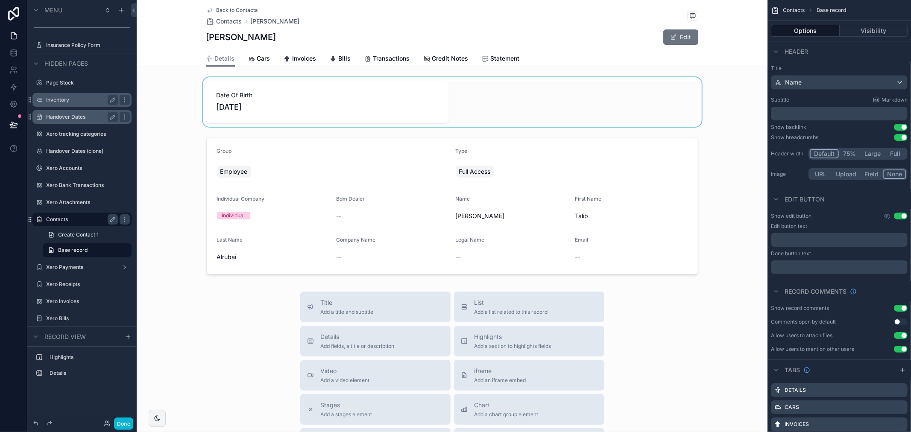
click at [479, 100] on div "scrollable content" at bounding box center [452, 102] width 631 height 50
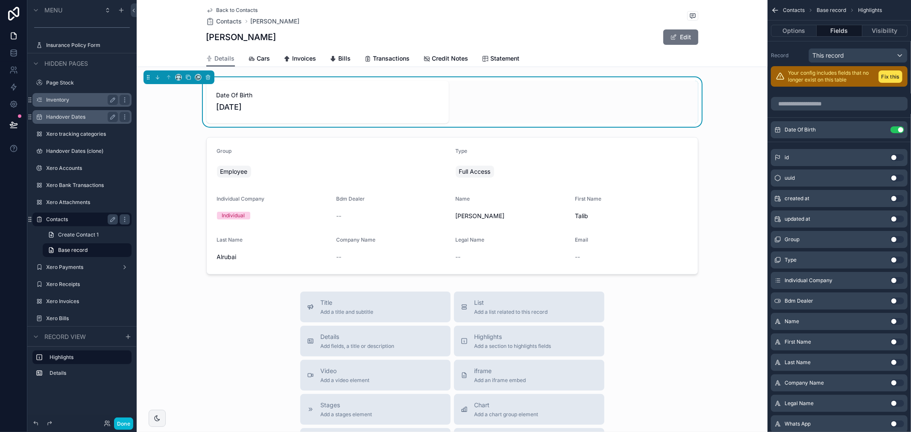
click at [552, 108] on div "Date Of Birth [DEMOGRAPHIC_DATA]" at bounding box center [452, 102] width 492 height 43
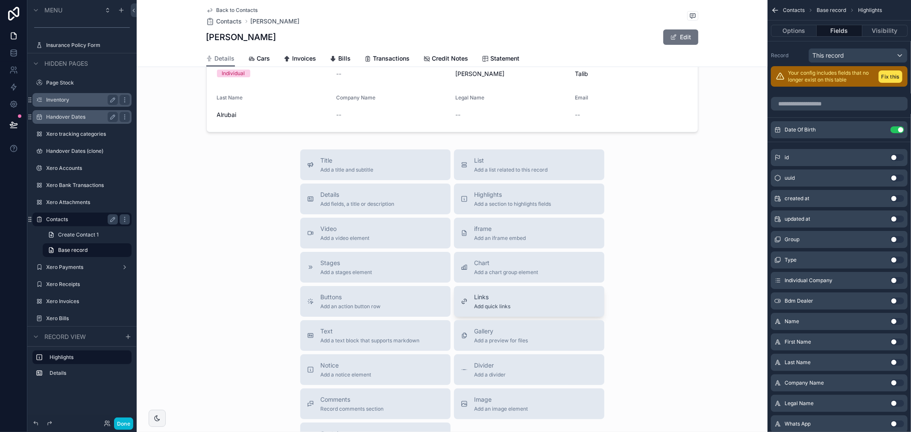
scroll to position [190, 0]
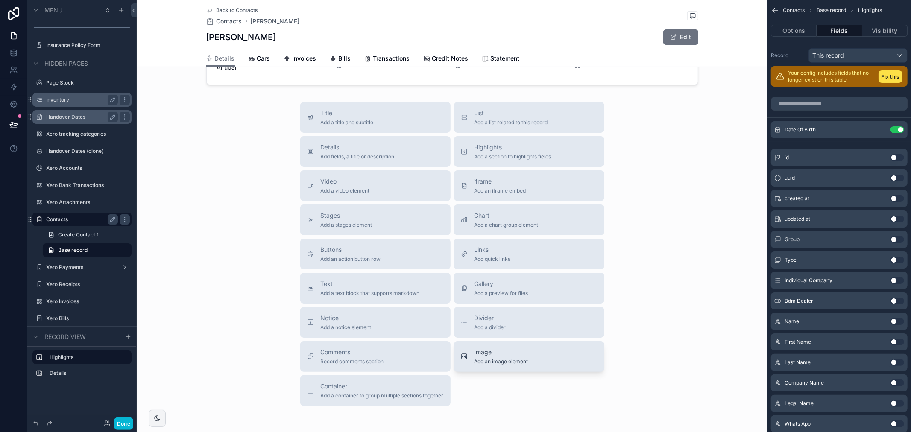
click at [477, 351] on span "Image" at bounding box center [501, 352] width 54 height 9
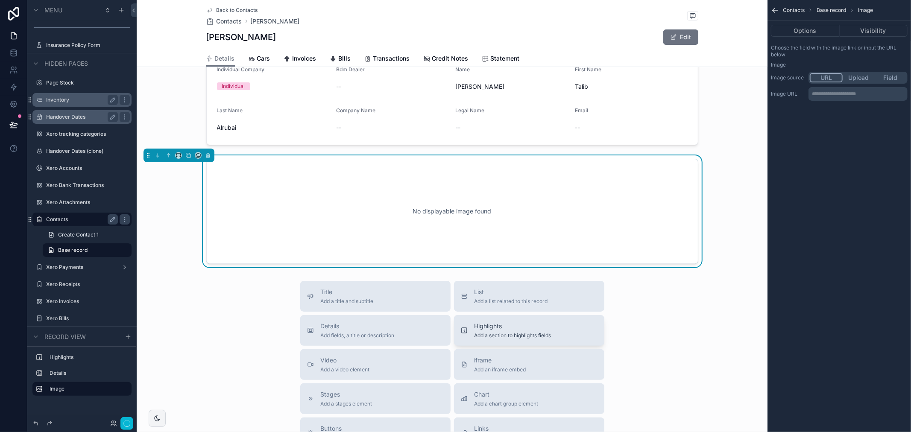
scroll to position [124, 0]
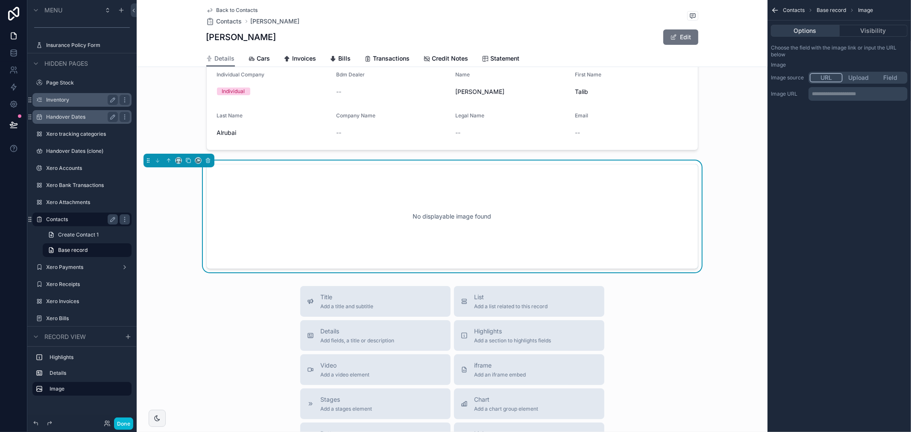
click at [805, 32] on button "Options" at bounding box center [805, 31] width 69 height 12
click at [861, 35] on button "Visibility" at bounding box center [874, 31] width 68 height 12
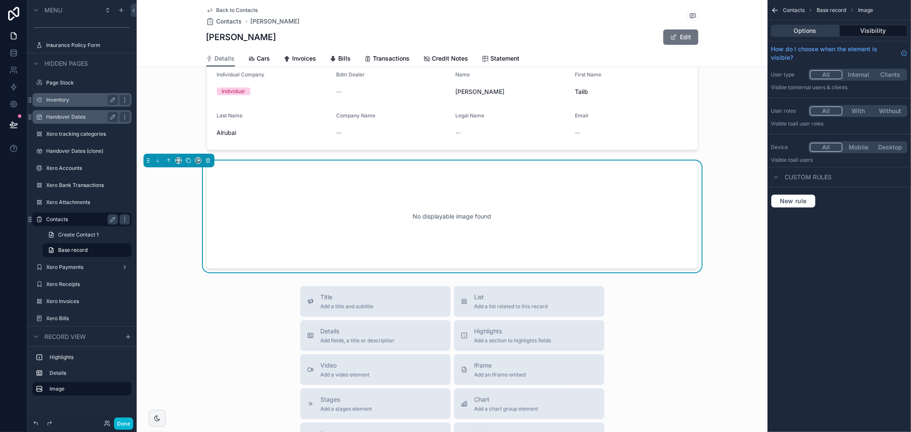
click at [803, 34] on button "Options" at bounding box center [805, 31] width 69 height 12
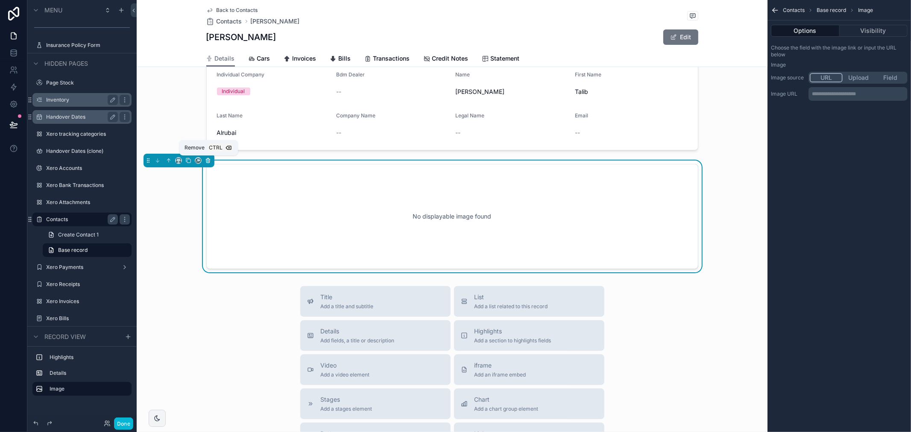
click at [207, 159] on icon "scrollable content" at bounding box center [208, 158] width 2 height 1
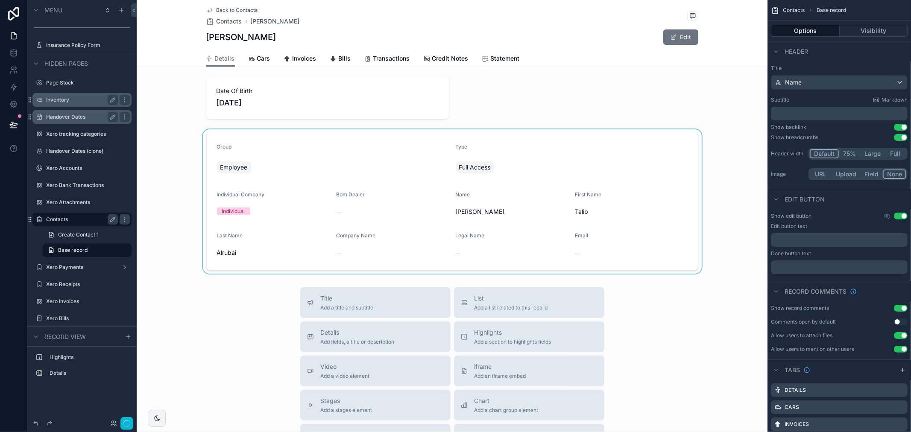
scroll to position [0, 0]
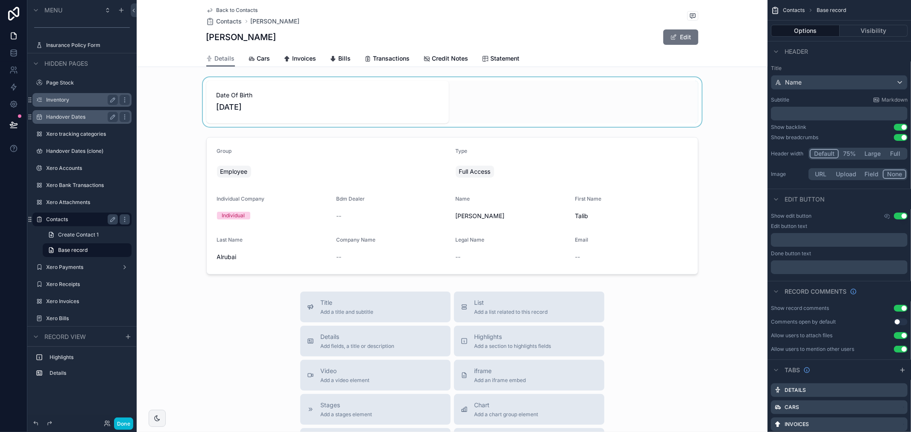
click at [423, 103] on div "scrollable content" at bounding box center [452, 102] width 631 height 50
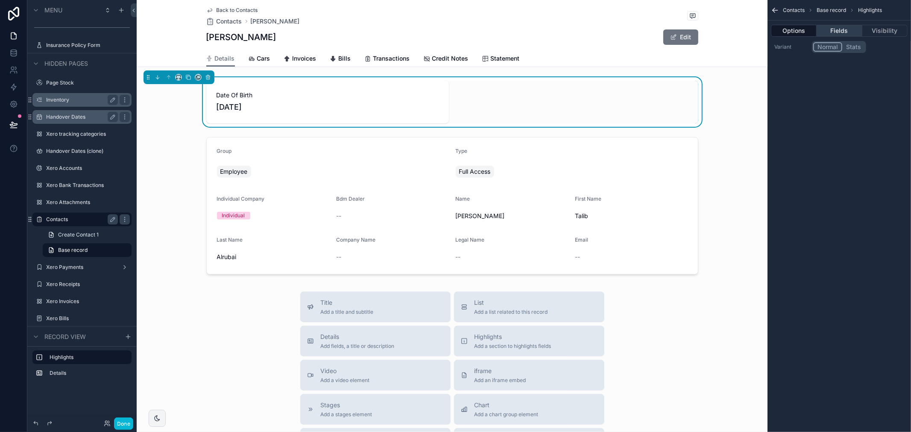
click at [829, 31] on button "Fields" at bounding box center [839, 31] width 45 height 12
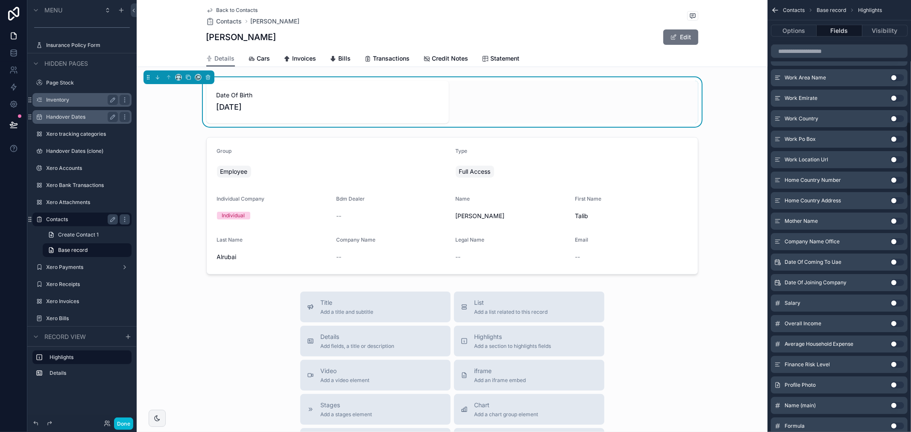
scroll to position [712, 0]
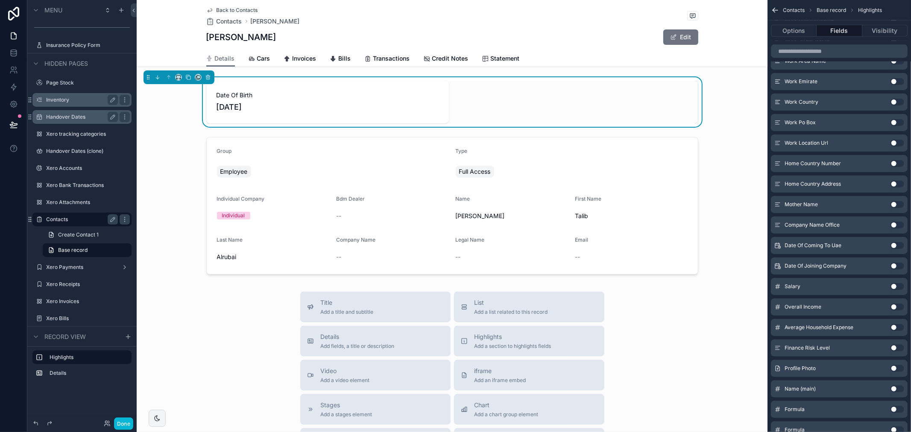
click at [896, 369] on button "Use setting" at bounding box center [897, 368] width 14 height 7
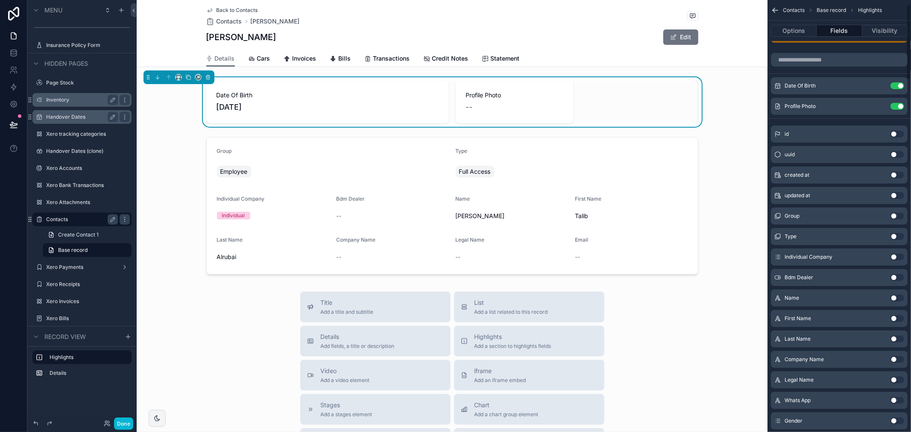
scroll to position [0, 0]
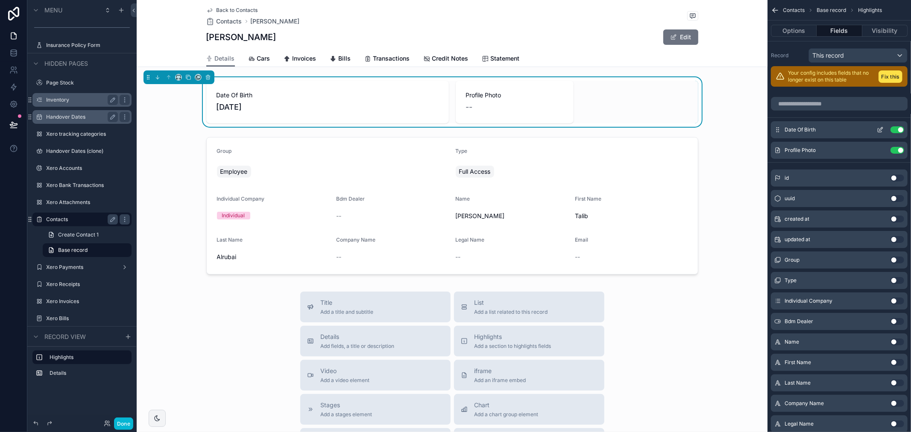
click at [898, 130] on button "Use setting" at bounding box center [897, 129] width 14 height 7
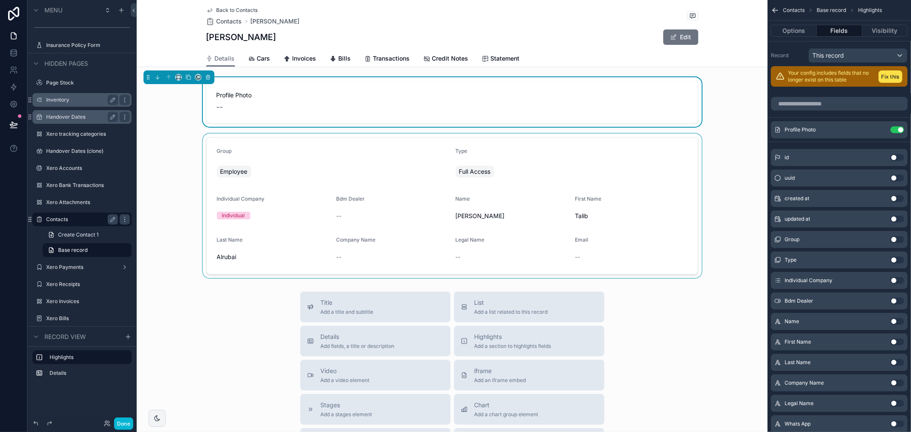
click at [287, 167] on div "scrollable content" at bounding box center [452, 206] width 631 height 144
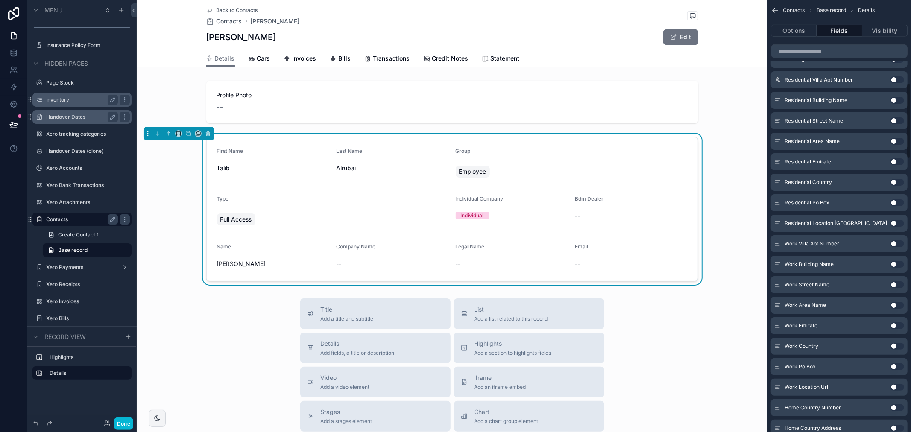
scroll to position [522, 0]
click at [899, 327] on button "Use setting" at bounding box center [897, 325] width 14 height 7
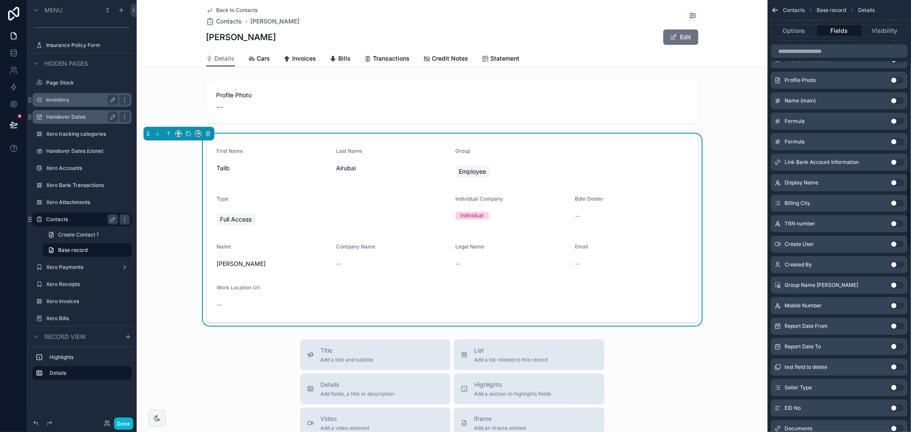
scroll to position [1017, 0]
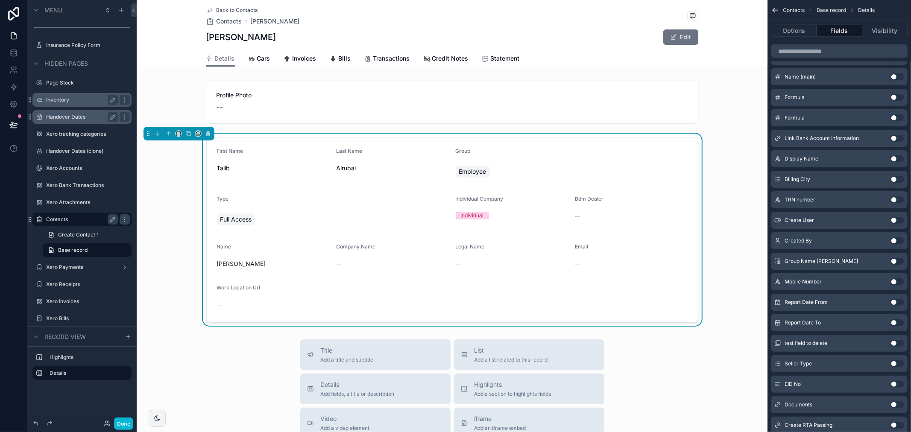
click at [896, 281] on button "Use setting" at bounding box center [897, 281] width 14 height 7
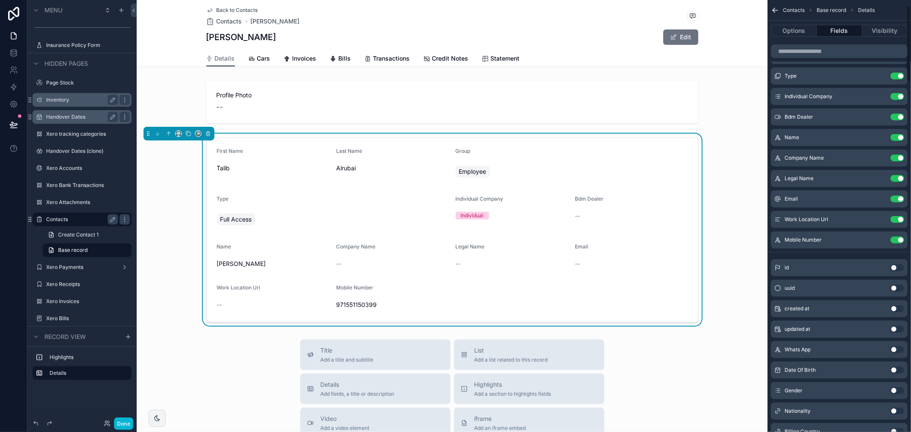
scroll to position [0, 0]
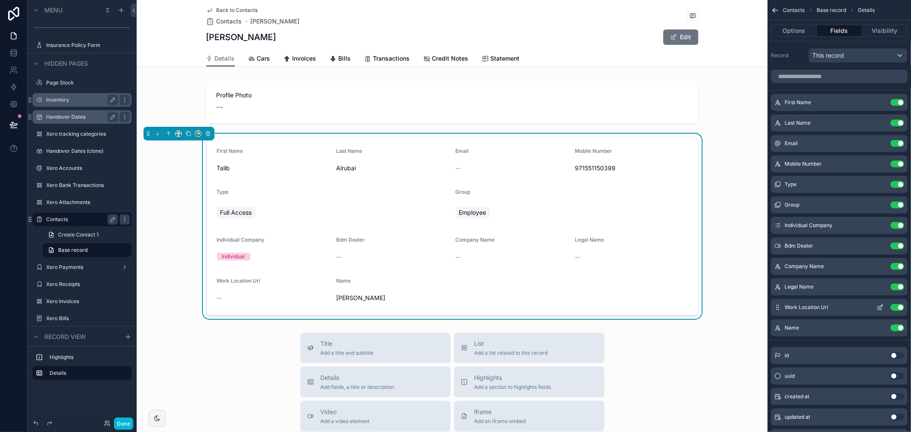
click at [901, 308] on button "Use setting" at bounding box center [897, 307] width 14 height 7
click at [899, 268] on button "Use setting" at bounding box center [897, 266] width 14 height 7
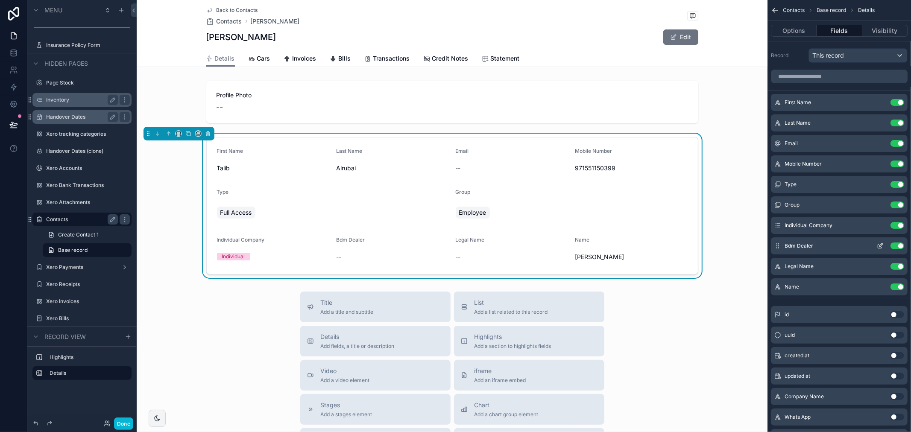
click at [903, 244] on button "Use setting" at bounding box center [897, 246] width 14 height 7
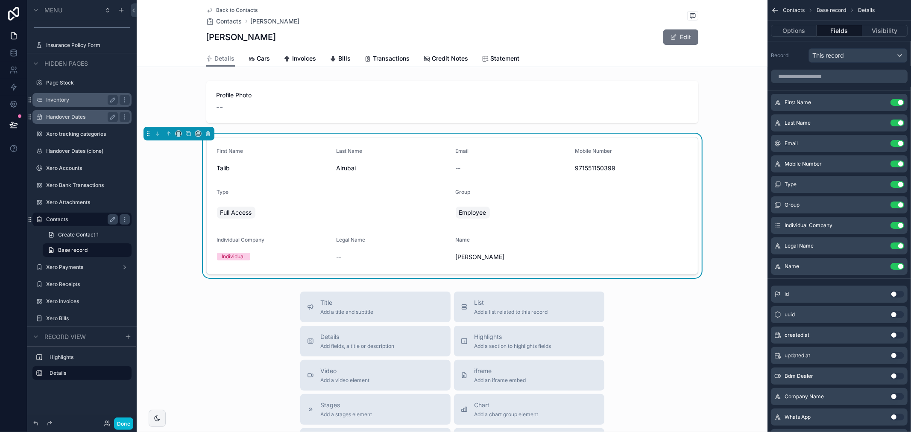
click at [479, 207] on div "Employee" at bounding box center [473, 213] width 34 height 12
click at [676, 41] on button "Edit" at bounding box center [680, 36] width 35 height 15
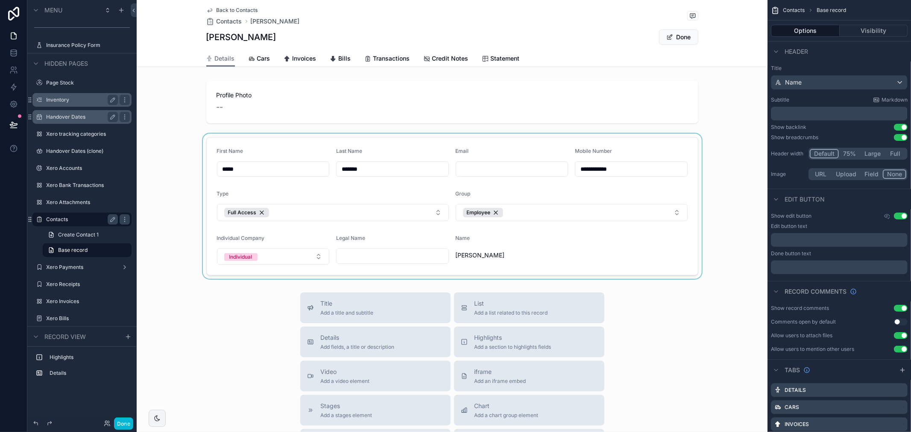
click at [523, 212] on div "scrollable content" at bounding box center [452, 206] width 631 height 145
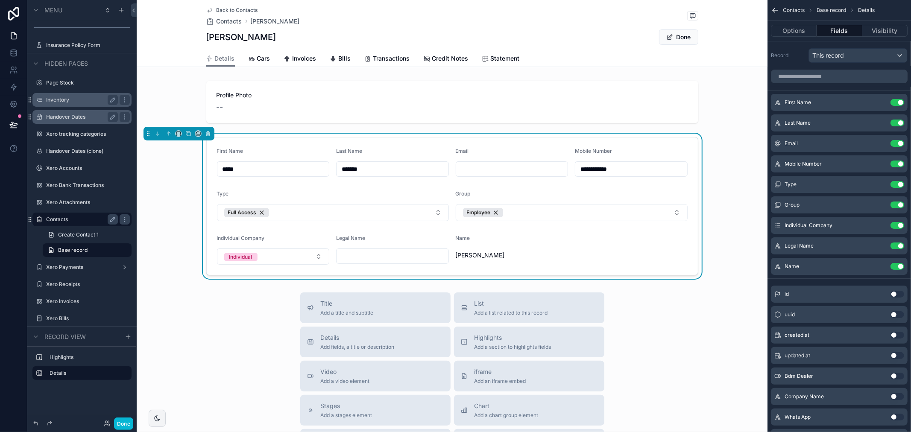
click at [523, 212] on button "Employee" at bounding box center [572, 212] width 232 height 17
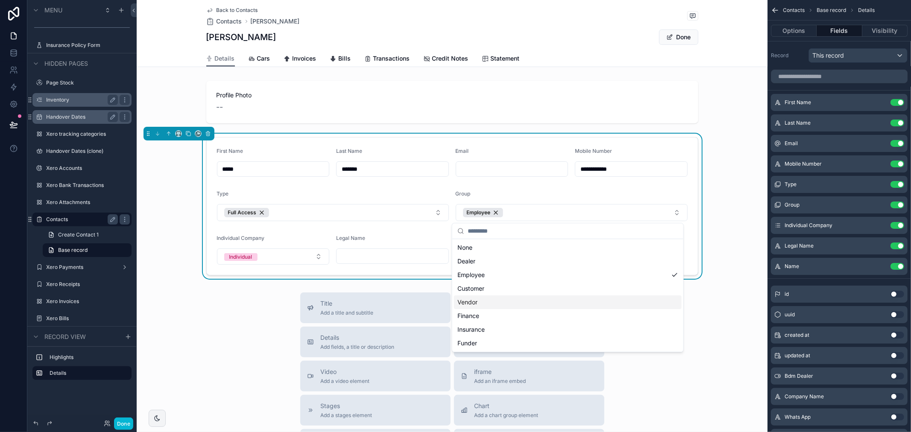
click at [637, 308] on div "Vendor" at bounding box center [568, 303] width 228 height 14
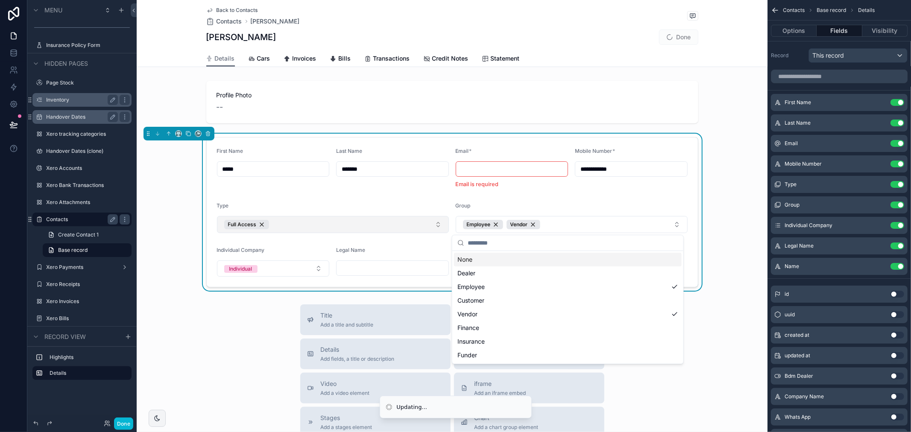
click at [362, 227] on button "Full Access" at bounding box center [333, 224] width 232 height 17
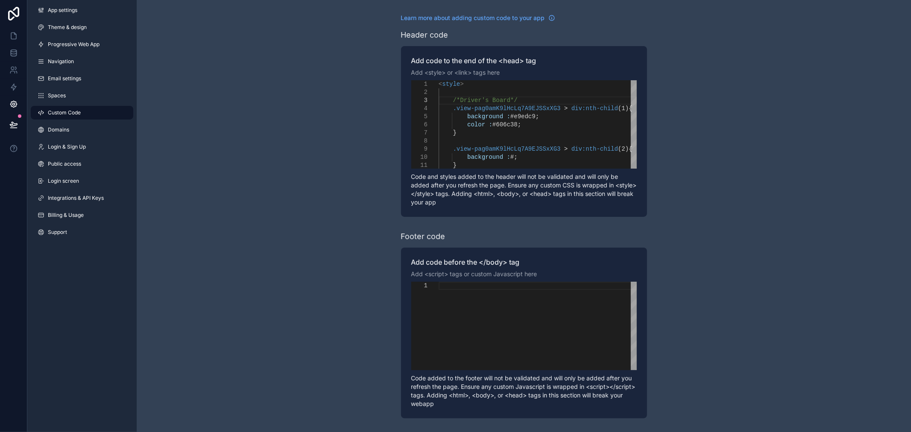
scroll to position [16, 71]
click at [14, 53] on icon at bounding box center [13, 53] width 9 height 9
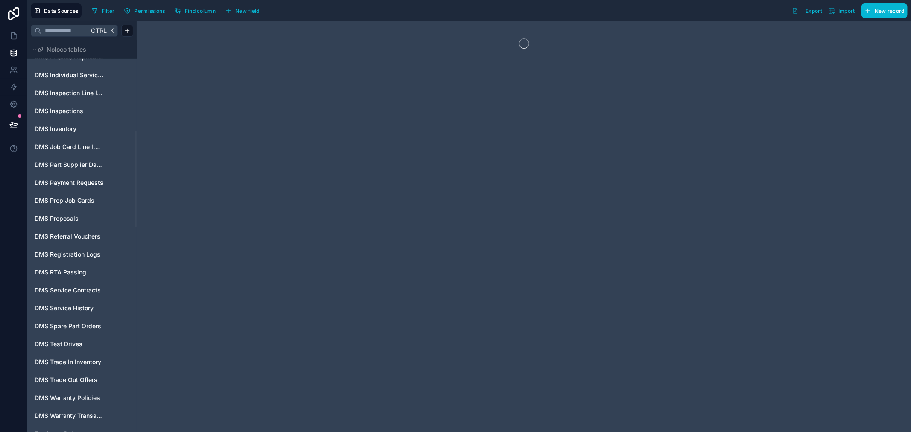
scroll to position [379, 0]
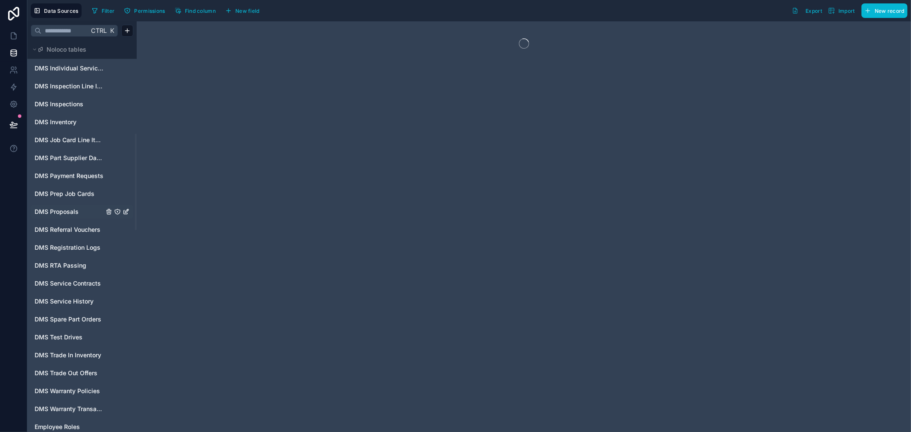
click at [70, 209] on span "DMS Proposals" at bounding box center [57, 212] width 44 height 9
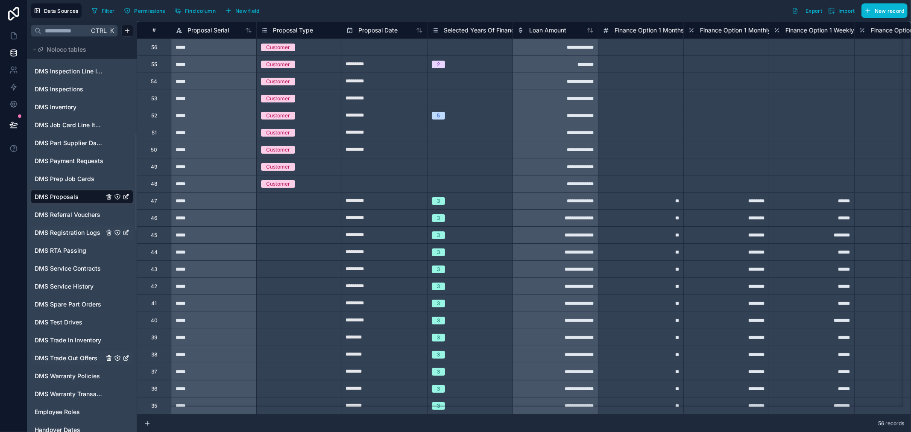
scroll to position [379, 0]
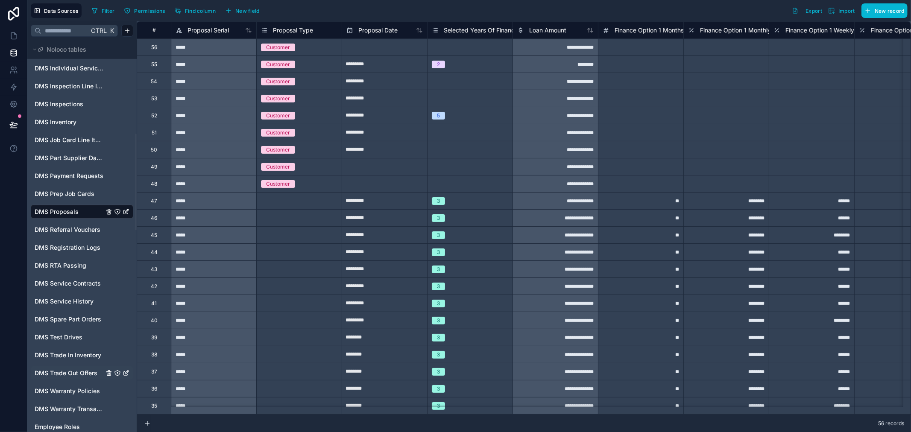
click at [80, 211] on link "DMS Proposals" at bounding box center [69, 212] width 69 height 9
click at [185, 11] on span "Find column" at bounding box center [200, 11] width 31 height 6
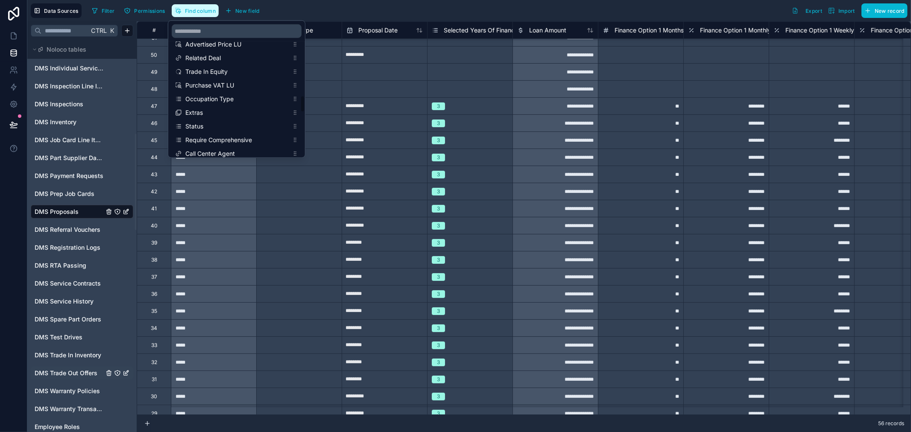
scroll to position [569, 0]
click at [235, 110] on span "Status" at bounding box center [236, 110] width 103 height 9
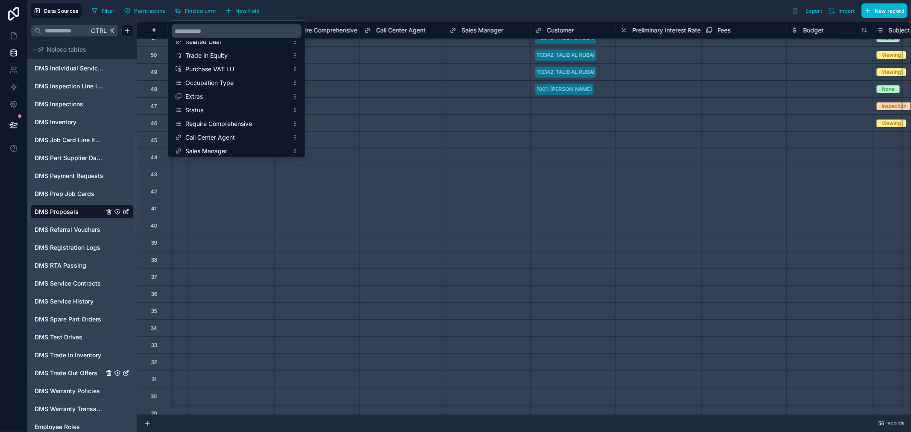
scroll to position [95, 3929]
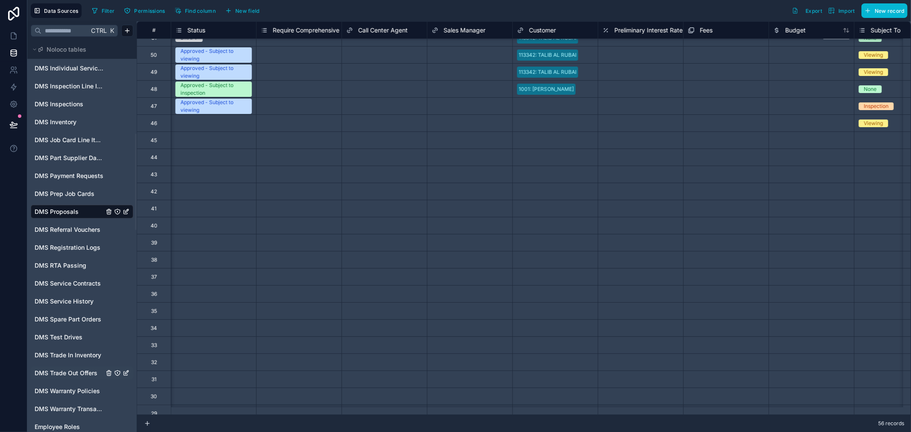
click at [330, 15] on div "Filter Permissions Find column New field Export Import New record" at bounding box center [497, 10] width 819 height 15
click at [231, 35] on div "Status" at bounding box center [214, 30] width 76 height 10
click at [224, 30] on div "Status" at bounding box center [214, 30] width 76 height 10
click at [222, 29] on div "Status" at bounding box center [214, 30] width 76 height 10
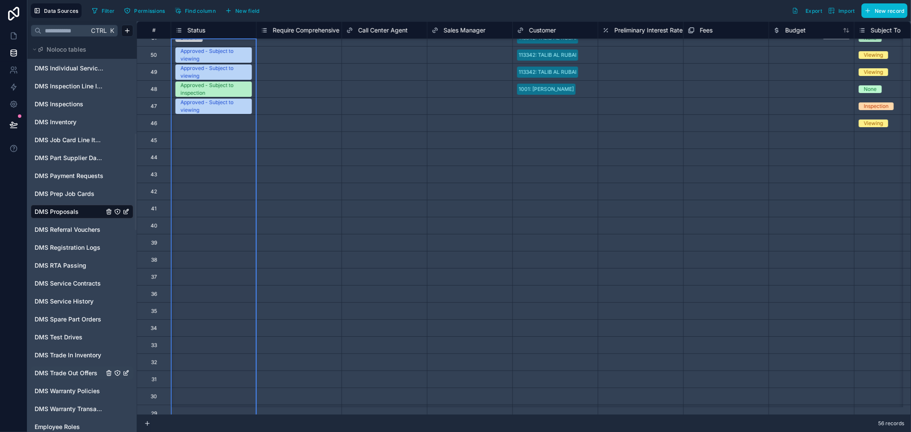
click at [222, 29] on div "Status" at bounding box center [214, 30] width 76 height 10
click at [184, 29] on div "Status" at bounding box center [191, 30] width 30 height 10
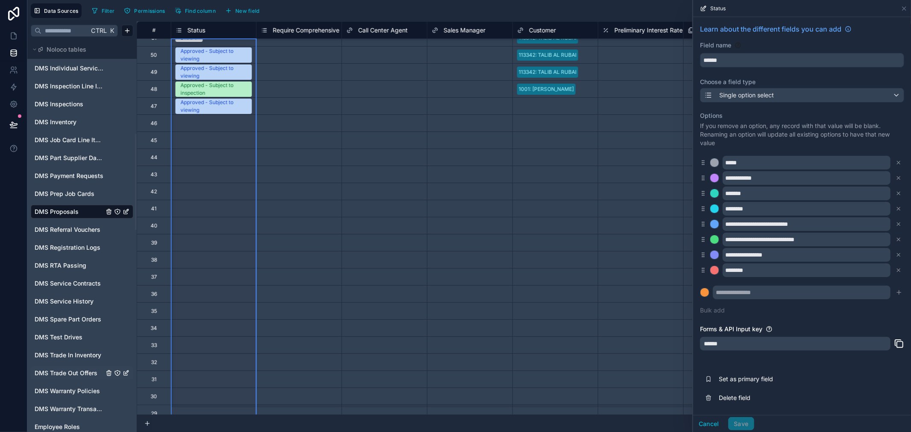
click at [214, 119] on div "Select a Status" at bounding box center [213, 123] width 85 height 9
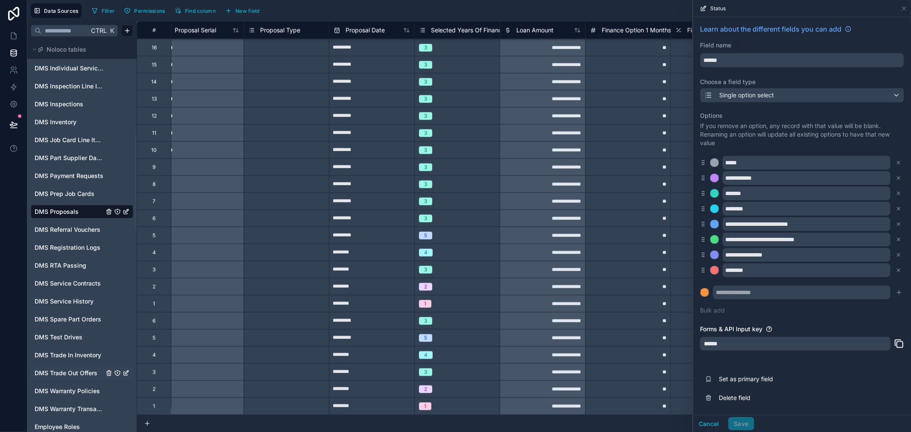
scroll to position [690, 0]
